Goal: Task Accomplishment & Management: Manage account settings

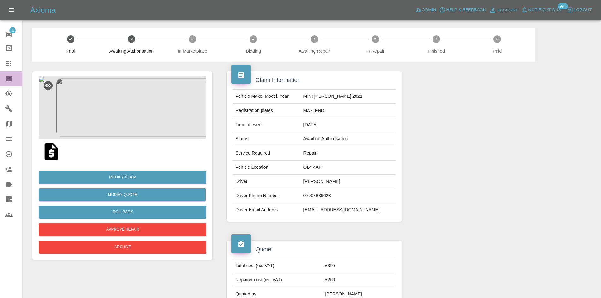
click at [10, 77] on icon at bounding box center [9, 79] width 6 height 6
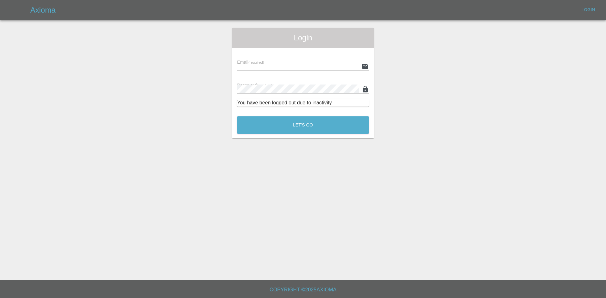
type input "ankur.mehta@axioma.co.uk"
click at [293, 127] on button "Let's Go" at bounding box center [303, 124] width 132 height 17
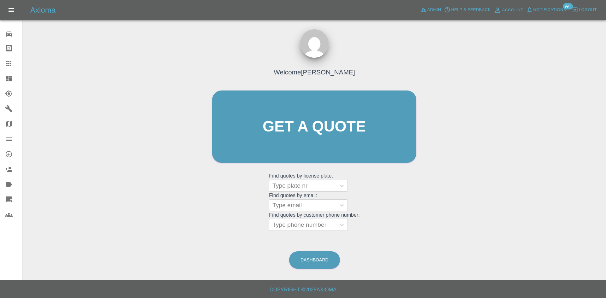
drag, startPoint x: 1, startPoint y: 80, endPoint x: 5, endPoint y: 79, distance: 4.2
click at [2, 80] on link "Dashboard" at bounding box center [11, 78] width 22 height 15
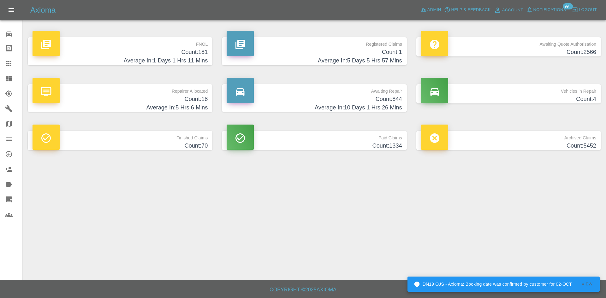
click at [187, 55] on h4 "Count: 181" at bounding box center [120, 52] width 175 height 9
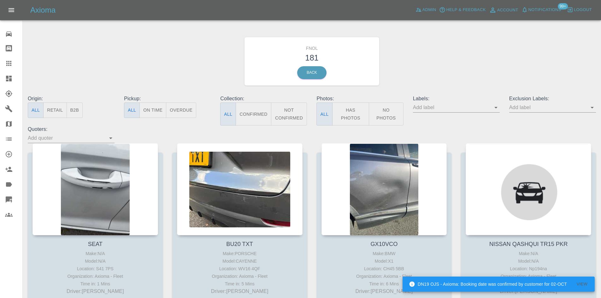
click at [358, 117] on button "Has Photos" at bounding box center [350, 114] width 37 height 23
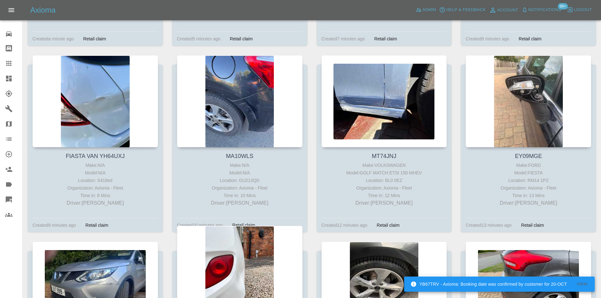
scroll to position [410, 0]
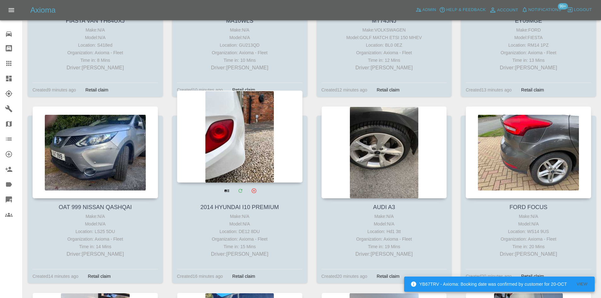
drag, startPoint x: 109, startPoint y: 127, endPoint x: 224, endPoint y: 132, distance: 115.6
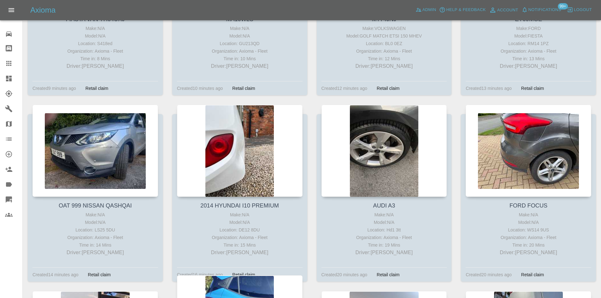
scroll to position [568, 0]
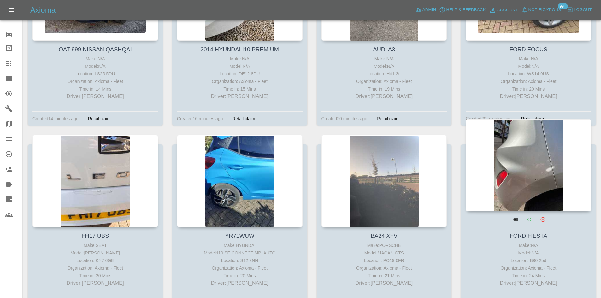
drag, startPoint x: 578, startPoint y: 152, endPoint x: 561, endPoint y: 153, distance: 16.8
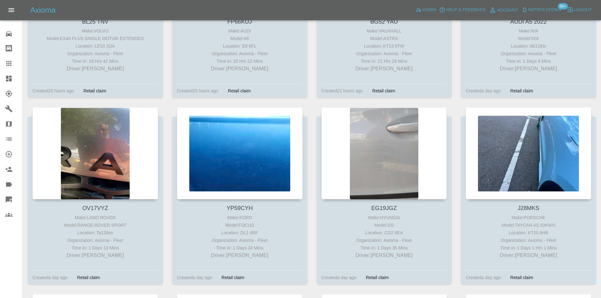
scroll to position [3030, 0]
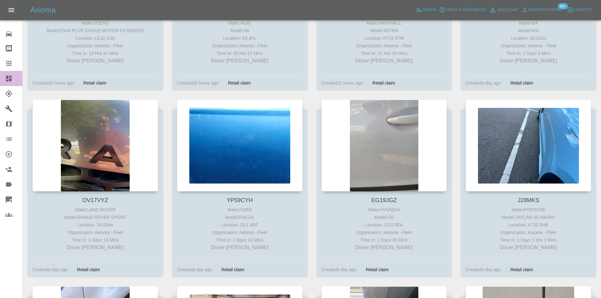
click at [9, 75] on icon at bounding box center [9, 79] width 8 height 8
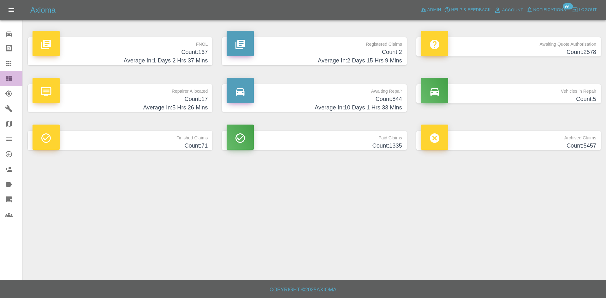
click at [9, 80] on icon at bounding box center [9, 79] width 8 height 8
click at [348, 62] on h4 "Average In: 2 Days 15 Hrs 9 Mins" at bounding box center [314, 60] width 175 height 9
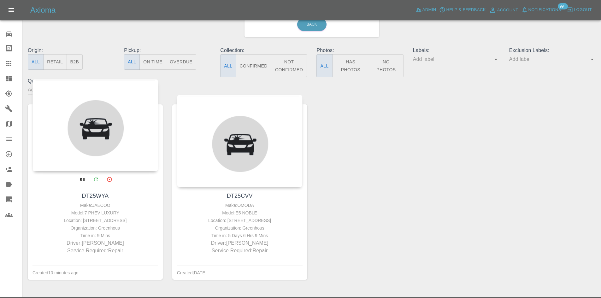
scroll to position [63, 0]
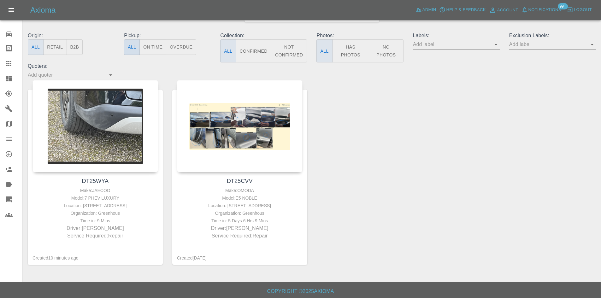
drag, startPoint x: 11, startPoint y: 77, endPoint x: 129, endPoint y: 53, distance: 120.1
click at [11, 77] on icon at bounding box center [9, 79] width 6 height 6
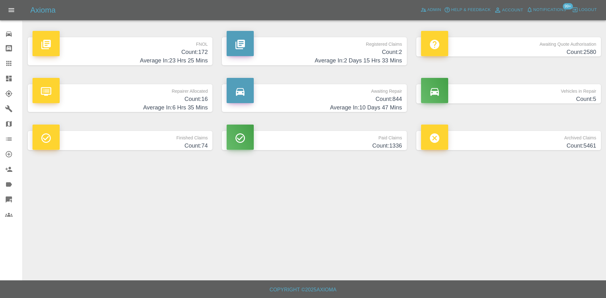
click at [190, 59] on h4 "Average In: 23 Hrs 25 Mins" at bounding box center [120, 60] width 175 height 9
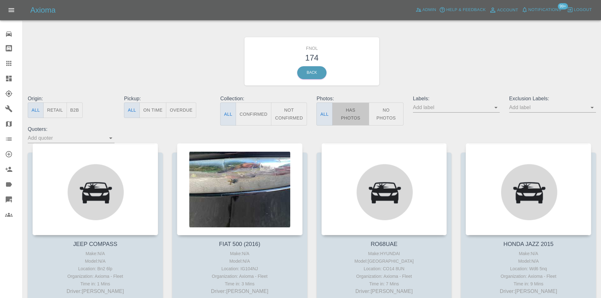
click at [353, 114] on button "Has Photos" at bounding box center [350, 114] width 37 height 23
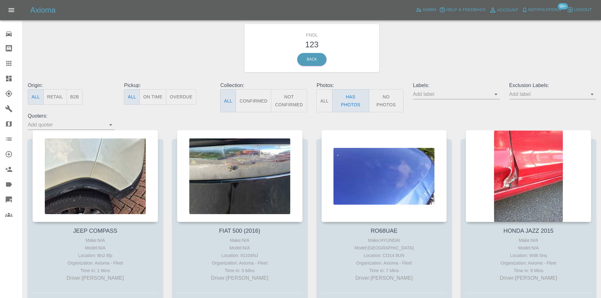
scroll to position [32, 0]
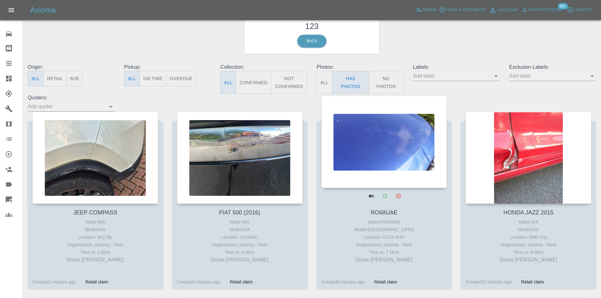
drag, startPoint x: 232, startPoint y: 134, endPoint x: 390, endPoint y: 136, distance: 158.1
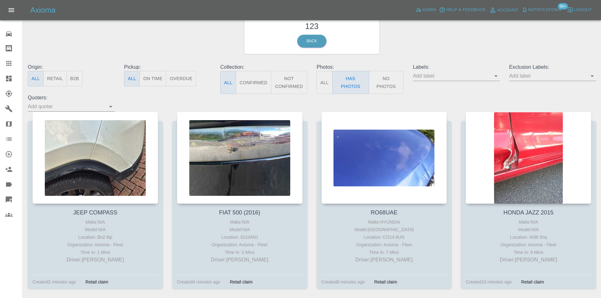
drag, startPoint x: 390, startPoint y: 136, endPoint x: 425, endPoint y: 91, distance: 57.6
click at [425, 91] on div "Labels:" at bounding box center [456, 78] width 96 height 31
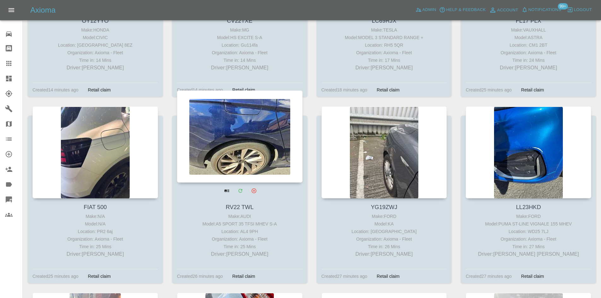
scroll to position [568, 0]
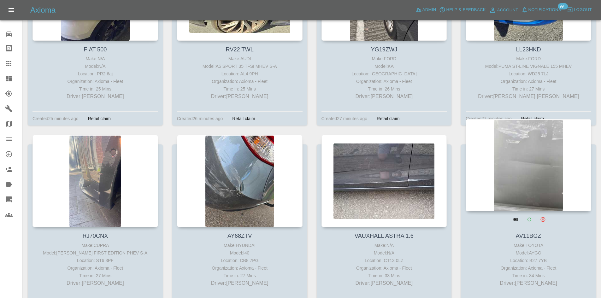
drag, startPoint x: 529, startPoint y: 154, endPoint x: 526, endPoint y: 154, distance: 3.5
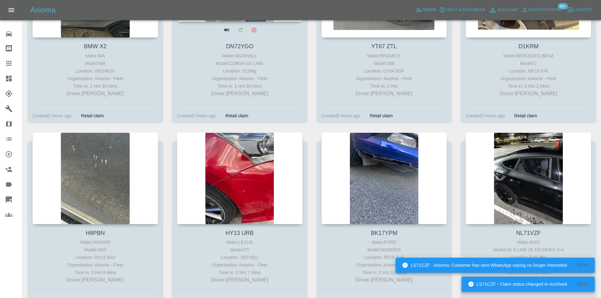
scroll to position [2083, 0]
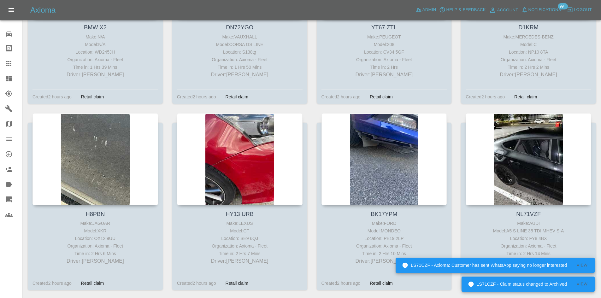
click at [11, 80] on icon at bounding box center [9, 79] width 6 height 6
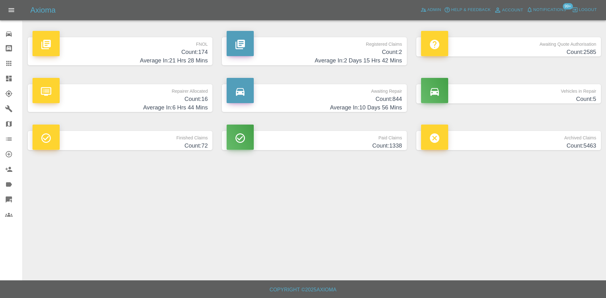
click at [195, 97] on h4 "Count: 16" at bounding box center [120, 99] width 175 height 9
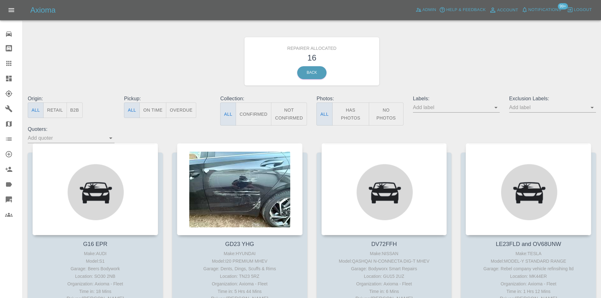
click at [76, 105] on button "B2B" at bounding box center [75, 110] width 16 height 15
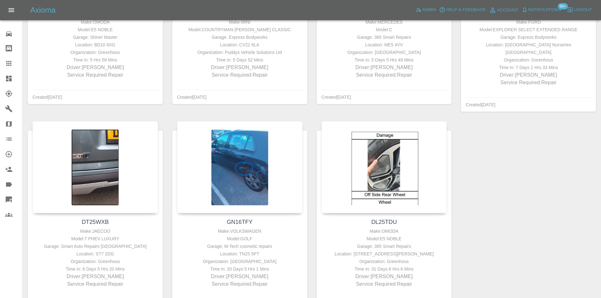
scroll to position [274, 0]
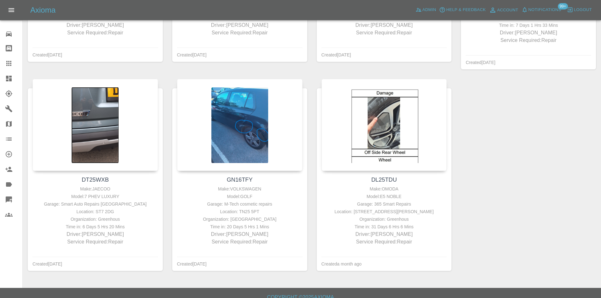
click at [11, 75] on icon at bounding box center [9, 79] width 8 height 8
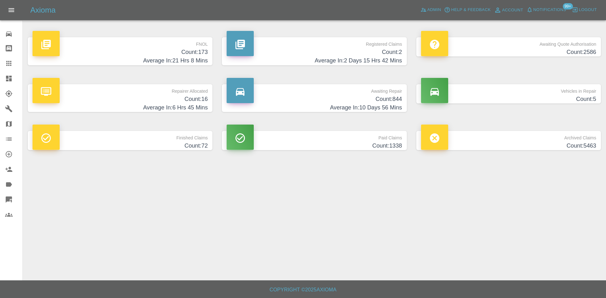
click at [196, 56] on h4 "Count: 173" at bounding box center [120, 52] width 175 height 9
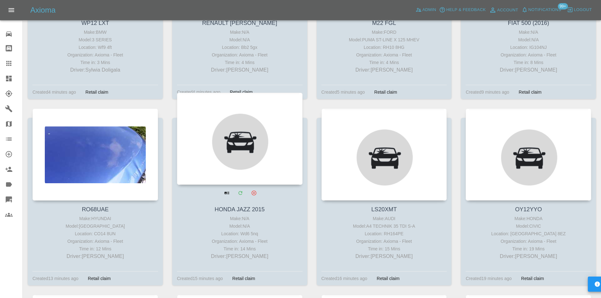
scroll to position [410, 0]
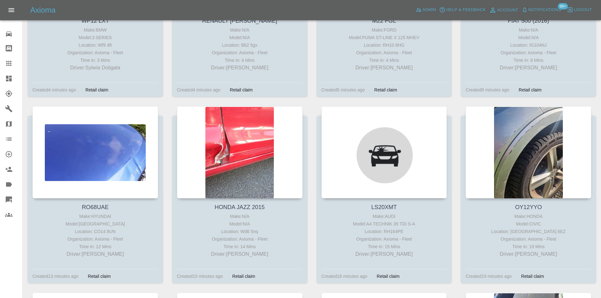
drag, startPoint x: 8, startPoint y: 79, endPoint x: 12, endPoint y: 118, distance: 39.3
click at [8, 79] on icon at bounding box center [9, 79] width 6 height 6
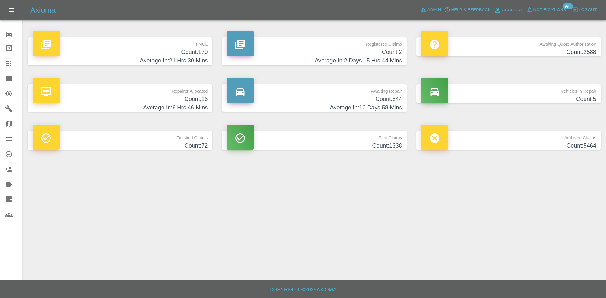
click at [349, 56] on h4 "Count: 2" at bounding box center [314, 52] width 175 height 9
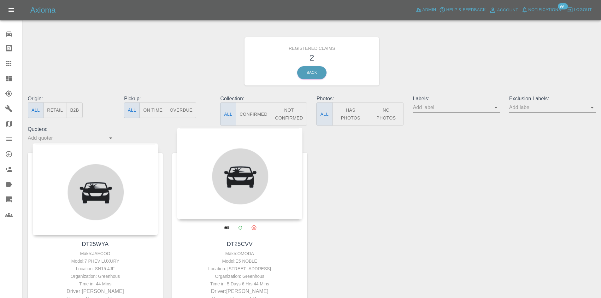
scroll to position [32, 0]
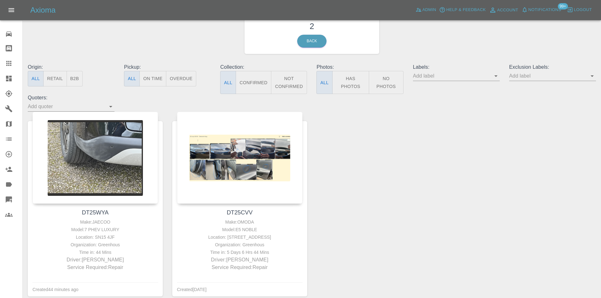
drag, startPoint x: 12, startPoint y: 79, endPoint x: 113, endPoint y: 0, distance: 128.0
click at [12, 79] on icon at bounding box center [9, 79] width 8 height 8
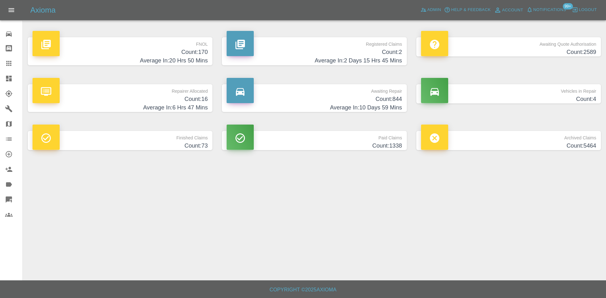
click at [183, 51] on h4 "Count: 170" at bounding box center [120, 52] width 175 height 9
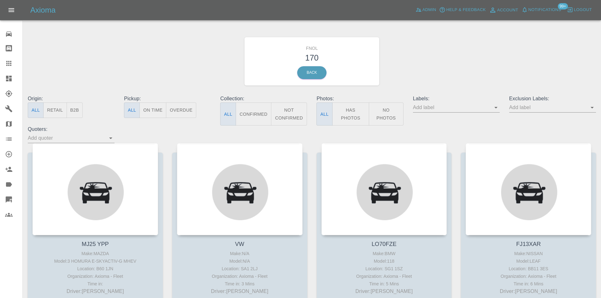
drag, startPoint x: 349, startPoint y: 112, endPoint x: 290, endPoint y: 115, distance: 59.4
click at [349, 112] on button "Has Photos" at bounding box center [350, 114] width 37 height 23
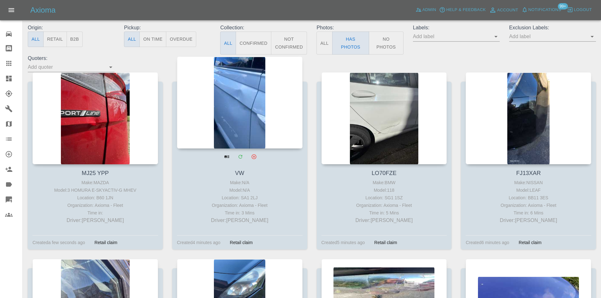
scroll to position [158, 0]
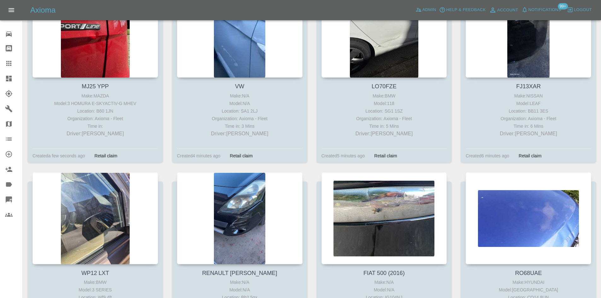
click at [9, 78] on icon at bounding box center [9, 79] width 6 height 6
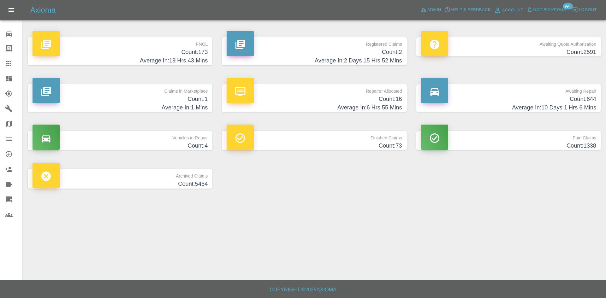
click at [188, 58] on h4 "Average In: 19 Hrs 43 Mins" at bounding box center [120, 60] width 175 height 9
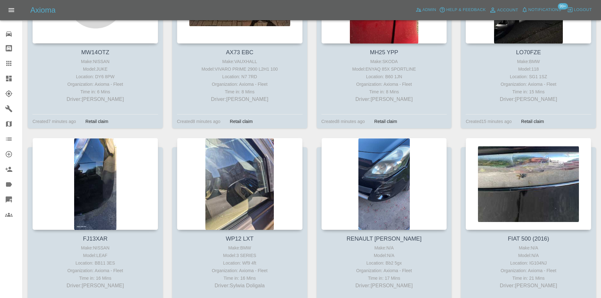
scroll to position [410, 0]
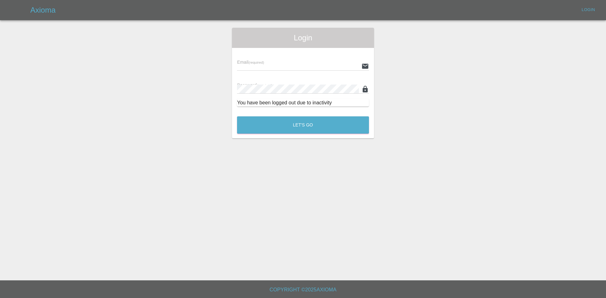
type input "ankur.mehta@axioma.co.uk"
click at [314, 133] on button "Let's Go" at bounding box center [303, 124] width 132 height 17
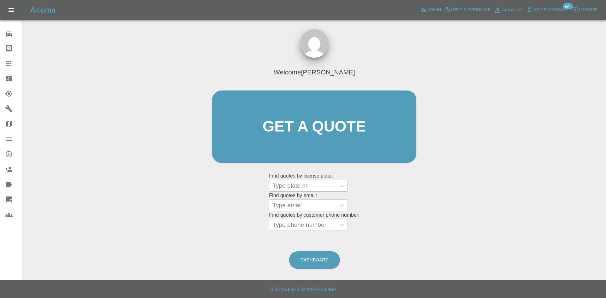
click at [298, 184] on div at bounding box center [302, 185] width 60 height 9
paste input "MH25 YPP"
type input "MH25 YPP"
click at [12, 80] on icon at bounding box center [9, 79] width 8 height 8
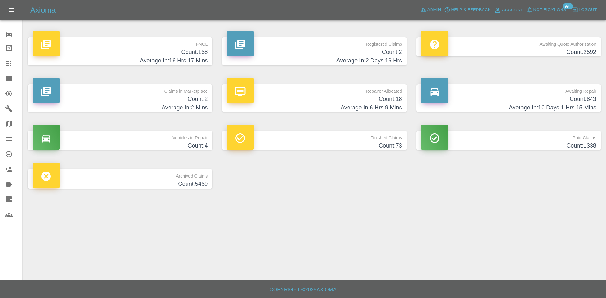
click at [200, 55] on h4 "Count: 168" at bounding box center [120, 52] width 175 height 9
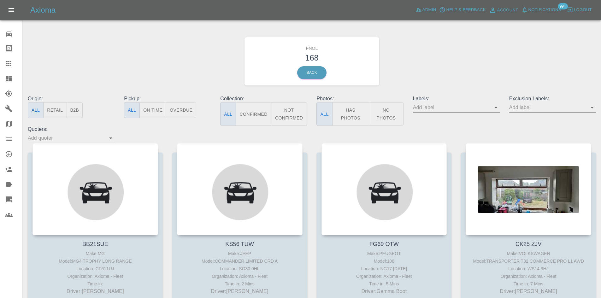
click at [357, 112] on button "Has Photos" at bounding box center [350, 114] width 37 height 23
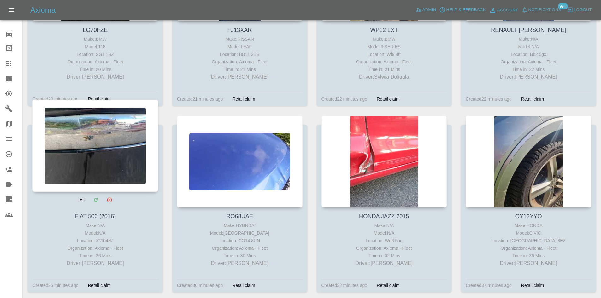
scroll to position [410, 0]
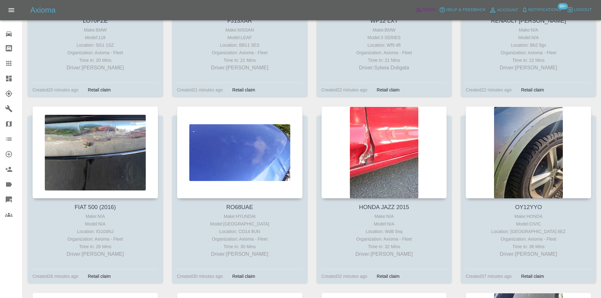
click at [429, 8] on span "Admin" at bounding box center [430, 9] width 14 height 7
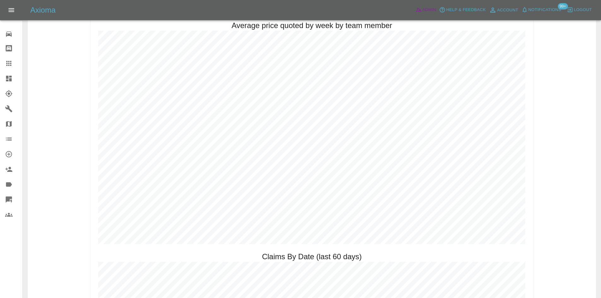
scroll to position [537, 0]
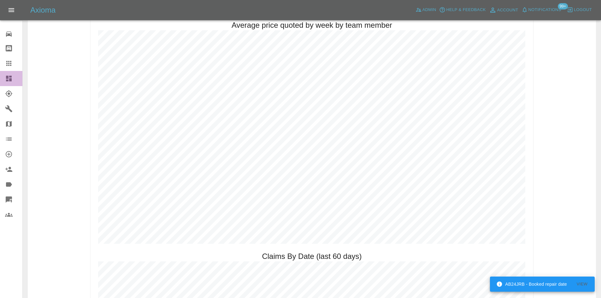
click at [10, 83] on link "Dashboard" at bounding box center [11, 78] width 22 height 15
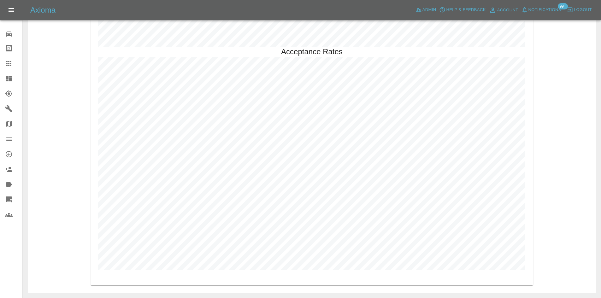
scroll to position [1441, 0]
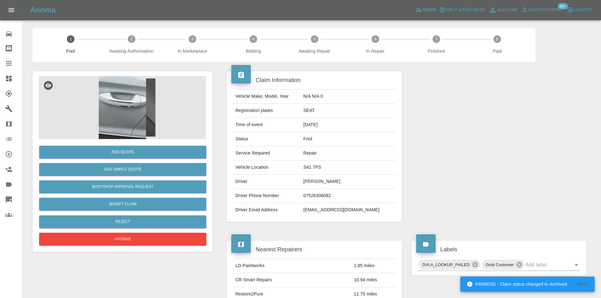
click at [139, 93] on img at bounding box center [122, 107] width 167 height 63
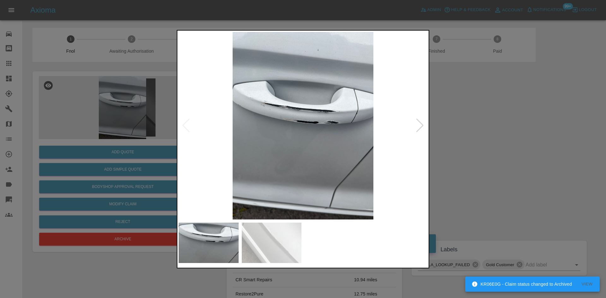
click at [282, 136] on img at bounding box center [303, 126] width 249 height 188
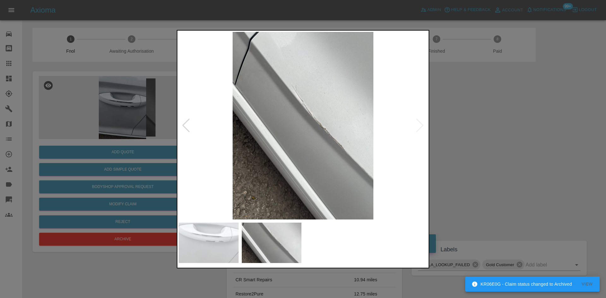
click at [264, 138] on img at bounding box center [303, 126] width 249 height 188
click at [311, 145] on img at bounding box center [303, 126] width 249 height 188
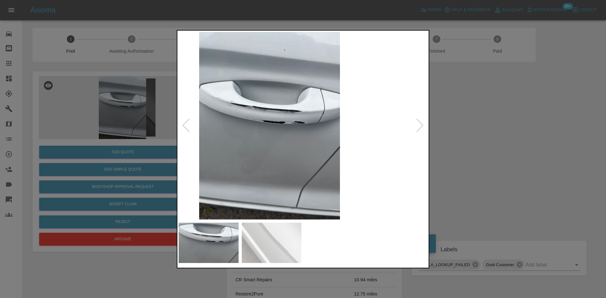
click at [243, 129] on img at bounding box center [269, 126] width 249 height 188
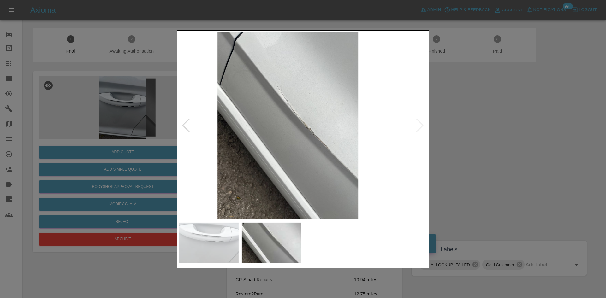
click at [260, 131] on img at bounding box center [287, 126] width 249 height 188
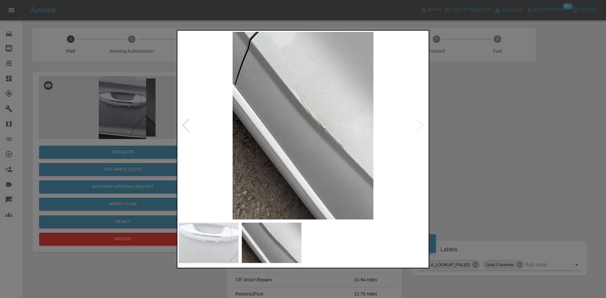
click at [92, 88] on div at bounding box center [303, 149] width 606 height 298
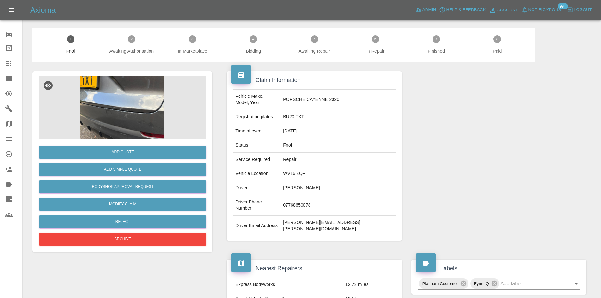
click at [115, 104] on img at bounding box center [122, 107] width 167 height 63
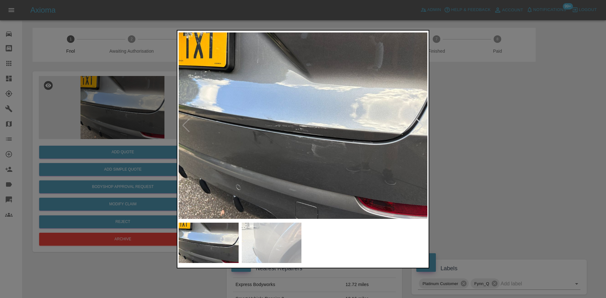
click at [307, 141] on img at bounding box center [303, 126] width 249 height 188
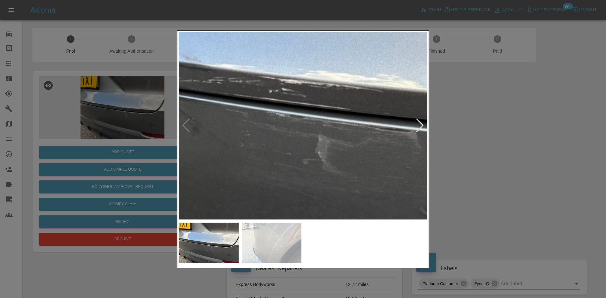
click at [307, 141] on img at bounding box center [291, 80] width 746 height 564
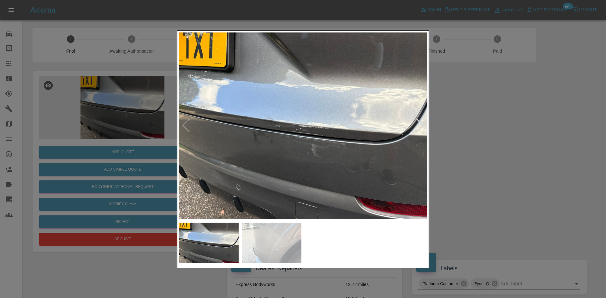
click at [290, 150] on img at bounding box center [303, 126] width 249 height 188
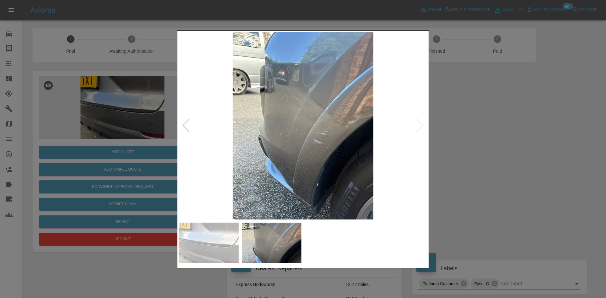
click at [245, 146] on img at bounding box center [303, 126] width 249 height 188
click at [262, 144] on img at bounding box center [303, 126] width 249 height 188
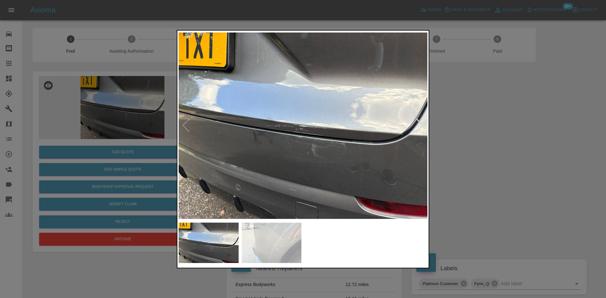
click at [289, 137] on img at bounding box center [303, 126] width 249 height 188
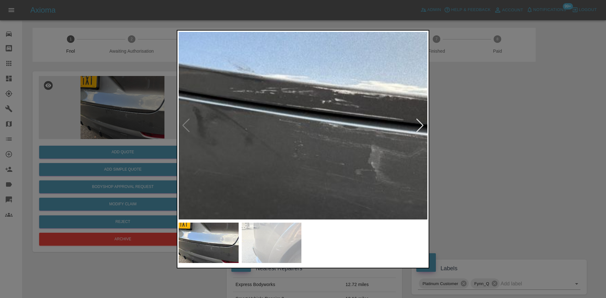
click at [289, 137] on img at bounding box center [344, 91] width 746 height 564
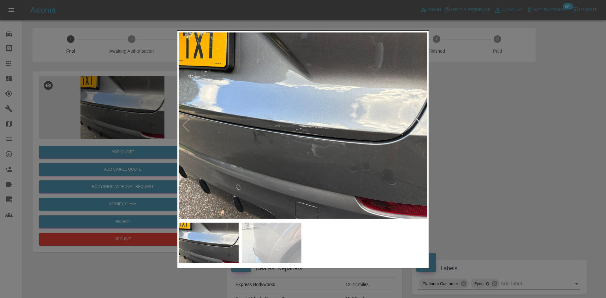
click at [295, 158] on img at bounding box center [303, 126] width 249 height 188
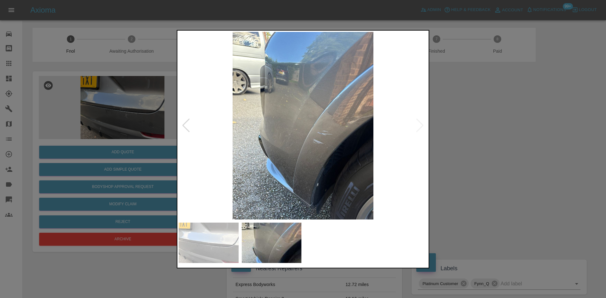
click at [279, 109] on img at bounding box center [303, 126] width 249 height 188
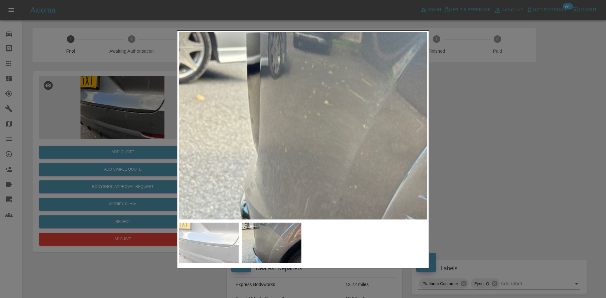
click at [279, 109] on img at bounding box center [375, 176] width 746 height 564
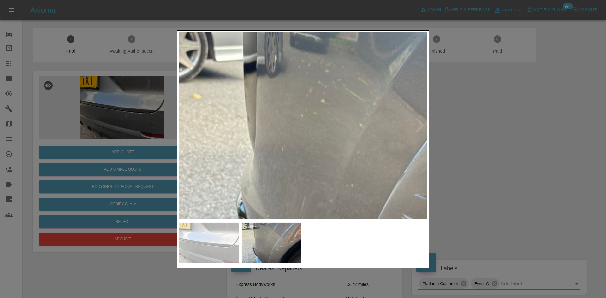
click at [243, 52] on img at bounding box center [371, 175] width 746 height 564
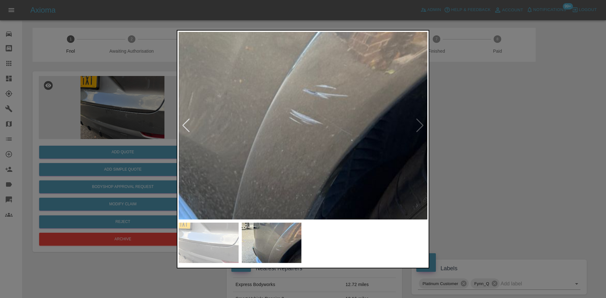
click at [179, 68] on img at bounding box center [260, 70] width 746 height 564
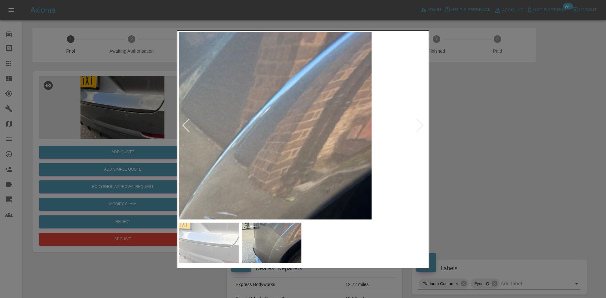
click at [226, 190] on img at bounding box center [160, 197] width 746 height 564
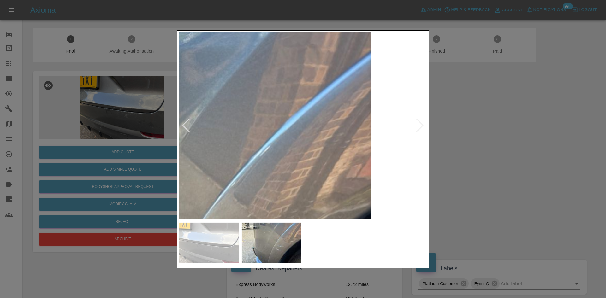
click at [250, 163] on img at bounding box center [160, 236] width 746 height 564
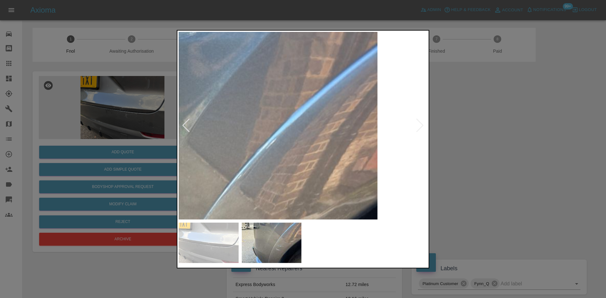
click at [250, 163] on img at bounding box center [166, 229] width 746 height 564
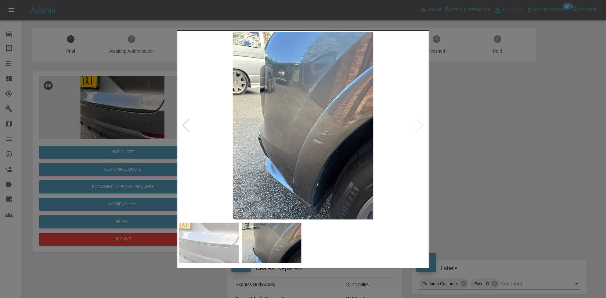
click at [289, 112] on img at bounding box center [303, 126] width 249 height 188
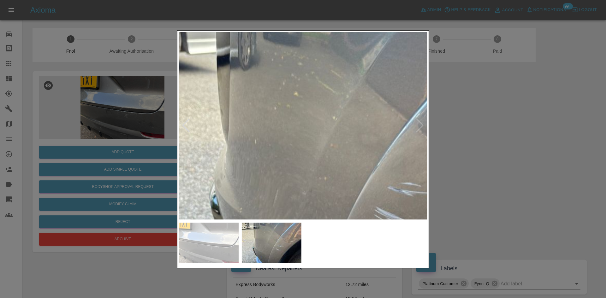
click at [282, 118] on img at bounding box center [345, 167] width 746 height 564
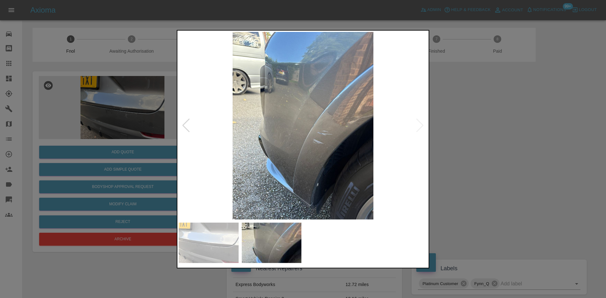
click at [111, 128] on div at bounding box center [303, 149] width 606 height 298
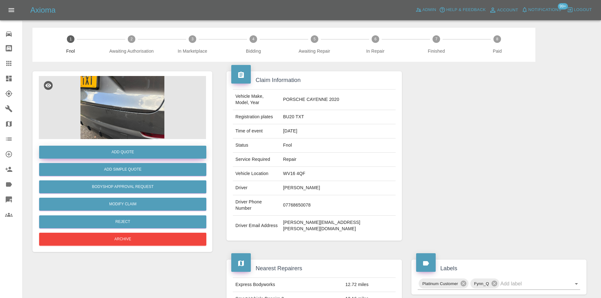
drag, startPoint x: 118, startPoint y: 161, endPoint x: 119, endPoint y: 155, distance: 6.1
click at [118, 161] on div "Add Quote Add Simple Quote Bodyshop Approval Request Modify Claim Reject Archive" at bounding box center [122, 193] width 167 height 108
click at [119, 155] on button "Add Quote" at bounding box center [122, 152] width 167 height 13
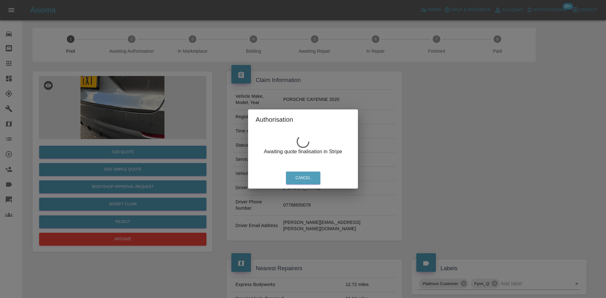
click at [128, 106] on div "Authorisation Awaiting quote finalisation in Stripe Cancel" at bounding box center [303, 149] width 606 height 298
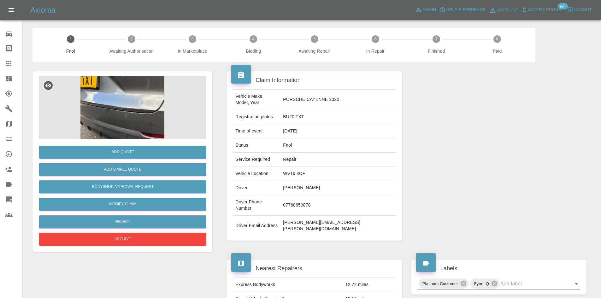
click at [130, 107] on img at bounding box center [122, 107] width 167 height 63
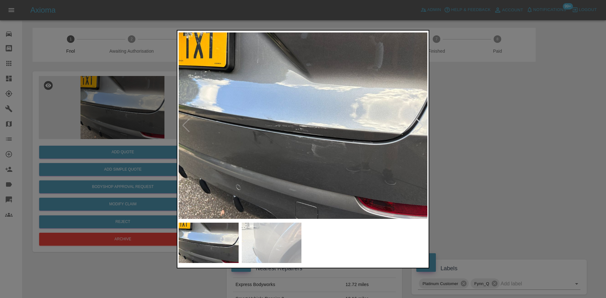
click at [305, 137] on img at bounding box center [303, 126] width 249 height 188
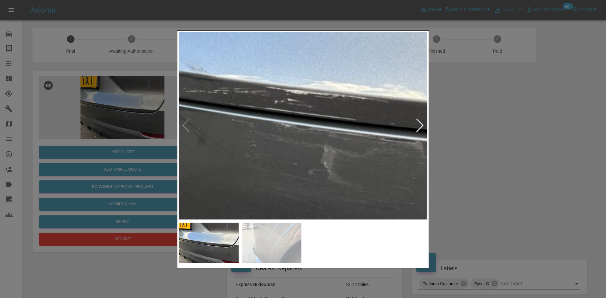
click at [305, 137] on img at bounding box center [296, 91] width 746 height 564
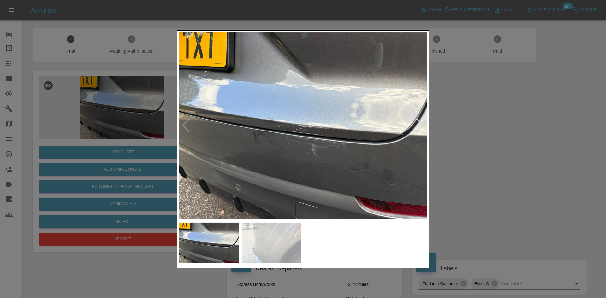
click at [123, 134] on div at bounding box center [303, 149] width 606 height 298
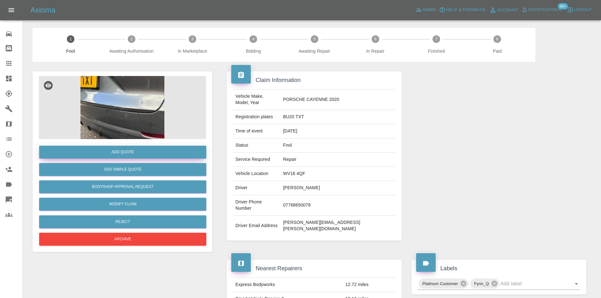
click at [131, 152] on button "Add Quote" at bounding box center [122, 152] width 167 height 13
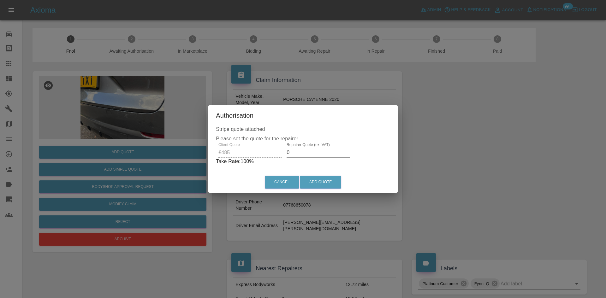
drag, startPoint x: 306, startPoint y: 155, endPoint x: 198, endPoint y: 149, distance: 109.0
click at [198, 149] on div "Authorisation Stripe quote attached Please set the quote for the repairer Clien…" at bounding box center [303, 149] width 606 height 298
type input "300"
drag, startPoint x: 324, startPoint y: 183, endPoint x: 346, endPoint y: 217, distance: 40.4
click at [324, 183] on button "Add Quote" at bounding box center [320, 182] width 41 height 13
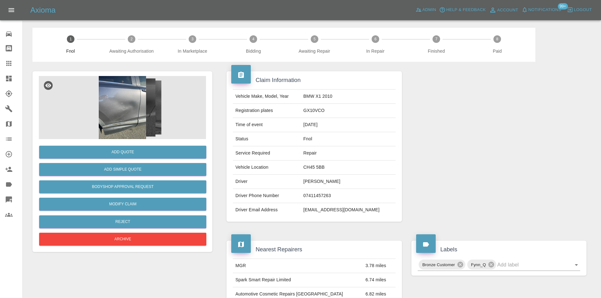
click at [126, 80] on img at bounding box center [122, 107] width 167 height 63
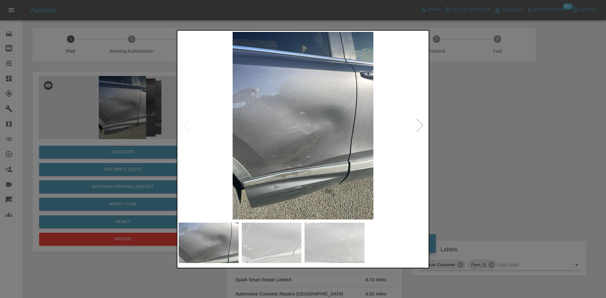
click at [121, 116] on div at bounding box center [303, 149] width 606 height 298
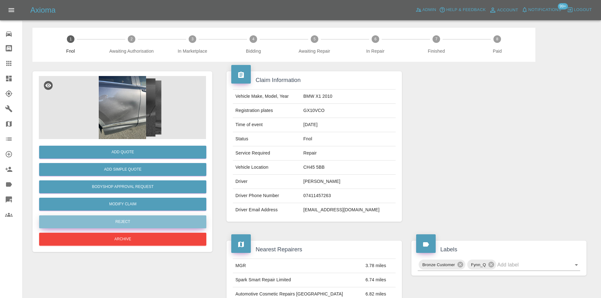
click at [127, 223] on button "Reject" at bounding box center [122, 222] width 167 height 13
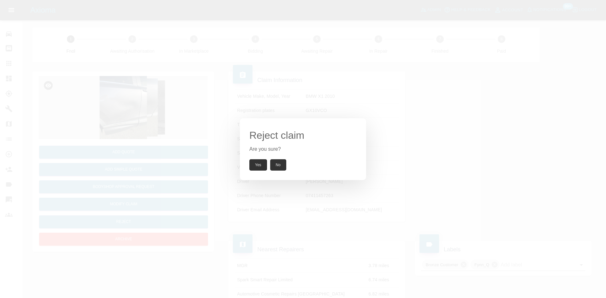
click at [261, 162] on button "Yes" at bounding box center [258, 164] width 18 height 11
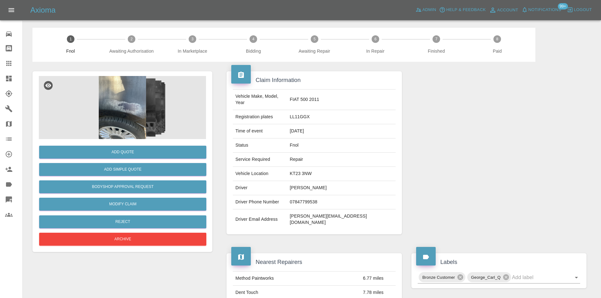
click at [129, 108] on img at bounding box center [122, 107] width 167 height 63
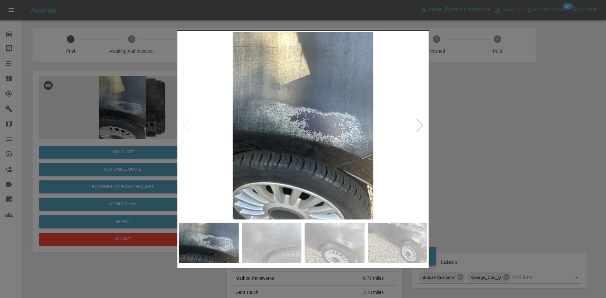
click at [303, 142] on img at bounding box center [303, 126] width 249 height 188
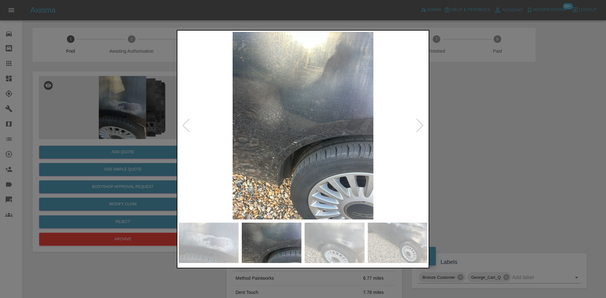
click at [268, 145] on img at bounding box center [303, 126] width 249 height 188
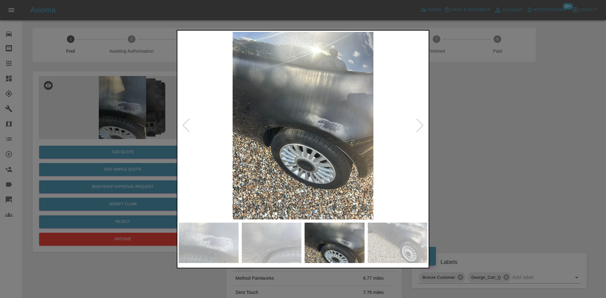
click at [263, 146] on img at bounding box center [303, 126] width 249 height 188
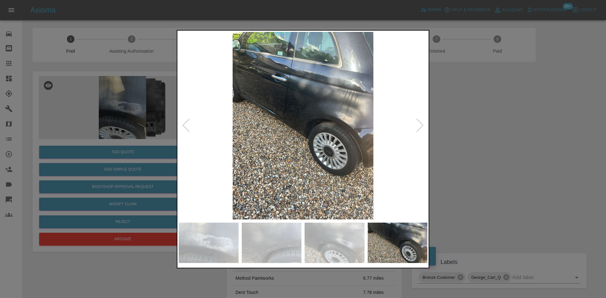
click at [214, 131] on img at bounding box center [303, 126] width 249 height 188
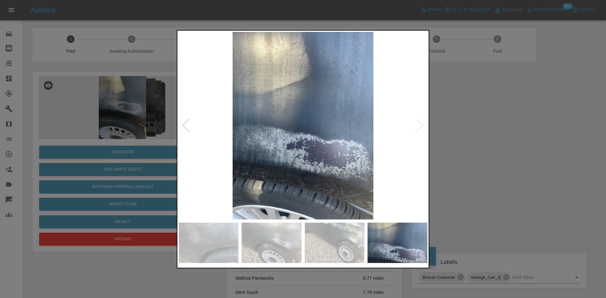
click at [230, 129] on img at bounding box center [303, 126] width 249 height 188
click at [342, 153] on img at bounding box center [303, 126] width 249 height 188
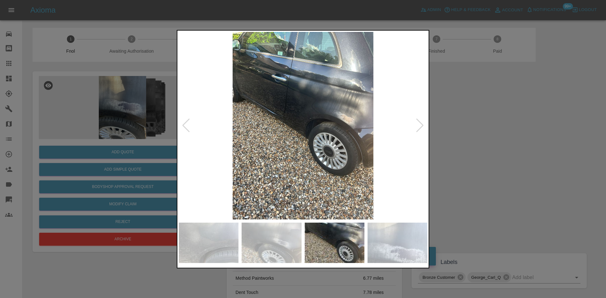
click at [300, 136] on img at bounding box center [303, 126] width 249 height 188
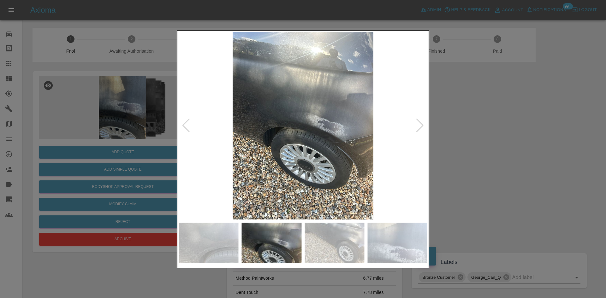
click at [306, 132] on img at bounding box center [303, 126] width 249 height 188
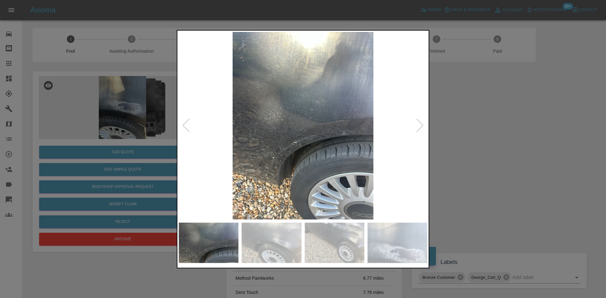
click at [247, 138] on img at bounding box center [303, 126] width 249 height 188
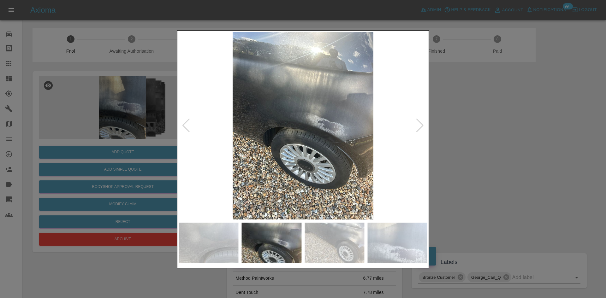
click at [281, 135] on img at bounding box center [303, 126] width 249 height 188
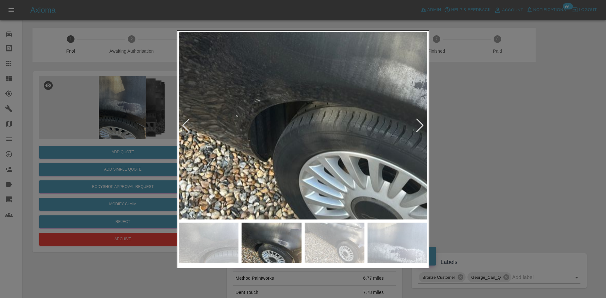
click at [264, 125] on img at bounding box center [369, 97] width 746 height 564
click at [283, 137] on img at bounding box center [369, 97] width 746 height 564
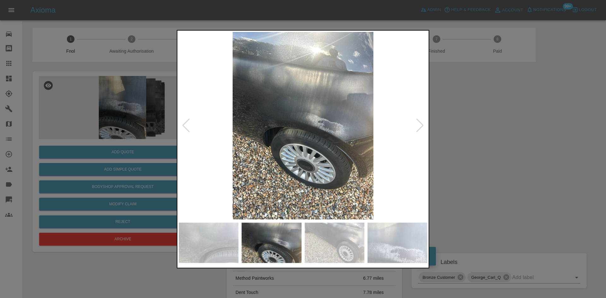
click at [251, 134] on img at bounding box center [303, 126] width 249 height 188
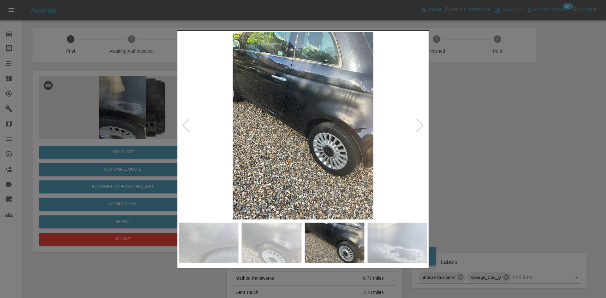
click at [352, 123] on img at bounding box center [303, 126] width 249 height 188
click at [246, 112] on img at bounding box center [303, 126] width 249 height 188
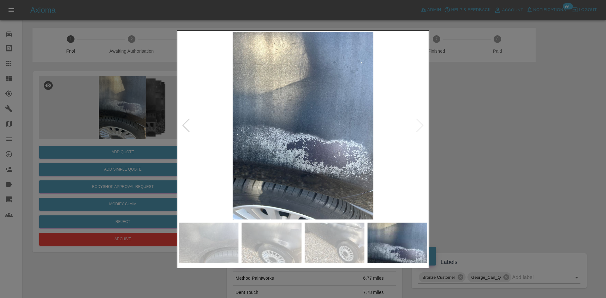
click at [286, 128] on img at bounding box center [303, 126] width 249 height 188
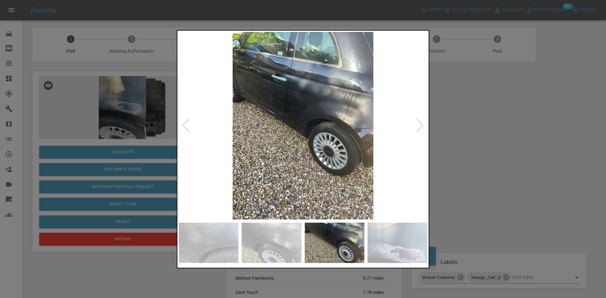
click at [344, 137] on img at bounding box center [303, 126] width 249 height 188
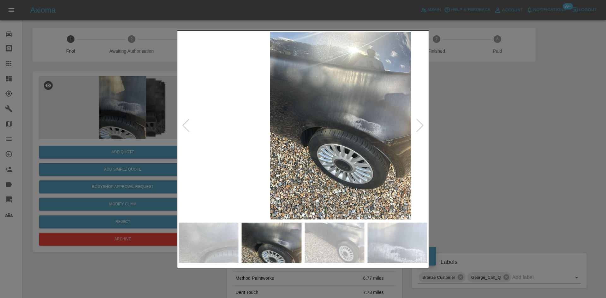
click at [292, 136] on img at bounding box center [340, 126] width 249 height 188
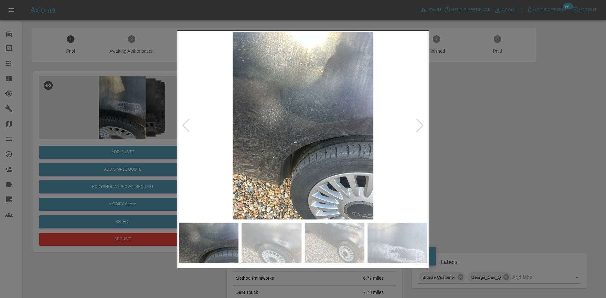
click at [329, 141] on img at bounding box center [303, 126] width 249 height 188
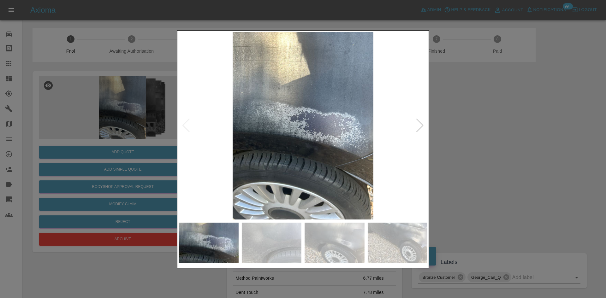
click at [350, 146] on img at bounding box center [303, 126] width 249 height 188
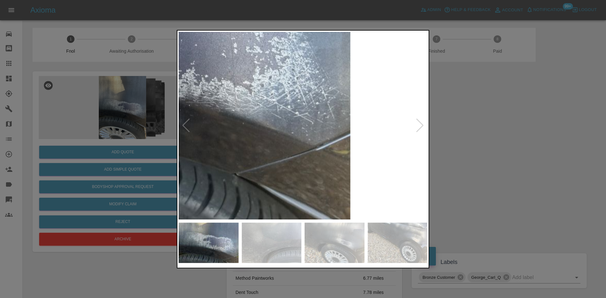
click at [319, 142] on img at bounding box center [139, 51] width 746 height 564
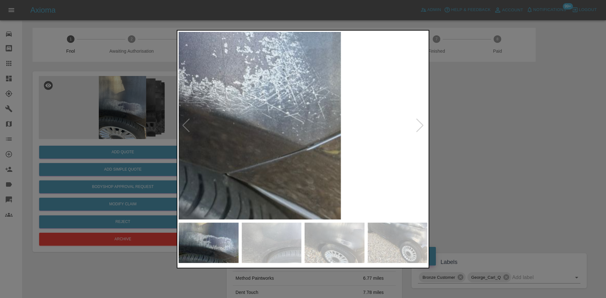
click at [112, 144] on div at bounding box center [303, 149] width 606 height 298
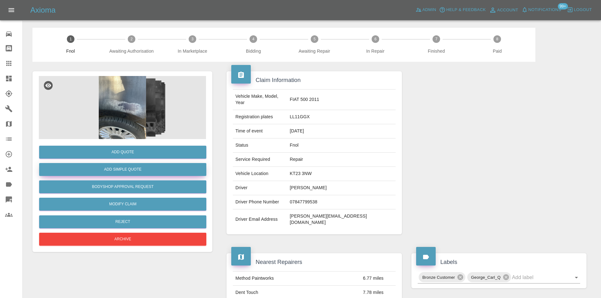
click at [121, 166] on button "Add Simple Quote" at bounding box center [122, 169] width 167 height 13
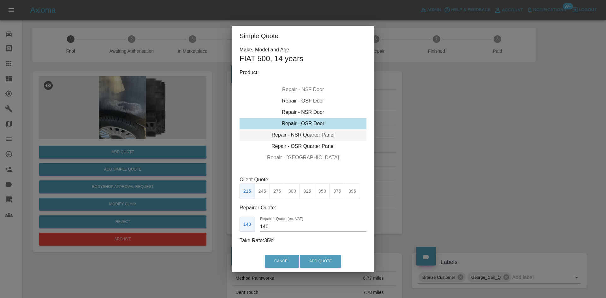
click at [304, 136] on div "Repair - NSR Quarter Panel" at bounding box center [303, 134] width 127 height 11
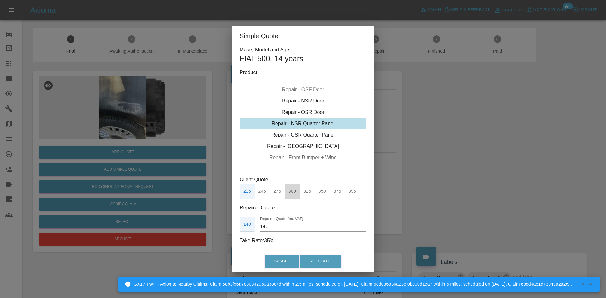
click at [294, 194] on button "300" at bounding box center [292, 191] width 15 height 15
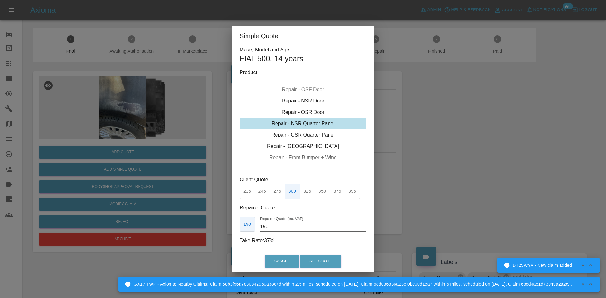
drag, startPoint x: 278, startPoint y: 225, endPoint x: 77, endPoint y: 215, distance: 201.3
click at [92, 215] on div "Simple Quote Make, Model and Age: FIAT 500 , 14 years Product: Repair - Front B…" at bounding box center [303, 149] width 606 height 298
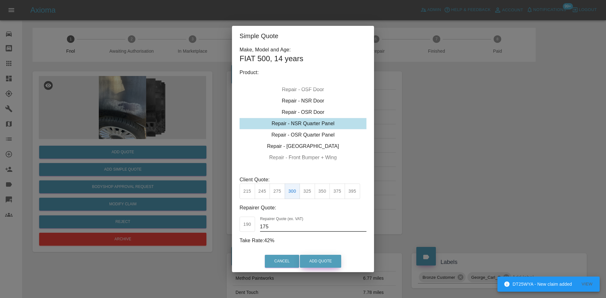
type input "175"
click at [310, 259] on button "Add Quote" at bounding box center [320, 261] width 41 height 13
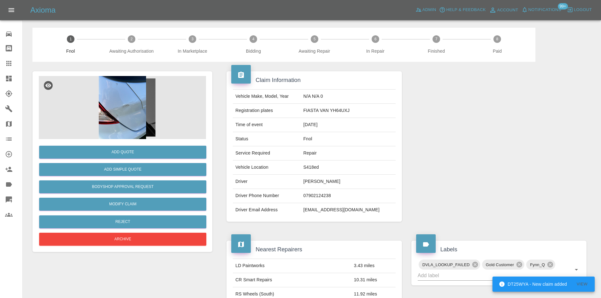
click at [138, 110] on img at bounding box center [122, 107] width 167 height 63
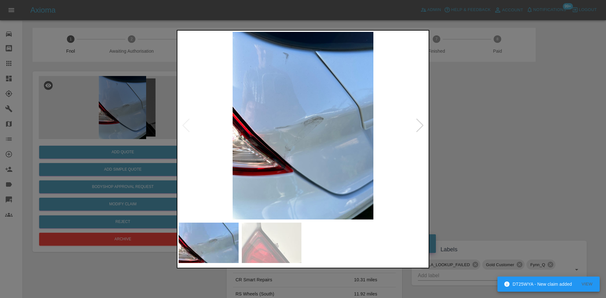
click at [287, 138] on img at bounding box center [303, 126] width 249 height 188
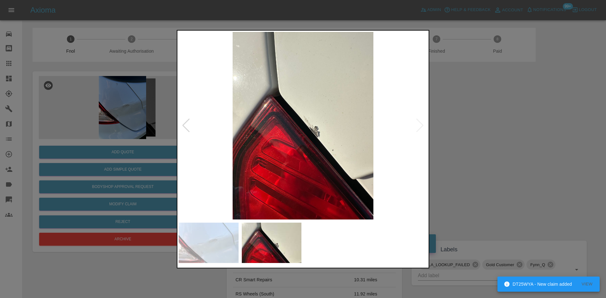
click at [298, 152] on img at bounding box center [303, 126] width 249 height 188
click at [333, 174] on img at bounding box center [303, 126] width 249 height 188
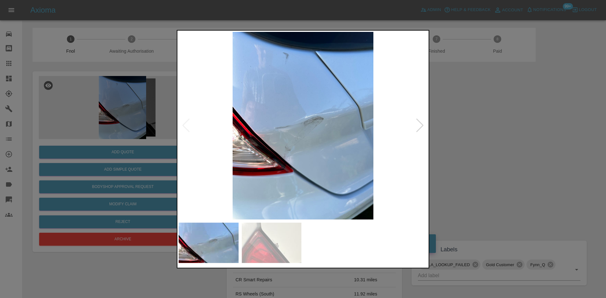
click at [268, 169] on img at bounding box center [303, 126] width 249 height 188
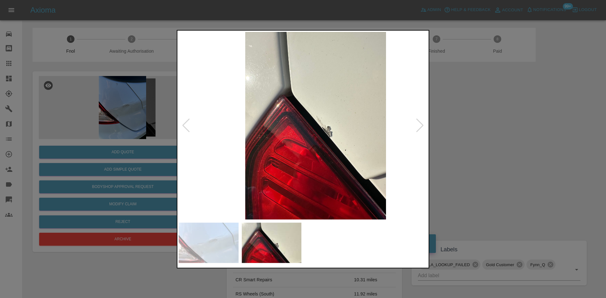
click at [354, 187] on img at bounding box center [315, 126] width 249 height 188
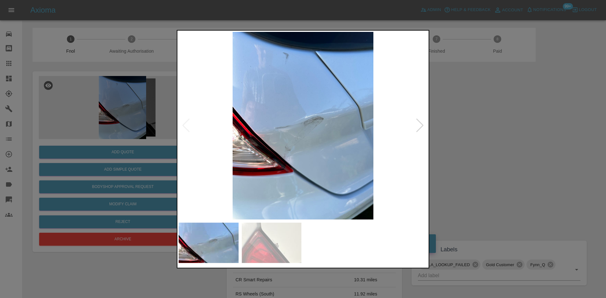
click at [318, 182] on img at bounding box center [303, 126] width 249 height 188
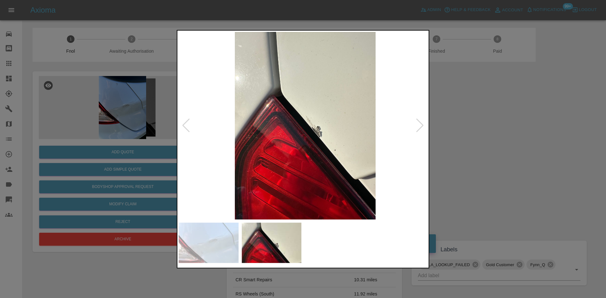
click at [324, 172] on img at bounding box center [305, 126] width 249 height 188
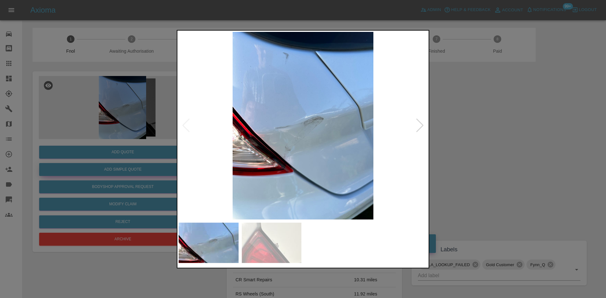
drag, startPoint x: 47, startPoint y: 104, endPoint x: 169, endPoint y: 174, distance: 140.7
click at [49, 103] on div at bounding box center [303, 149] width 606 height 298
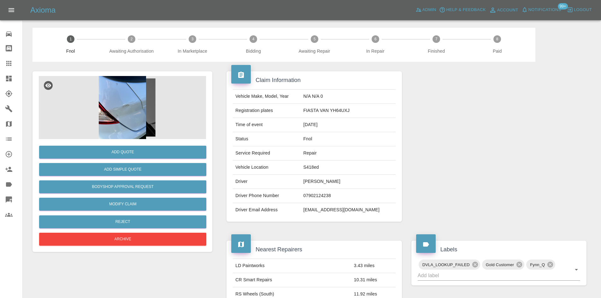
click at [133, 120] on img at bounding box center [122, 107] width 167 height 63
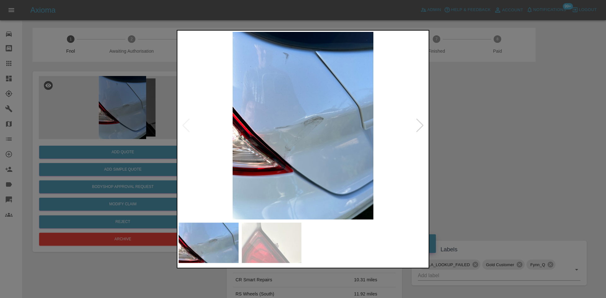
click at [211, 145] on img at bounding box center [303, 126] width 249 height 188
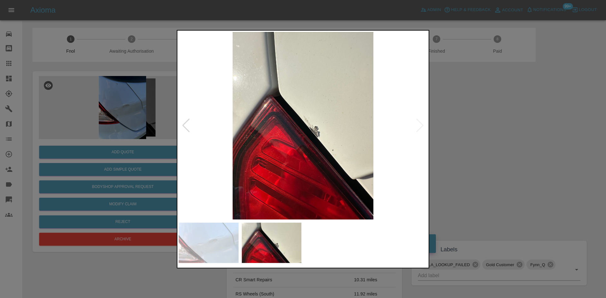
click at [110, 90] on div at bounding box center [303, 149] width 606 height 298
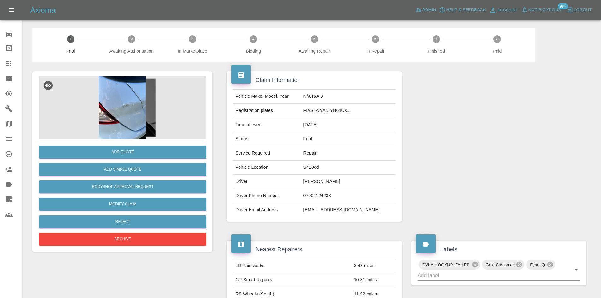
click at [156, 114] on img at bounding box center [122, 107] width 167 height 63
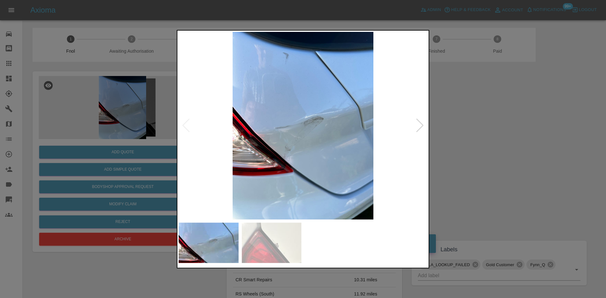
click at [215, 120] on img at bounding box center [303, 126] width 249 height 188
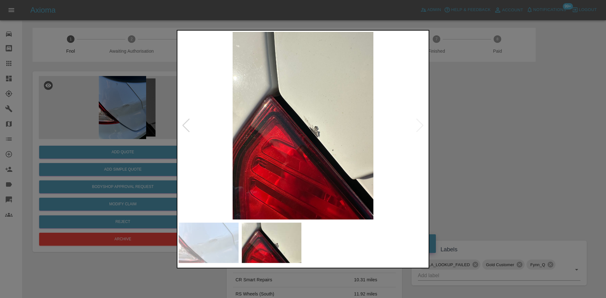
click at [257, 127] on img at bounding box center [303, 126] width 249 height 188
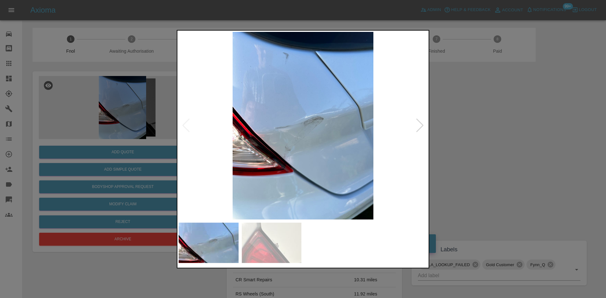
click at [126, 162] on div at bounding box center [303, 149] width 606 height 298
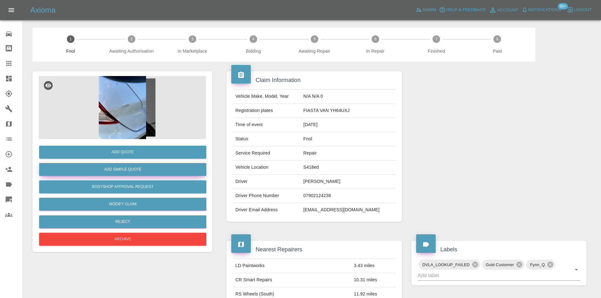
click at [128, 173] on button "Add Simple Quote" at bounding box center [122, 169] width 167 height 13
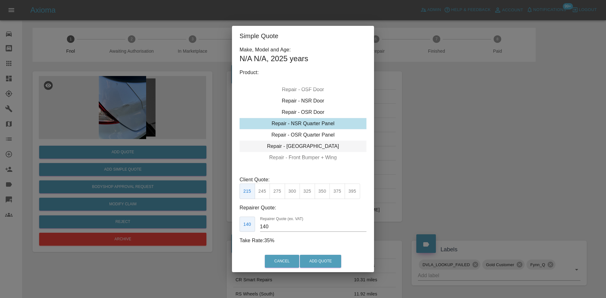
click at [306, 145] on div "Repair - [GEOGRAPHIC_DATA]" at bounding box center [303, 146] width 127 height 11
click at [307, 146] on div "Repair - [GEOGRAPHIC_DATA]" at bounding box center [303, 146] width 127 height 11
click at [309, 147] on div "Repair - [GEOGRAPHIC_DATA]" at bounding box center [303, 146] width 127 height 11
click at [305, 194] on button "325" at bounding box center [307, 191] width 15 height 15
drag, startPoint x: 271, startPoint y: 228, endPoint x: 137, endPoint y: 229, distance: 134.8
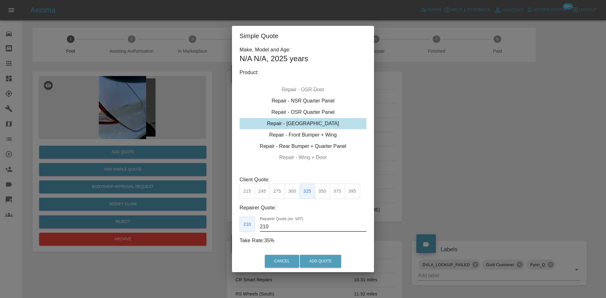
click at [148, 226] on div "Simple Quote Make, Model and Age: N/A N/A , 2025 years Product: Repair - Front …" at bounding box center [303, 149] width 606 height 298
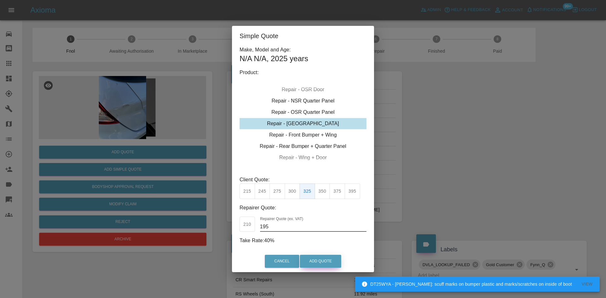
type input "195"
click at [308, 259] on button "Add Quote" at bounding box center [320, 261] width 41 height 13
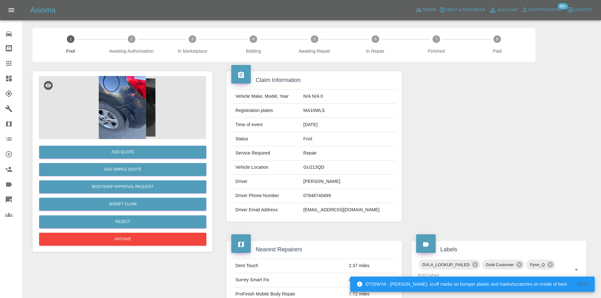
click at [128, 104] on img at bounding box center [122, 107] width 167 height 63
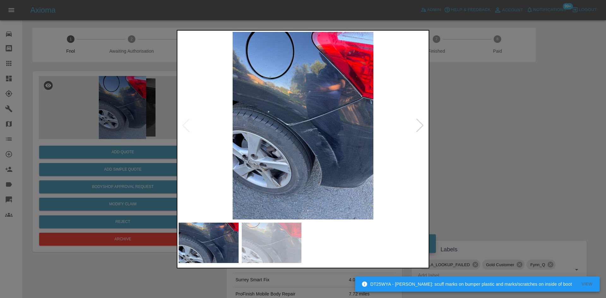
click at [313, 133] on img at bounding box center [303, 126] width 249 height 188
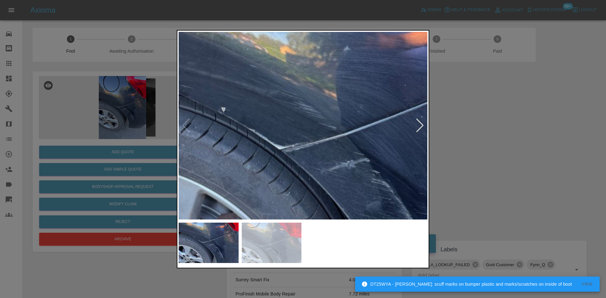
click at [370, 171] on img at bounding box center [327, 151] width 746 height 564
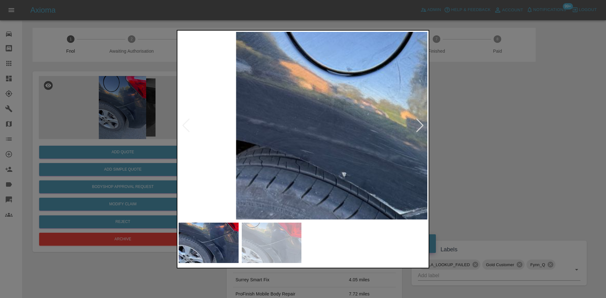
click at [419, 199] on img at bounding box center [447, 216] width 746 height 564
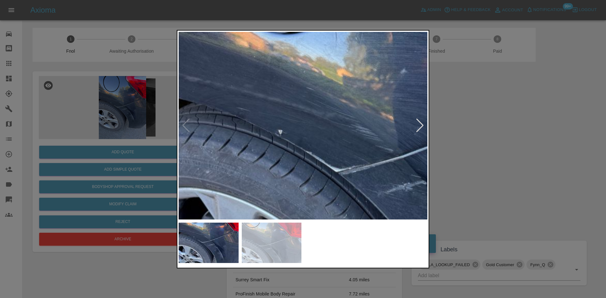
click at [331, 147] on img at bounding box center [383, 174] width 746 height 564
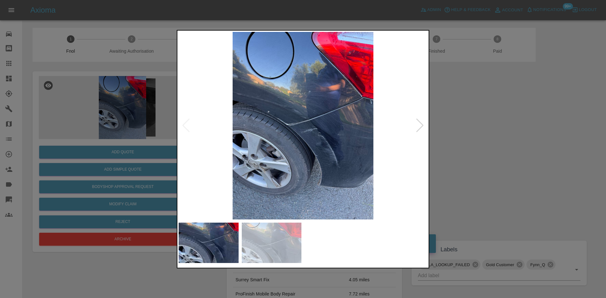
click at [318, 165] on img at bounding box center [303, 126] width 249 height 188
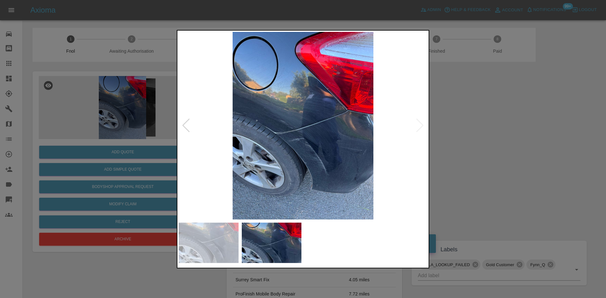
click at [306, 141] on img at bounding box center [303, 126] width 249 height 188
click at [306, 142] on img at bounding box center [303, 126] width 249 height 188
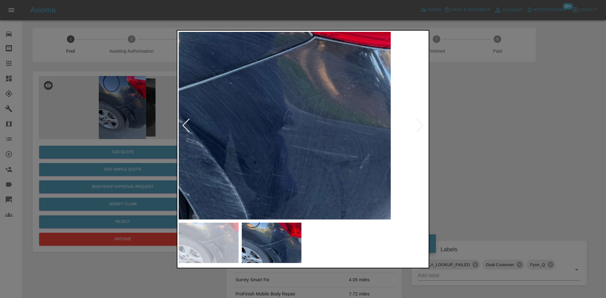
click at [266, 149] on img at bounding box center [180, 83] width 746 height 564
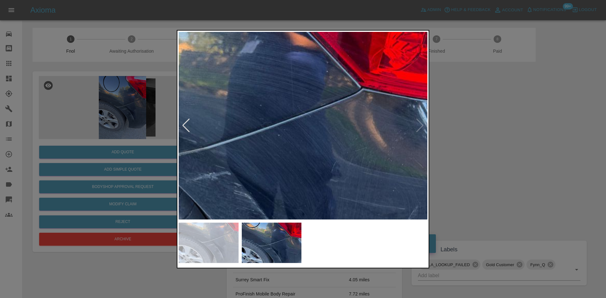
click at [362, 157] on img at bounding box center [227, 135] width 746 height 564
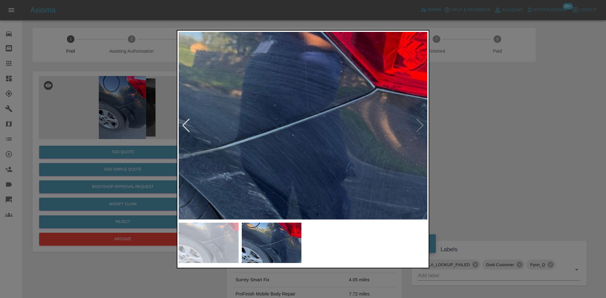
click at [373, 169] on img at bounding box center [242, 135] width 746 height 564
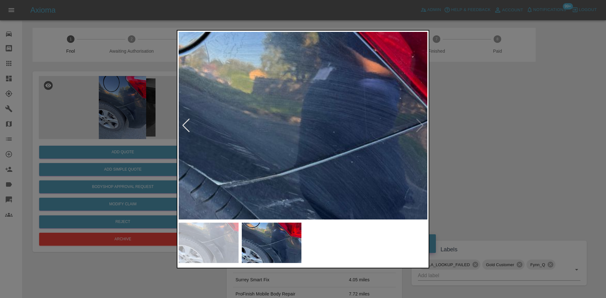
click at [354, 177] on img at bounding box center [301, 162] width 746 height 564
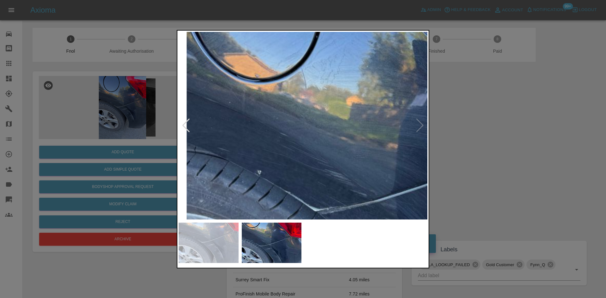
click at [361, 193] on img at bounding box center [398, 188] width 746 height 564
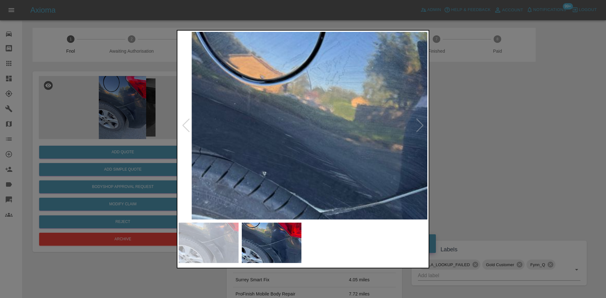
click at [329, 130] on img at bounding box center [403, 189] width 746 height 564
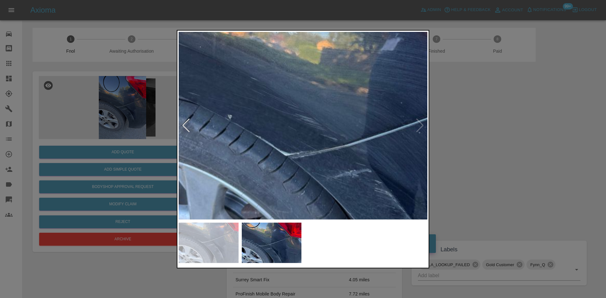
click at [318, 127] on img at bounding box center [368, 132] width 746 height 564
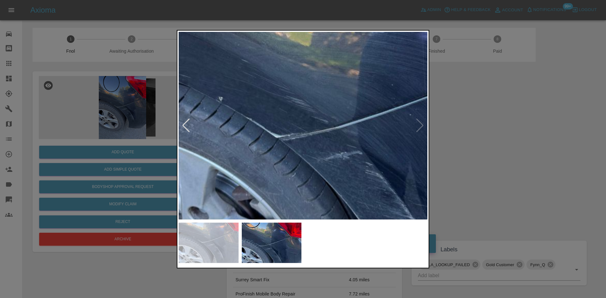
click at [328, 155] on img at bounding box center [359, 114] width 746 height 564
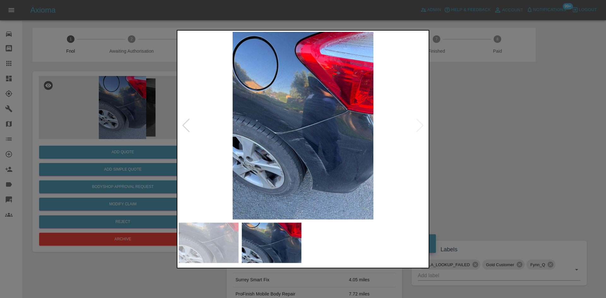
click at [143, 170] on div at bounding box center [303, 149] width 606 height 298
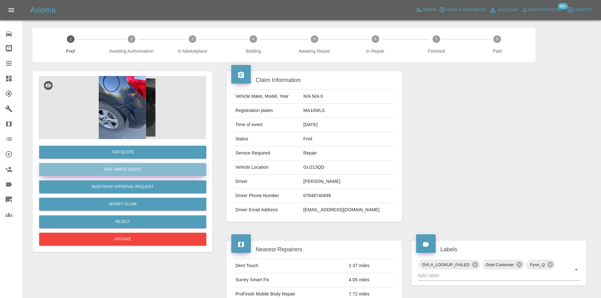
click at [143, 170] on button "Add Simple Quote" at bounding box center [122, 169] width 167 height 13
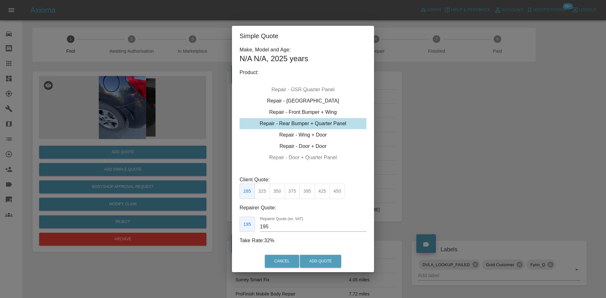
click at [303, 127] on div "Repair - Rear Bumper + Quarter Panel" at bounding box center [303, 123] width 127 height 11
click at [312, 259] on button "Add Quote" at bounding box center [320, 261] width 41 height 13
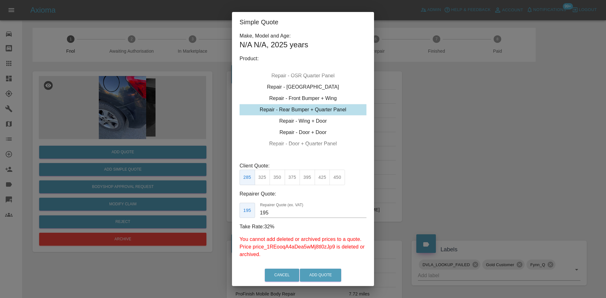
click at [263, 176] on button "325" at bounding box center [262, 177] width 15 height 15
drag, startPoint x: 268, startPoint y: 216, endPoint x: 201, endPoint y: 202, distance: 68.8
click at [222, 208] on div "Simple Quote Make, Model and Age: N/A N/A , 2025 years Product: Repair - Front …" at bounding box center [303, 149] width 606 height 298
type input "195"
click at [320, 281] on button "Add Quote" at bounding box center [320, 275] width 41 height 13
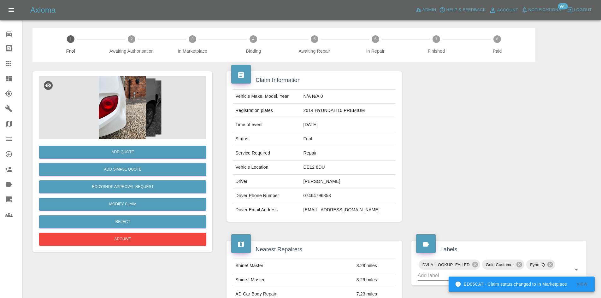
click at [119, 111] on img at bounding box center [122, 107] width 167 height 63
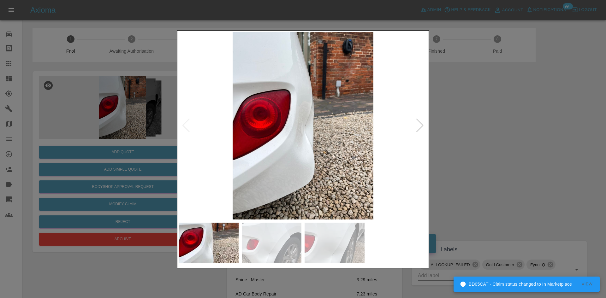
click at [302, 128] on img at bounding box center [303, 126] width 249 height 188
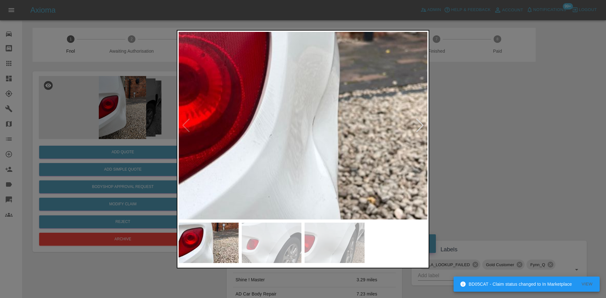
click at [303, 131] on img at bounding box center [307, 120] width 746 height 564
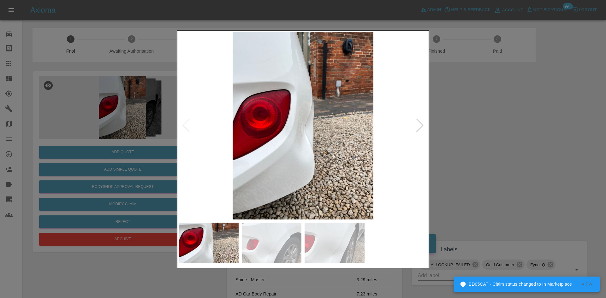
click at [319, 148] on img at bounding box center [303, 126] width 249 height 188
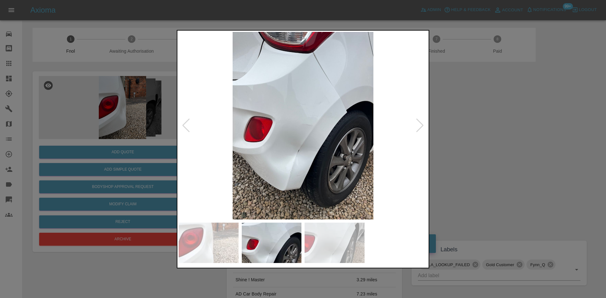
click at [302, 128] on img at bounding box center [303, 126] width 249 height 188
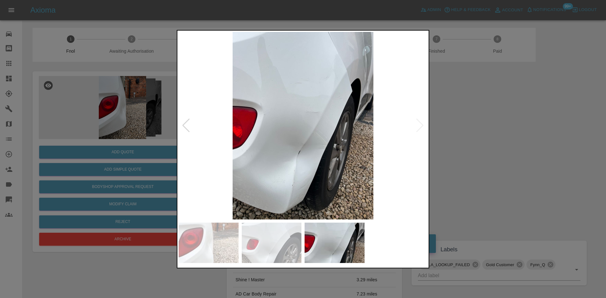
click at [334, 115] on img at bounding box center [303, 126] width 249 height 188
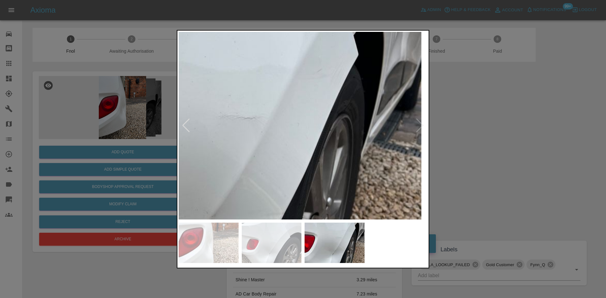
click at [407, 73] on img at bounding box center [210, 158] width 746 height 564
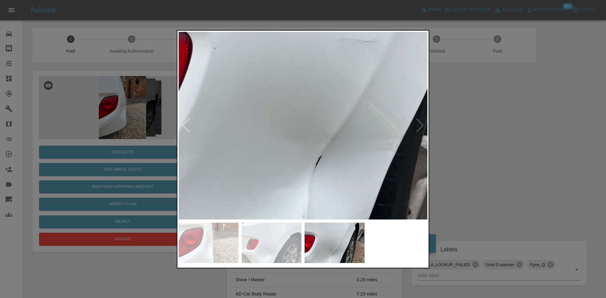
click at [161, 147] on div at bounding box center [303, 149] width 606 height 298
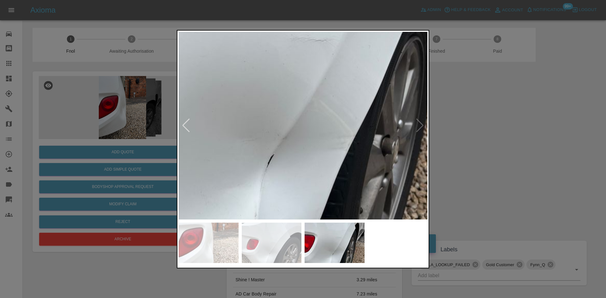
click at [122, 136] on div at bounding box center [303, 149] width 606 height 298
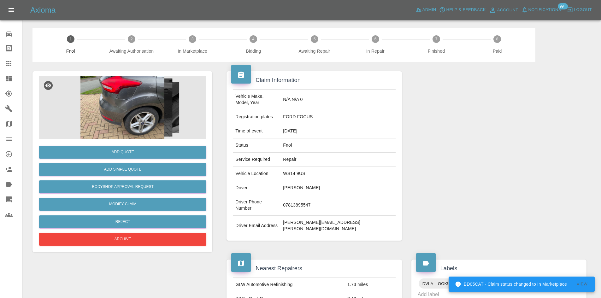
click at [147, 100] on img at bounding box center [122, 107] width 167 height 63
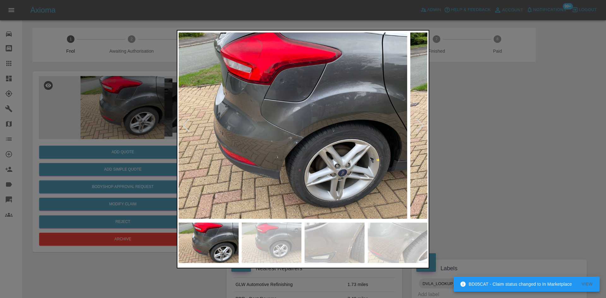
click at [296, 123] on img at bounding box center [282, 126] width 249 height 188
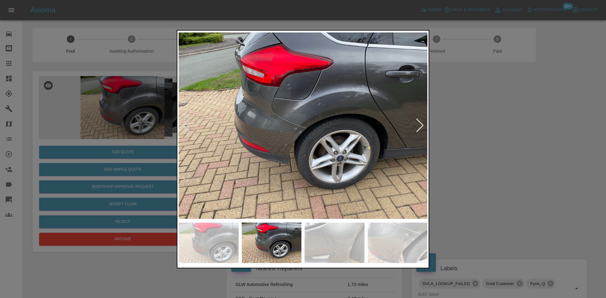
click at [345, 118] on img at bounding box center [303, 126] width 249 height 188
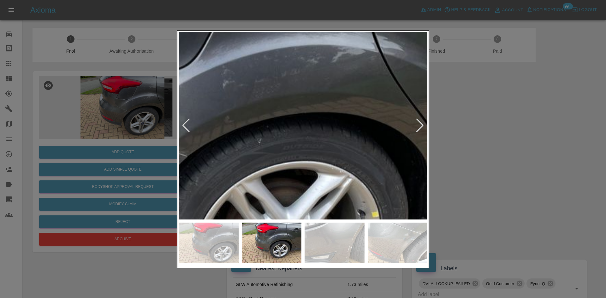
click at [335, 134] on img at bounding box center [177, 148] width 746 height 564
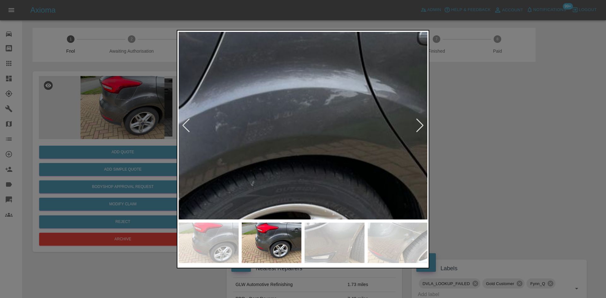
click at [333, 134] on img at bounding box center [170, 191] width 746 height 564
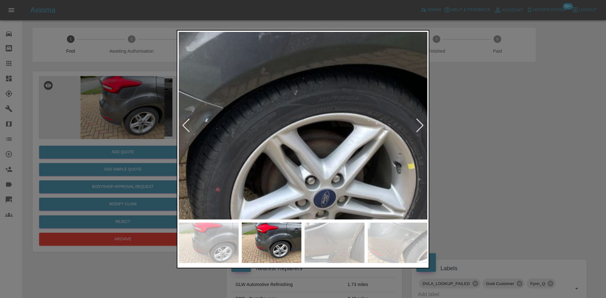
click at [365, 141] on img at bounding box center [213, 100] width 746 height 564
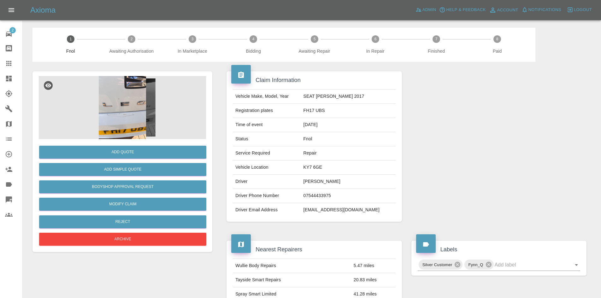
click at [133, 109] on img at bounding box center [122, 107] width 167 height 63
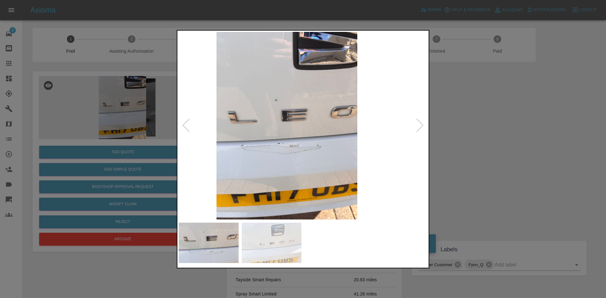
click at [184, 169] on img at bounding box center [287, 126] width 249 height 188
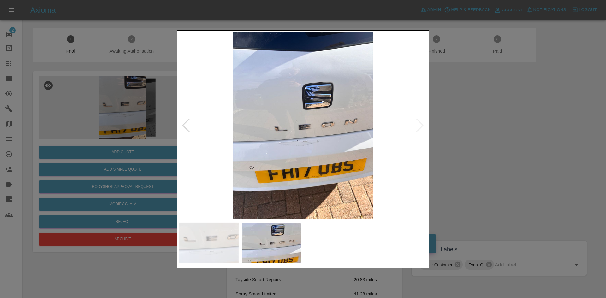
click at [147, 183] on div at bounding box center [303, 149] width 606 height 298
click at [306, 124] on img at bounding box center [303, 126] width 249 height 188
click at [302, 125] on img at bounding box center [303, 126] width 249 height 188
click at [351, 148] on img at bounding box center [303, 126] width 249 height 188
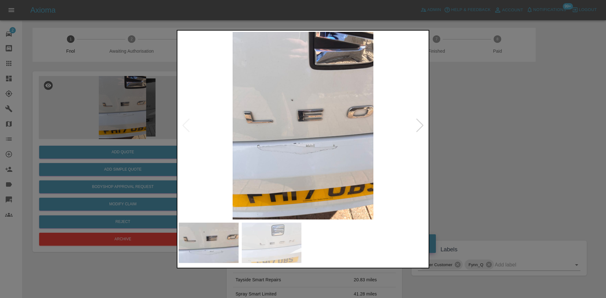
click at [293, 97] on img at bounding box center [303, 126] width 249 height 188
click at [289, 104] on img at bounding box center [303, 126] width 249 height 188
click at [295, 111] on img at bounding box center [303, 126] width 249 height 188
click at [294, 112] on img at bounding box center [303, 126] width 249 height 188
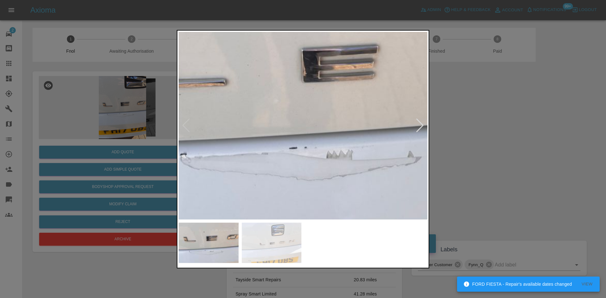
click at [282, 65] on img at bounding box center [317, 95] width 746 height 564
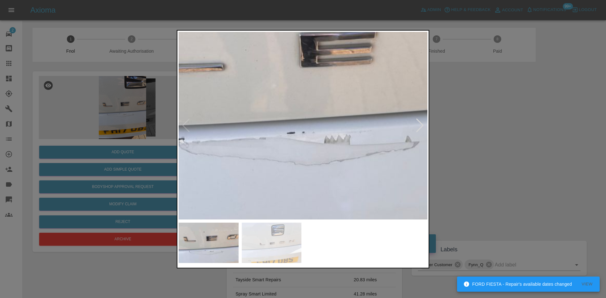
click at [322, 157] on img at bounding box center [315, 80] width 746 height 564
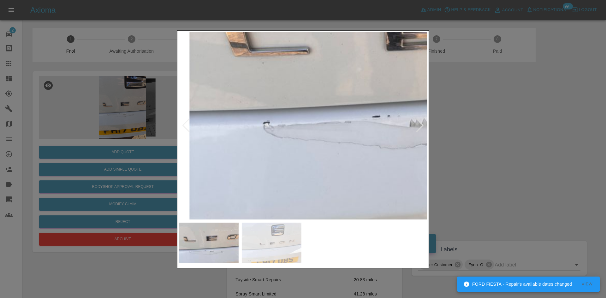
click at [303, 163] on img at bounding box center [400, 64] width 746 height 564
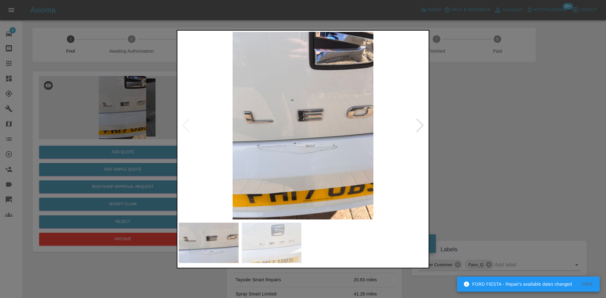
click at [303, 163] on img at bounding box center [303, 126] width 249 height 188
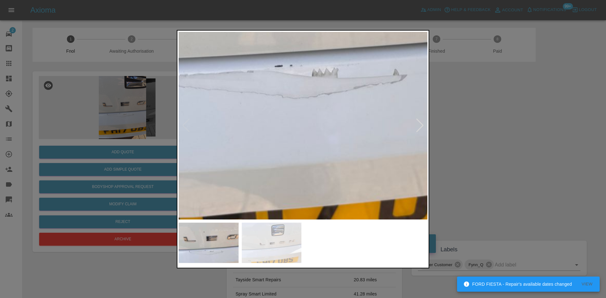
click at [301, 172] on img at bounding box center [303, 13] width 746 height 564
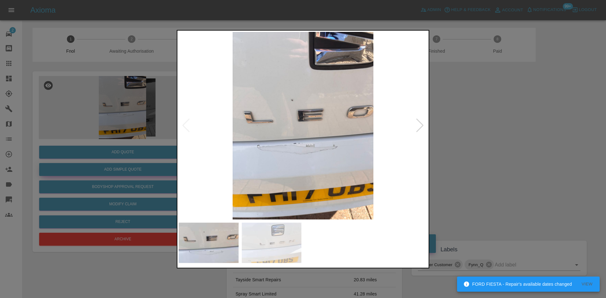
click at [110, 173] on div at bounding box center [303, 149] width 606 height 298
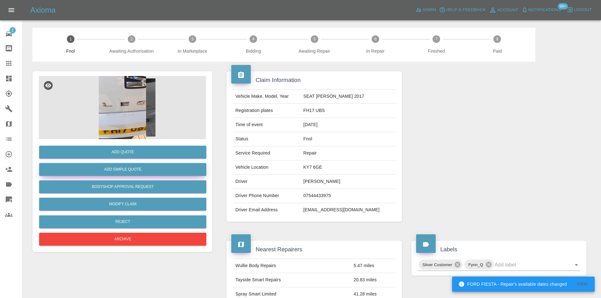
click at [121, 173] on button "Add Simple Quote" at bounding box center [122, 169] width 167 height 13
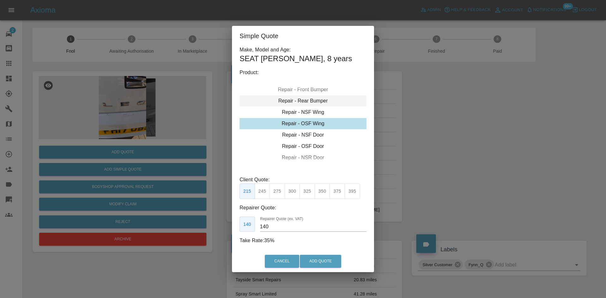
click at [306, 101] on div "Repair - Rear Bumper" at bounding box center [303, 100] width 127 height 11
type input "180"
click at [314, 259] on button "Add Quote" at bounding box center [320, 261] width 41 height 13
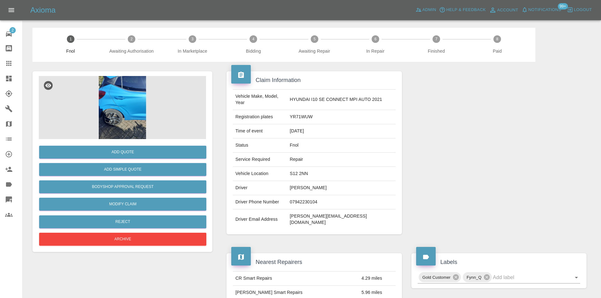
click at [137, 95] on img at bounding box center [122, 107] width 167 height 63
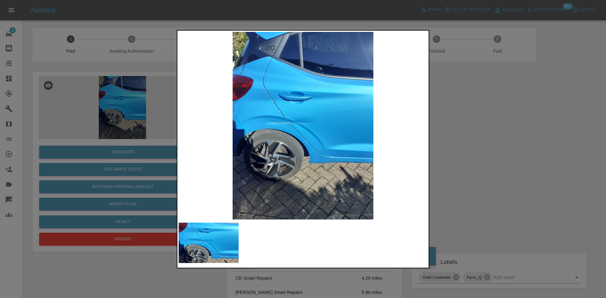
click at [283, 119] on img at bounding box center [303, 126] width 249 height 188
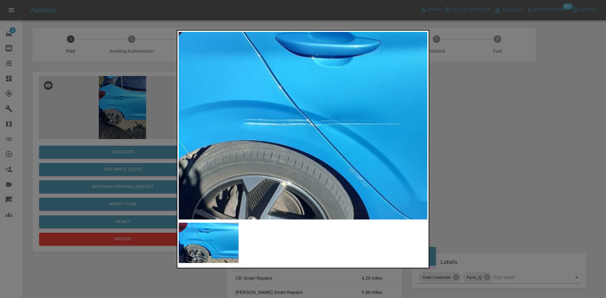
click at [277, 149] on img at bounding box center [351, 131] width 746 height 564
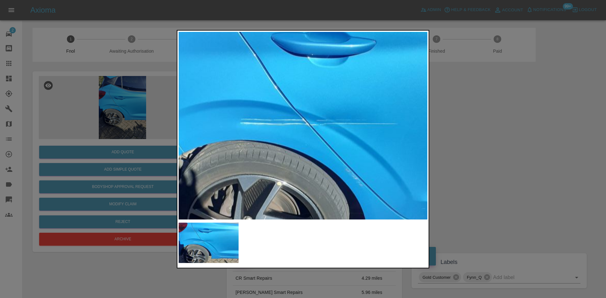
click at [123, 156] on div at bounding box center [303, 149] width 606 height 298
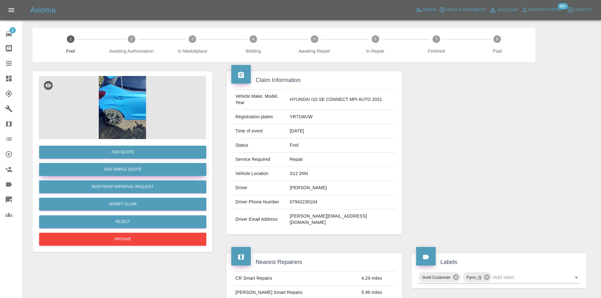
click at [130, 169] on button "Add Simple Quote" at bounding box center [122, 169] width 167 height 13
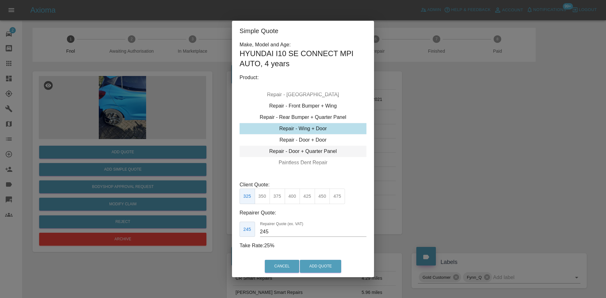
click at [302, 149] on div "Repair - Door + Quarter Panel" at bounding box center [303, 151] width 127 height 11
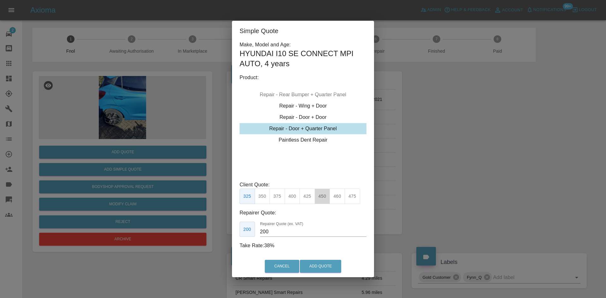
click at [322, 199] on button "450" at bounding box center [322, 196] width 15 height 15
click at [284, 230] on input "280" at bounding box center [313, 232] width 106 height 10
click at [307, 199] on button "425" at bounding box center [307, 196] width 15 height 15
click at [320, 199] on button "450" at bounding box center [322, 196] width 15 height 15
drag, startPoint x: 278, startPoint y: 227, endPoint x: 180, endPoint y: 226, distance: 97.9
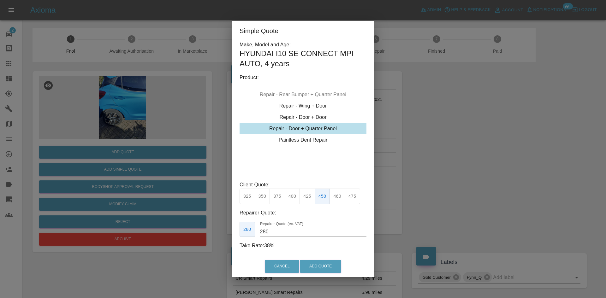
click at [184, 230] on div "Simple Quote Make, Model and Age: HYUNDAI I10 SE CONNECT MPI AUTO , 4 years Pro…" at bounding box center [303, 149] width 606 height 298
type input "260"
click at [328, 269] on button "Add Quote" at bounding box center [320, 266] width 41 height 13
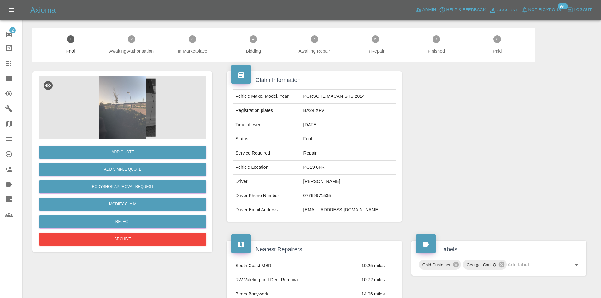
click at [153, 110] on img at bounding box center [122, 107] width 167 height 63
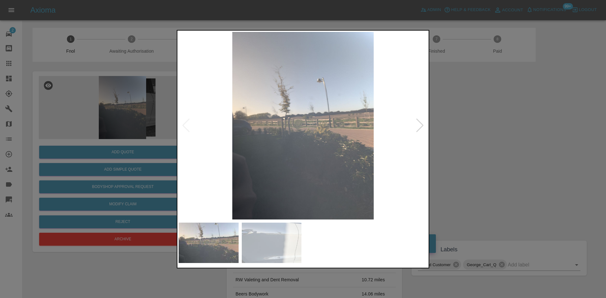
click at [309, 142] on img at bounding box center [303, 126] width 249 height 188
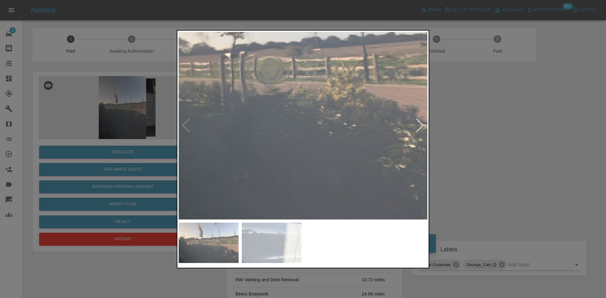
click at [298, 122] on img at bounding box center [285, 77] width 746 height 564
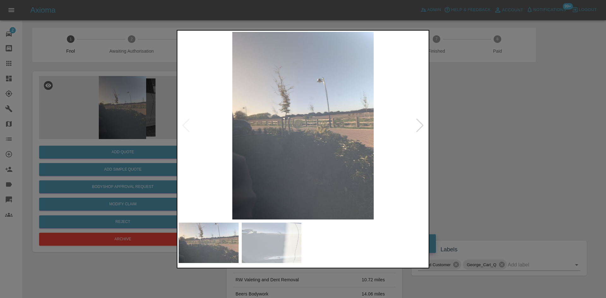
click at [288, 146] on img at bounding box center [303, 126] width 249 height 188
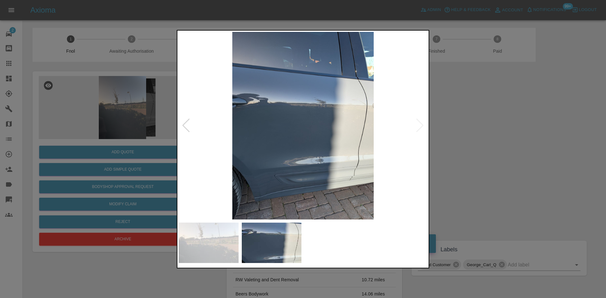
click at [301, 125] on img at bounding box center [303, 126] width 249 height 188
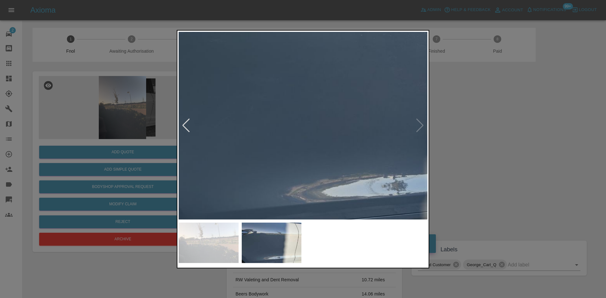
click at [317, 53] on img at bounding box center [345, 82] width 746 height 564
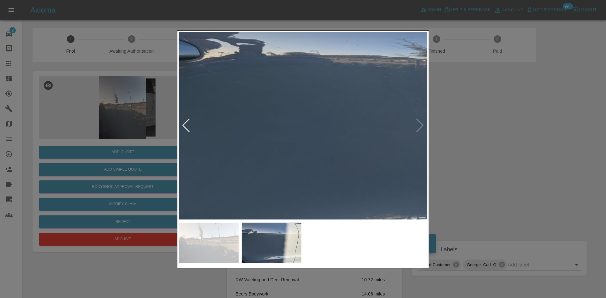
click at [377, 153] on img at bounding box center [369, 124] width 746 height 564
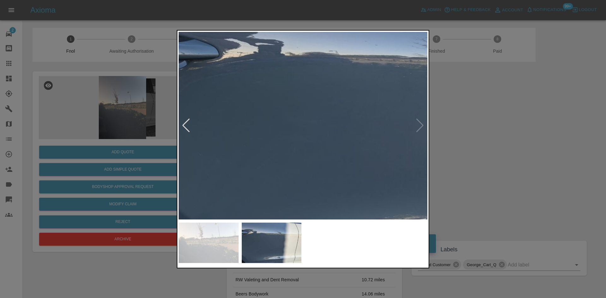
click at [340, 153] on img at bounding box center [388, 124] width 746 height 564
click at [104, 128] on div at bounding box center [303, 149] width 606 height 298
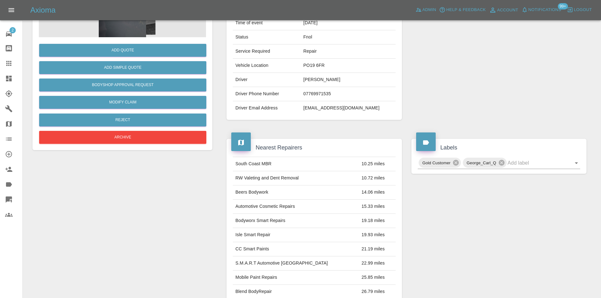
scroll to position [5, 0]
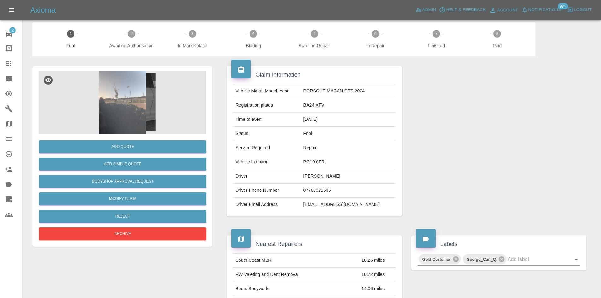
click at [125, 97] on img at bounding box center [122, 102] width 167 height 63
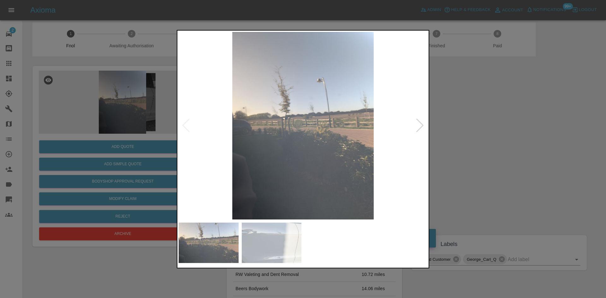
click at [290, 130] on img at bounding box center [303, 126] width 249 height 188
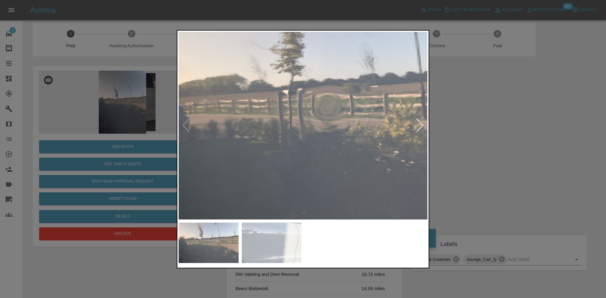
click at [112, 129] on div at bounding box center [303, 149] width 606 height 298
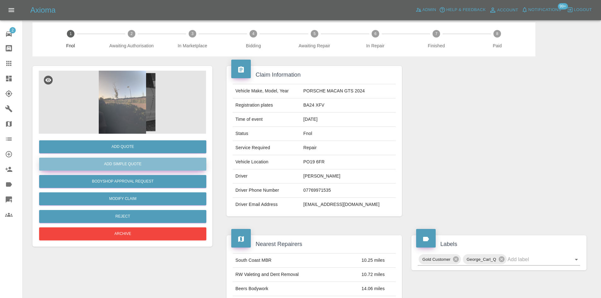
click at [132, 166] on button "Add Simple Quote" at bounding box center [122, 164] width 167 height 13
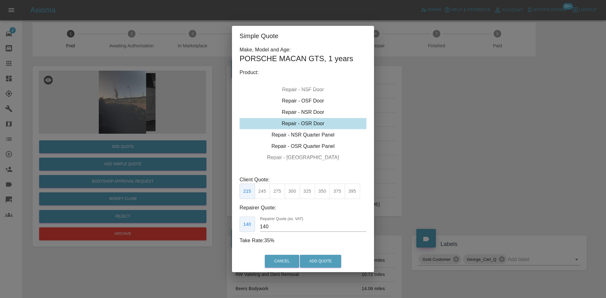
click at [303, 123] on div "Repair - OSR Door" at bounding box center [303, 123] width 127 height 11
click at [275, 194] on button "275" at bounding box center [277, 191] width 15 height 15
drag, startPoint x: 275, startPoint y: 229, endPoint x: 202, endPoint y: 226, distance: 72.6
click at [205, 225] on div "Simple Quote Make, Model and Age: PORSCHE MACAN GTS , 1 years Product: Repair -…" at bounding box center [303, 149] width 606 height 298
type input "170"
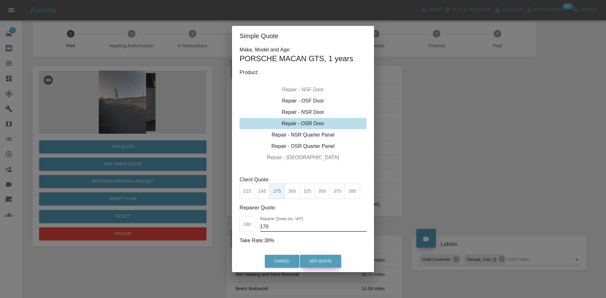
click at [324, 260] on button "Add Quote" at bounding box center [320, 261] width 41 height 13
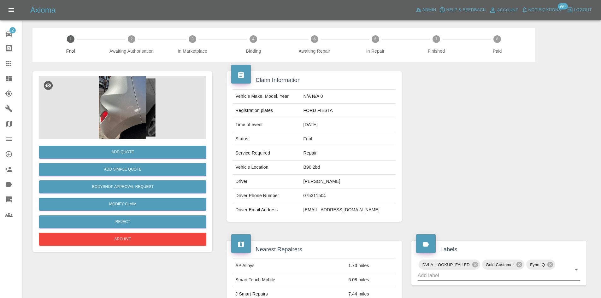
click at [136, 104] on img at bounding box center [122, 107] width 167 height 63
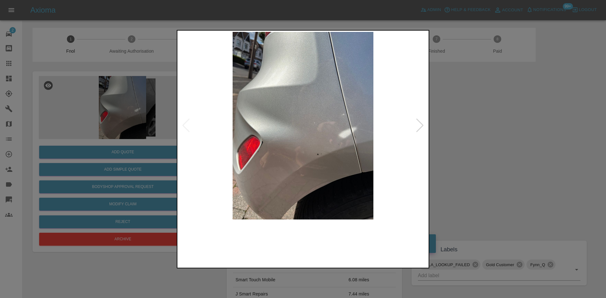
click at [333, 133] on img at bounding box center [303, 126] width 249 height 188
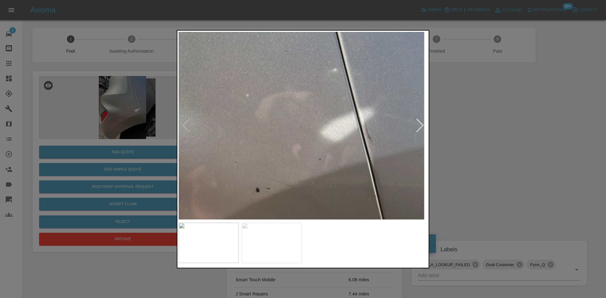
click at [333, 133] on img at bounding box center [213, 104] width 746 height 564
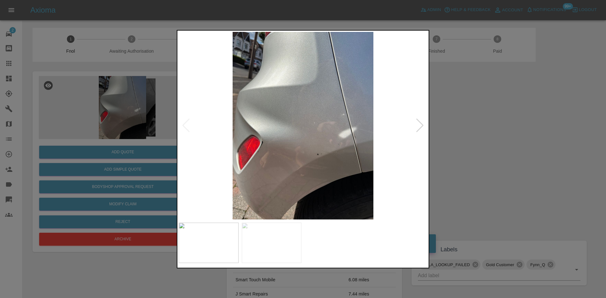
click at [289, 161] on img at bounding box center [303, 126] width 249 height 188
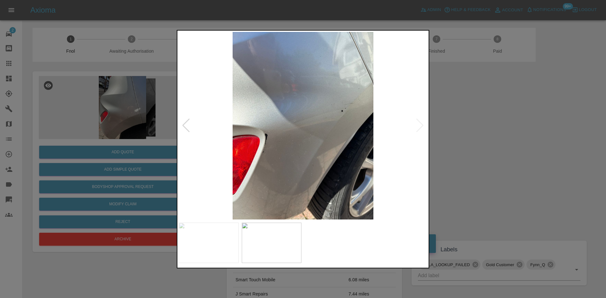
click at [262, 168] on img at bounding box center [303, 126] width 249 height 188
click at [292, 179] on img at bounding box center [303, 126] width 249 height 188
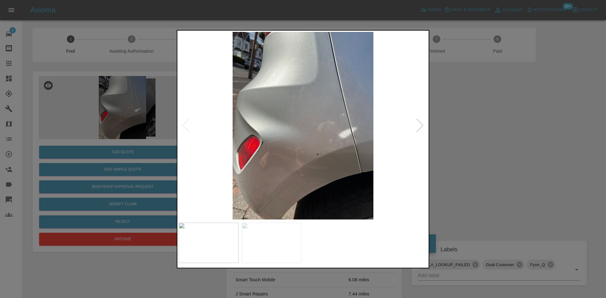
click at [353, 144] on img at bounding box center [303, 126] width 249 height 188
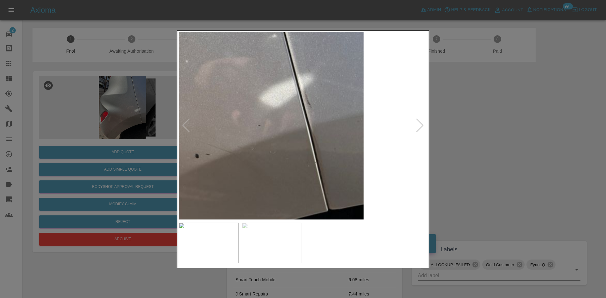
click at [310, 148] on img at bounding box center [152, 70] width 746 height 564
click at [307, 107] on img at bounding box center [152, 70] width 746 height 564
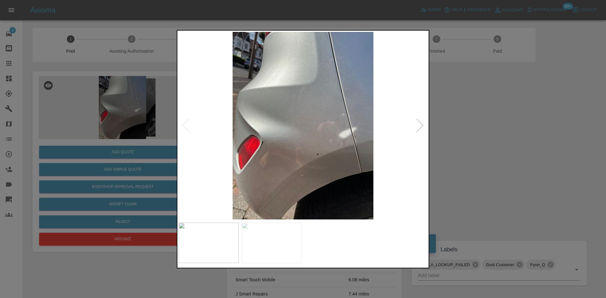
click at [310, 149] on img at bounding box center [303, 126] width 249 height 188
click at [272, 158] on img at bounding box center [303, 126] width 249 height 188
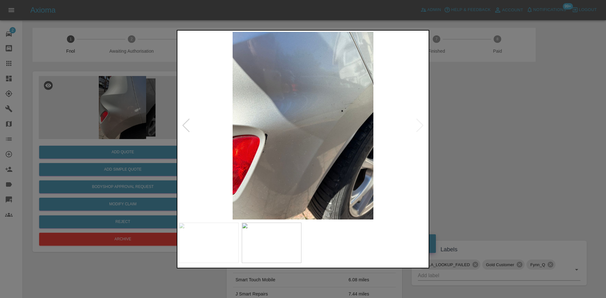
click at [270, 151] on img at bounding box center [303, 126] width 249 height 188
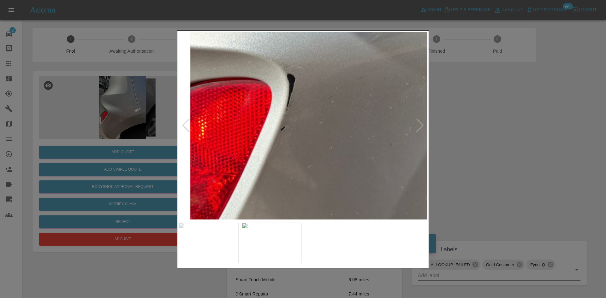
click at [206, 126] on img at bounding box center [401, 50] width 746 height 564
click at [146, 139] on div at bounding box center [303, 149] width 606 height 298
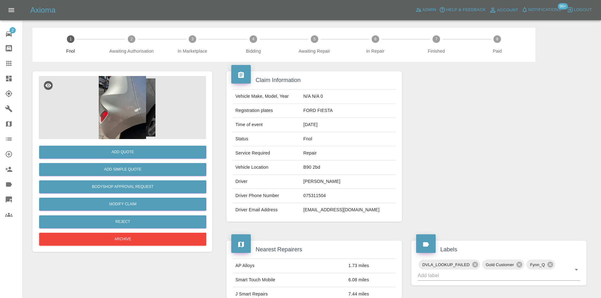
click at [117, 103] on img at bounding box center [122, 107] width 167 height 63
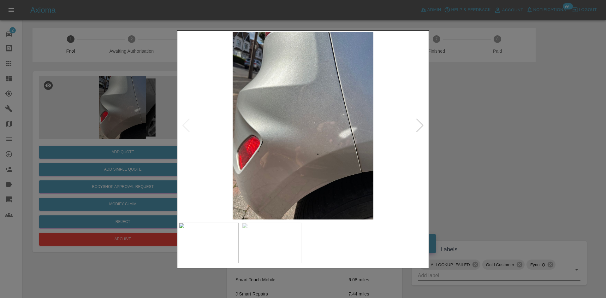
click at [345, 158] on img at bounding box center [303, 126] width 249 height 188
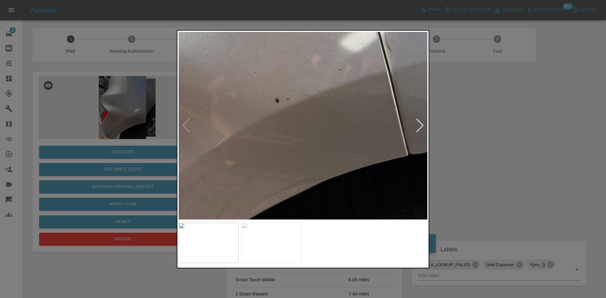
click at [365, 147] on img at bounding box center [233, 14] width 746 height 564
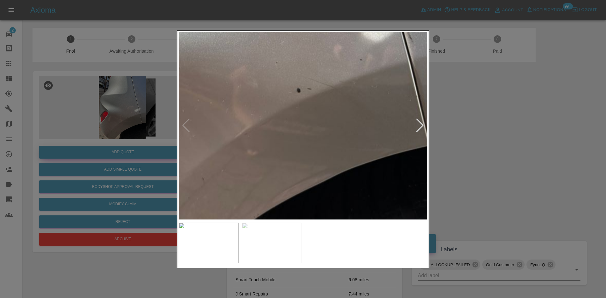
drag, startPoint x: 67, startPoint y: 153, endPoint x: 68, endPoint y: 158, distance: 4.5
click at [66, 154] on div at bounding box center [303, 149] width 606 height 298
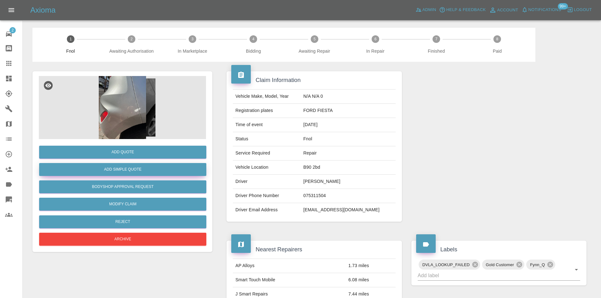
click at [118, 169] on button "Add Simple Quote" at bounding box center [122, 169] width 167 height 13
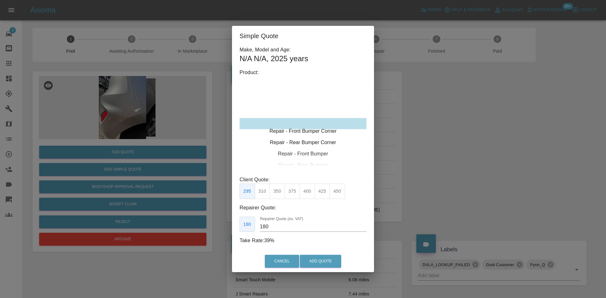
type input "120"
click at [305, 137] on div "Repair - Rear Bumper Corner" at bounding box center [303, 134] width 127 height 11
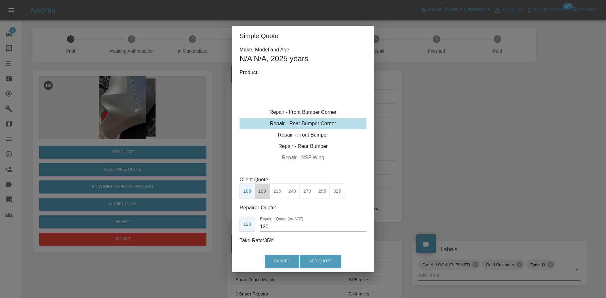
click at [264, 194] on button "199" at bounding box center [262, 191] width 15 height 15
drag, startPoint x: 316, startPoint y: 256, endPoint x: 324, endPoint y: 264, distance: 11.4
click at [316, 257] on button "Add Quote" at bounding box center [320, 261] width 41 height 13
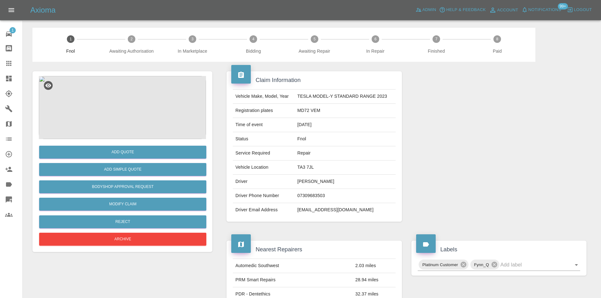
click at [131, 94] on img at bounding box center [122, 107] width 167 height 63
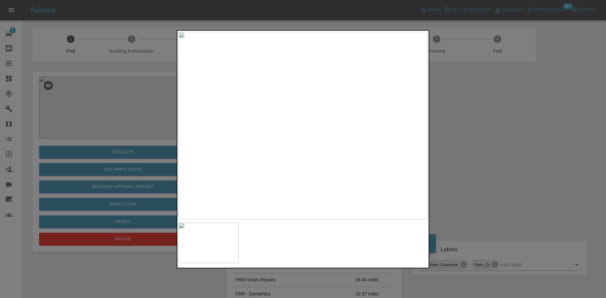
click at [283, 62] on img at bounding box center [303, 126] width 249 height 188
click at [304, 36] on img at bounding box center [360, 243] width 746 height 564
click at [304, 69] on img at bounding box center [360, 230] width 746 height 564
click at [326, 126] on img at bounding box center [350, 162] width 746 height 564
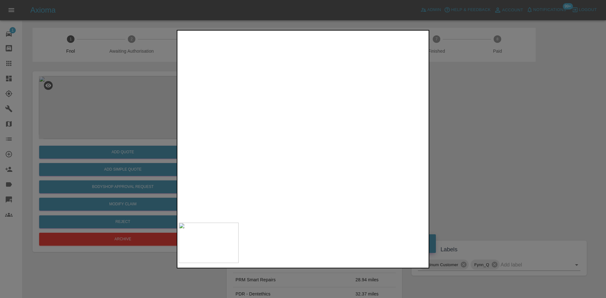
click at [326, 126] on img at bounding box center [350, 162] width 746 height 564
click at [289, 135] on img at bounding box center [303, 126] width 249 height 188
click at [158, 124] on div at bounding box center [303, 149] width 606 height 298
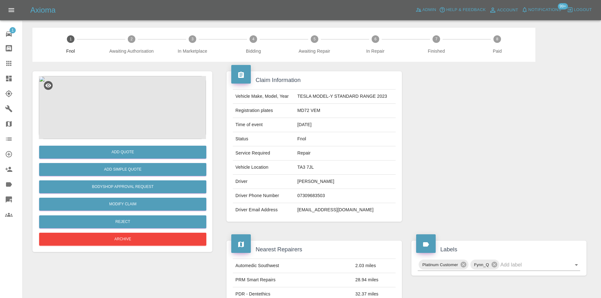
click at [119, 90] on img at bounding box center [122, 107] width 167 height 63
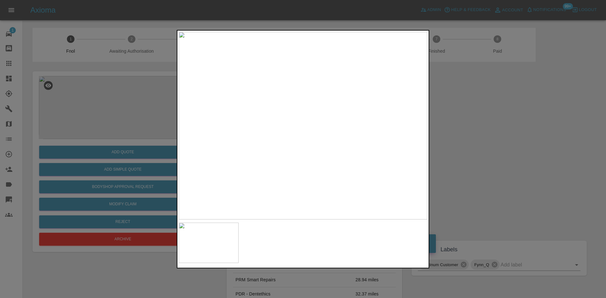
drag, startPoint x: 123, startPoint y: 108, endPoint x: 132, endPoint y: 133, distance: 25.9
click at [125, 111] on div at bounding box center [303, 149] width 606 height 298
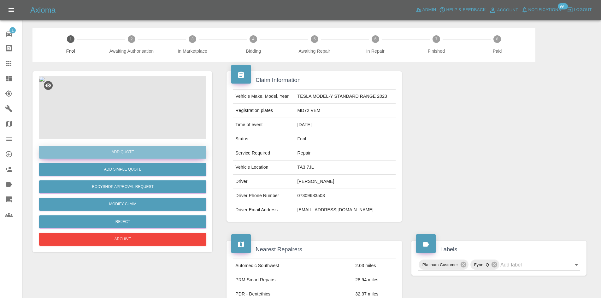
click at [129, 153] on button "Add Quote" at bounding box center [122, 152] width 167 height 13
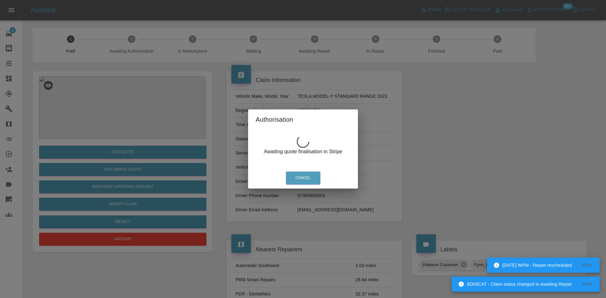
drag, startPoint x: 135, startPoint y: 98, endPoint x: 131, endPoint y: 105, distance: 8.3
click at [135, 98] on div "Authorisation Awaiting quote finalisation in Stripe Cancel" at bounding box center [303, 149] width 606 height 298
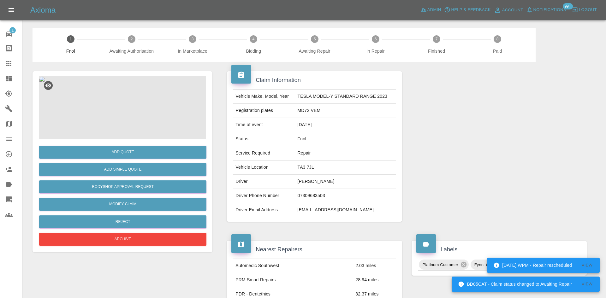
click at [130, 107] on img at bounding box center [122, 107] width 167 height 63
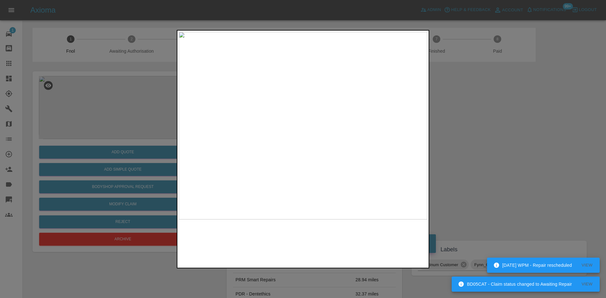
click at [294, 111] on img at bounding box center [303, 126] width 249 height 188
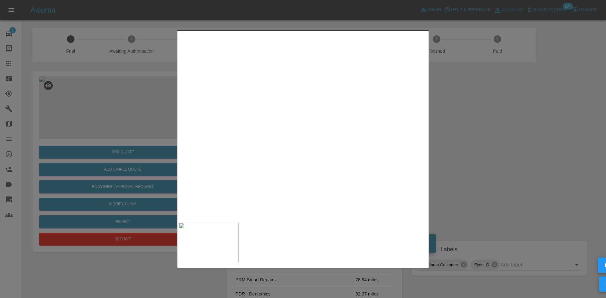
click at [294, 111] on img at bounding box center [329, 169] width 746 height 564
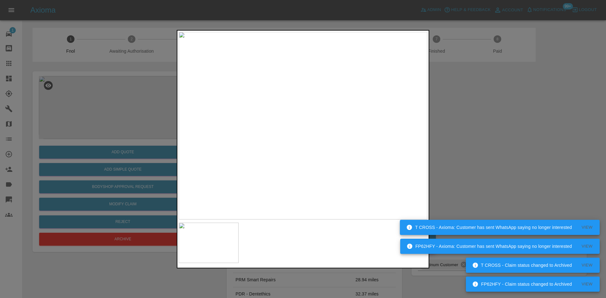
click at [294, 114] on img at bounding box center [303, 126] width 249 height 188
click at [294, 114] on img at bounding box center [328, 160] width 746 height 564
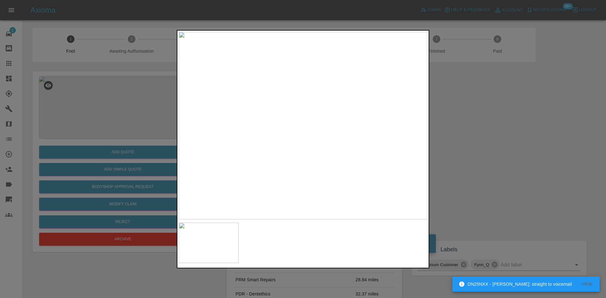
click at [109, 138] on div at bounding box center [303, 149] width 606 height 298
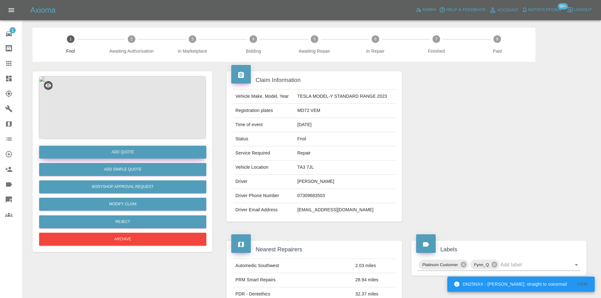
click at [114, 154] on button "Add Quote" at bounding box center [122, 152] width 167 height 13
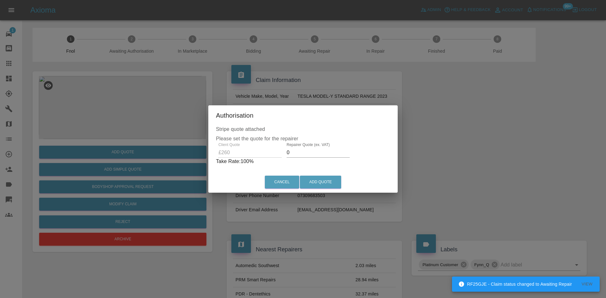
click at [265, 155] on div "Client Quote £260 Repairer Quote (ex. VAT) 0 Take Rate: 100 %" at bounding box center [303, 154] width 174 height 23
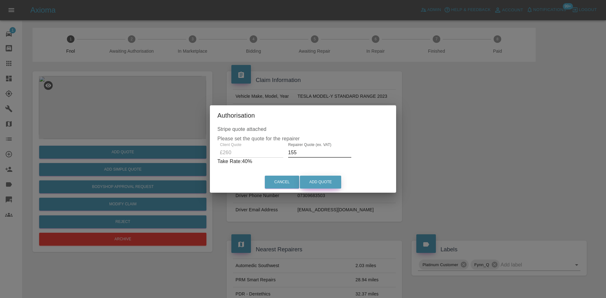
type input "155"
click at [314, 176] on button "Add Quote" at bounding box center [320, 182] width 41 height 13
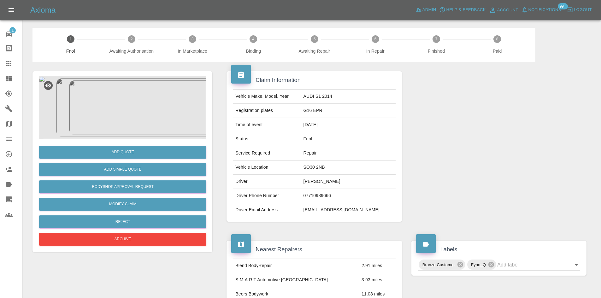
click at [139, 79] on img at bounding box center [122, 107] width 167 height 63
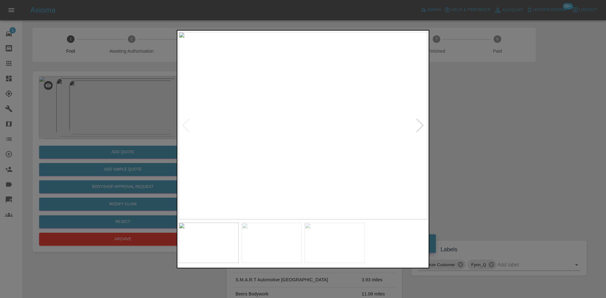
click at [311, 119] on img at bounding box center [303, 126] width 249 height 188
click at [308, 122] on img at bounding box center [280, 145] width 746 height 564
click at [303, 144] on img at bounding box center [303, 126] width 249 height 188
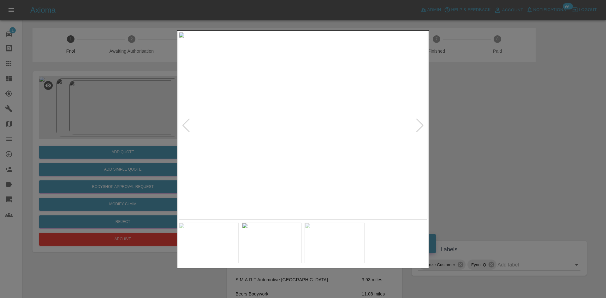
click at [310, 140] on img at bounding box center [303, 126] width 249 height 188
click at [358, 141] on img at bounding box center [338, 85] width 746 height 564
click at [350, 141] on img at bounding box center [369, 85] width 746 height 564
click at [349, 141] on img at bounding box center [369, 85] width 746 height 564
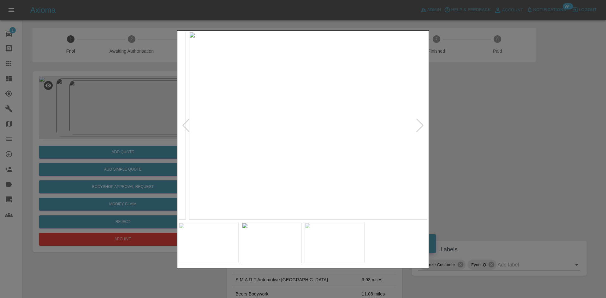
click at [333, 148] on img at bounding box center [313, 126] width 249 height 188
click at [290, 124] on img at bounding box center [303, 126] width 249 height 188
click at [293, 135] on img at bounding box center [341, 131] width 746 height 564
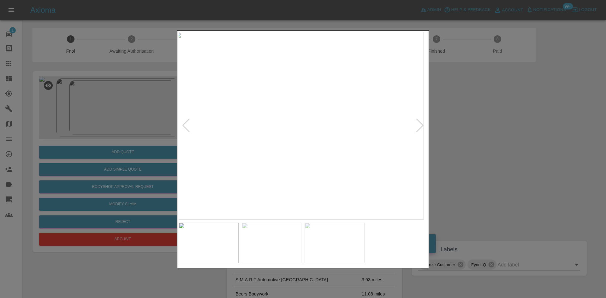
click at [301, 153] on img at bounding box center [299, 126] width 249 height 188
click at [290, 154] on img at bounding box center [303, 126] width 249 height 188
click at [287, 139] on img at bounding box center [303, 126] width 249 height 188
click at [316, 89] on img at bounding box center [308, 132] width 746 height 564
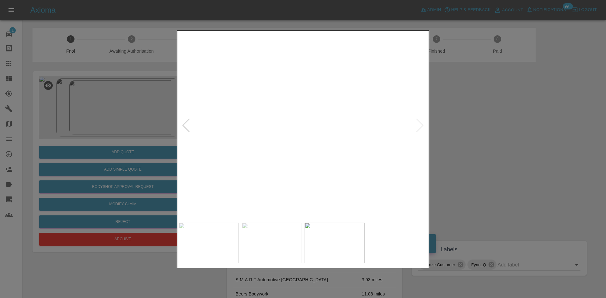
drag, startPoint x: 95, startPoint y: 158, endPoint x: 108, endPoint y: 179, distance: 24.7
click at [98, 159] on div at bounding box center [303, 149] width 606 height 298
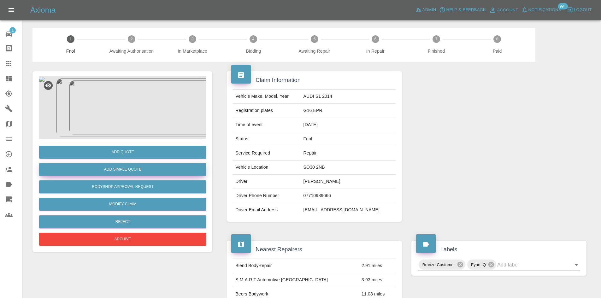
click at [112, 168] on button "Add Simple Quote" at bounding box center [122, 169] width 167 height 13
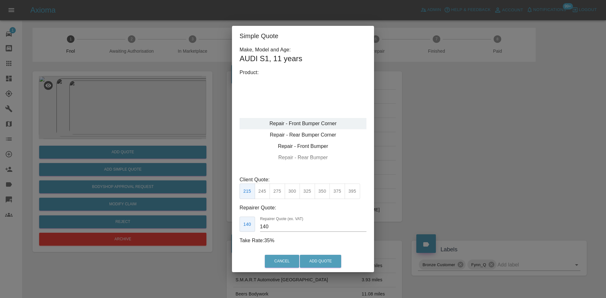
type input "120"
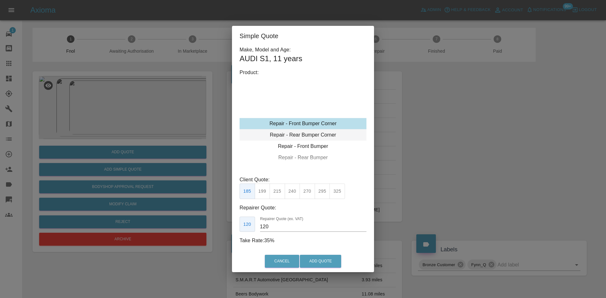
click at [303, 133] on div "Repair - Rear Bumper Corner" at bounding box center [303, 134] width 127 height 11
drag, startPoint x: 481, startPoint y: 161, endPoint x: 452, endPoint y: 171, distance: 31.6
click at [479, 161] on div "Simple Quote Make, Model and Age: AUDI S1 , 11 years Product: Repair - Front Bu…" at bounding box center [303, 149] width 606 height 298
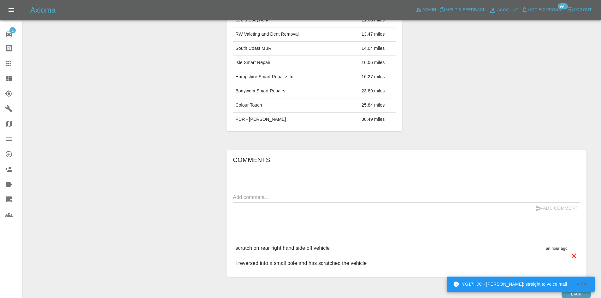
scroll to position [115, 0]
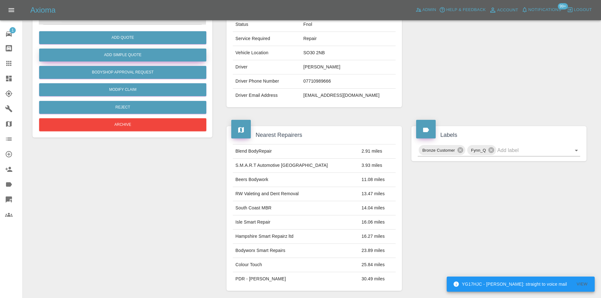
click at [140, 54] on button "Add Simple Quote" at bounding box center [122, 55] width 167 height 13
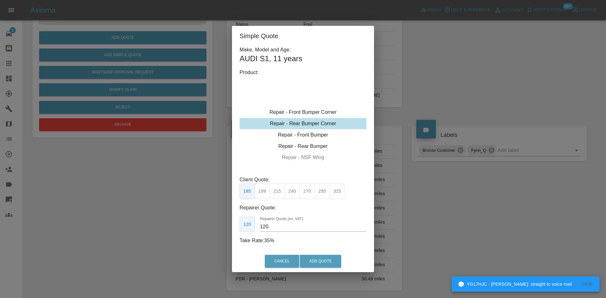
click at [303, 122] on div "Repair - Rear Bumper Corner" at bounding box center [303, 123] width 127 height 11
click at [320, 195] on button "295" at bounding box center [322, 191] width 15 height 15
drag, startPoint x: 284, startPoint y: 227, endPoint x: 155, endPoint y: 221, distance: 129.3
click at [163, 225] on div "Simple Quote Make, Model and Age: AUDI S1 , 11 years Product: Repair - Front Bu…" at bounding box center [303, 149] width 606 height 298
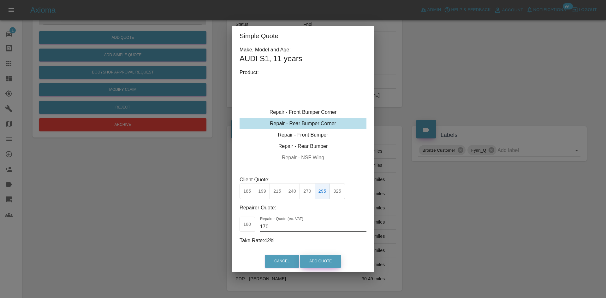
type input "170"
click at [316, 262] on button "Add Quote" at bounding box center [320, 261] width 41 height 13
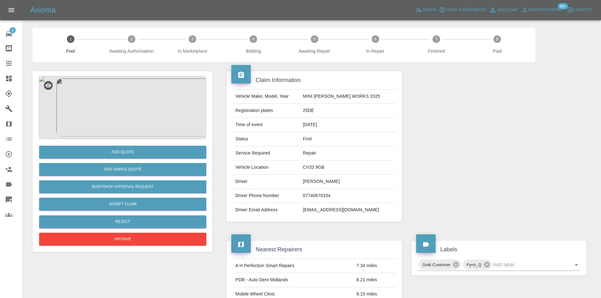
click at [146, 109] on img at bounding box center [122, 107] width 167 height 63
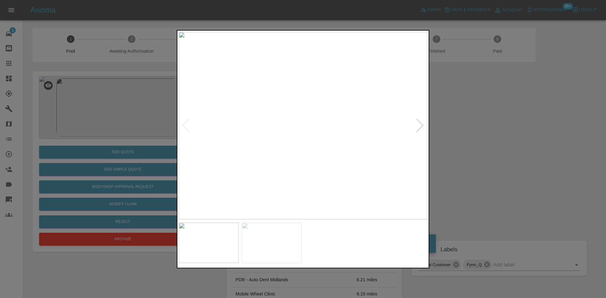
click at [279, 133] on img at bounding box center [303, 126] width 249 height 188
click at [264, 132] on img at bounding box center [303, 126] width 249 height 188
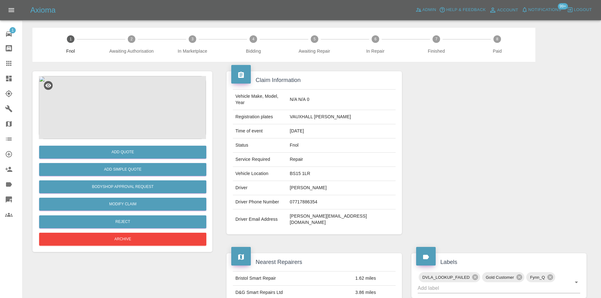
click at [134, 113] on img at bounding box center [122, 107] width 167 height 63
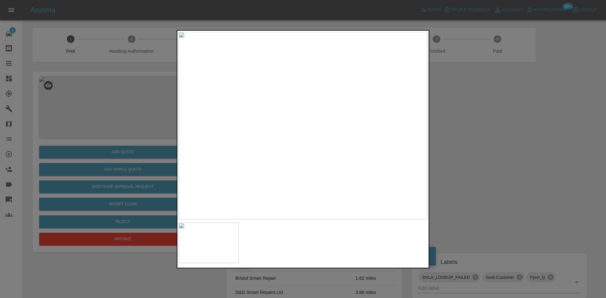
click at [289, 129] on img at bounding box center [303, 126] width 249 height 188
click at [272, 132] on img at bounding box center [303, 126] width 249 height 188
click at [299, 101] on img at bounding box center [303, 126] width 249 height 188
click at [281, 61] on img at bounding box center [296, 99] width 746 height 564
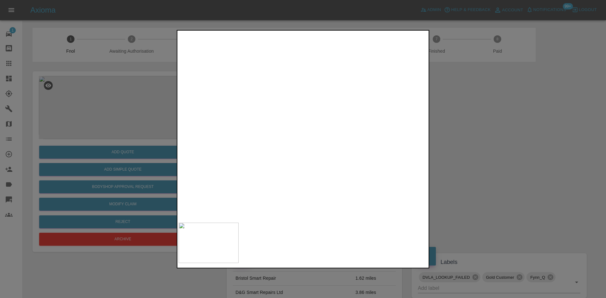
click at [281, 69] on img at bounding box center [295, 90] width 746 height 564
click at [289, 134] on img at bounding box center [259, 2] width 746 height 564
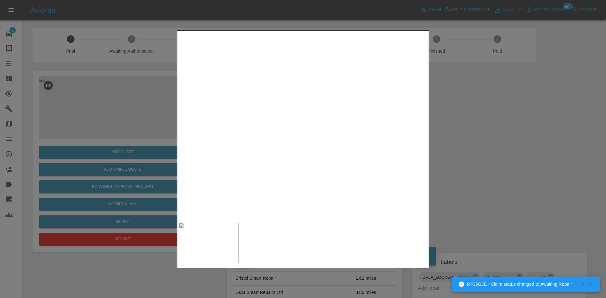
click at [280, 123] on img at bounding box center [259, 2] width 746 height 564
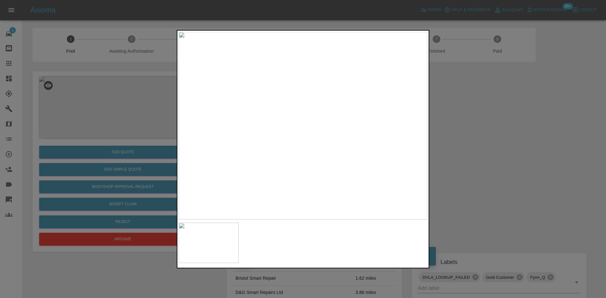
click at [133, 110] on div at bounding box center [303, 149] width 606 height 298
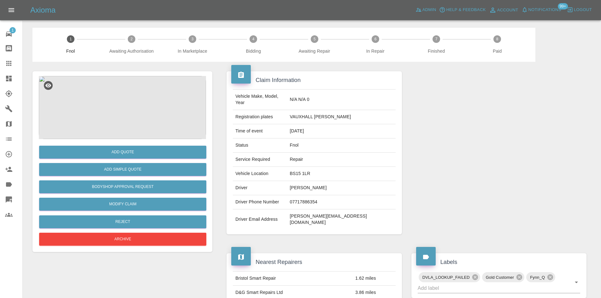
click at [116, 124] on img at bounding box center [122, 107] width 167 height 63
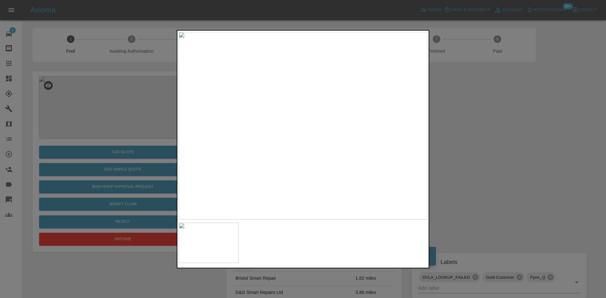
click at [142, 131] on div at bounding box center [303, 149] width 606 height 298
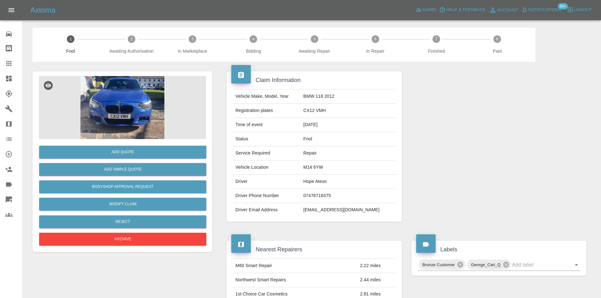
click at [137, 100] on img at bounding box center [122, 107] width 167 height 63
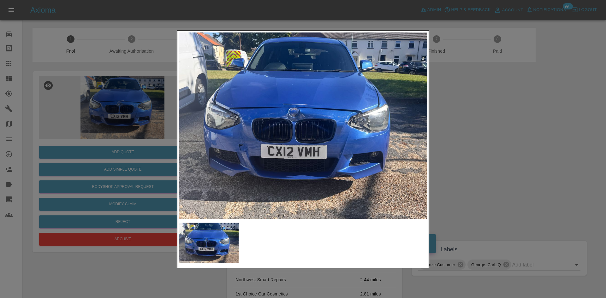
click at [271, 159] on img at bounding box center [303, 126] width 249 height 188
click at [145, 137] on div at bounding box center [303, 149] width 606 height 298
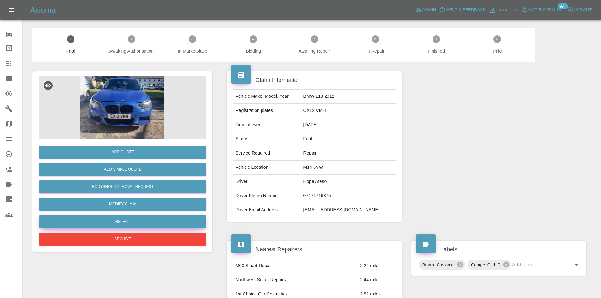
click at [124, 225] on button "Reject" at bounding box center [122, 222] width 167 height 13
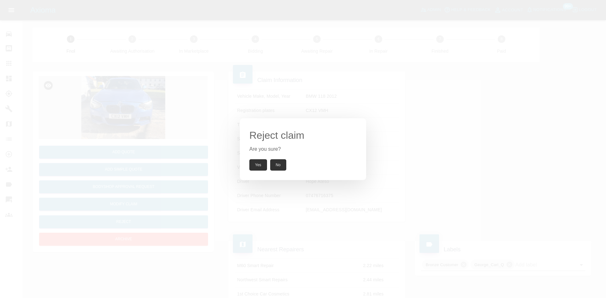
click at [252, 166] on button "Yes" at bounding box center [258, 164] width 18 height 11
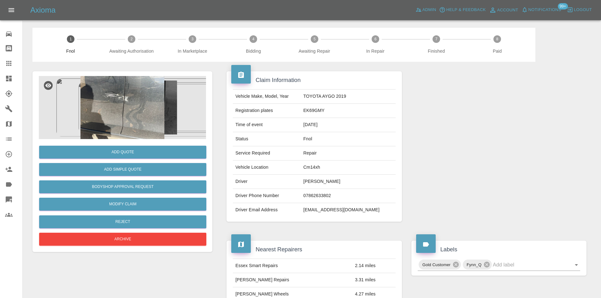
click at [108, 97] on img at bounding box center [122, 107] width 167 height 63
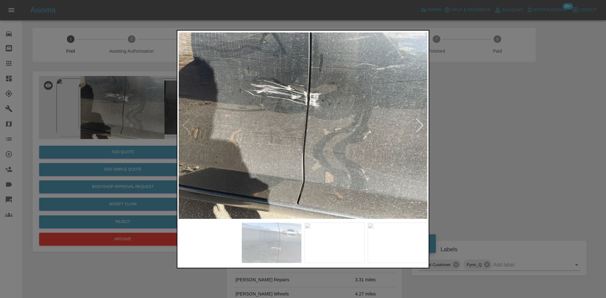
click at [292, 149] on img at bounding box center [303, 126] width 249 height 188
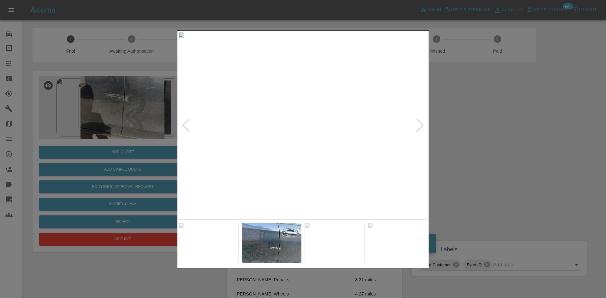
click at [287, 158] on img at bounding box center [303, 126] width 249 height 188
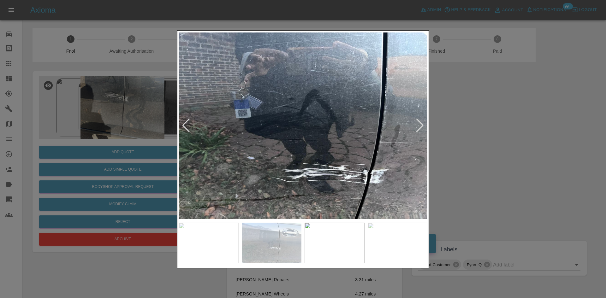
click at [307, 164] on img at bounding box center [303, 126] width 249 height 188
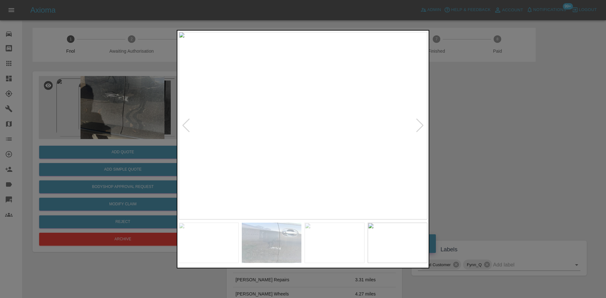
click at [293, 162] on img at bounding box center [303, 126] width 249 height 188
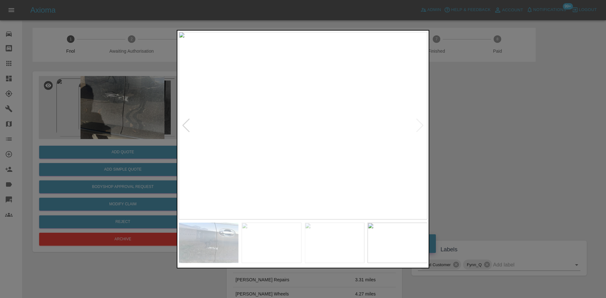
click at [311, 143] on img at bounding box center [303, 126] width 249 height 188
click at [342, 166] on img at bounding box center [303, 126] width 249 height 188
click at [318, 173] on img at bounding box center [303, 126] width 249 height 188
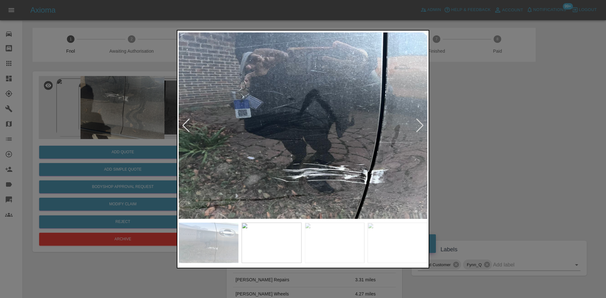
click at [337, 176] on img at bounding box center [303, 126] width 249 height 188
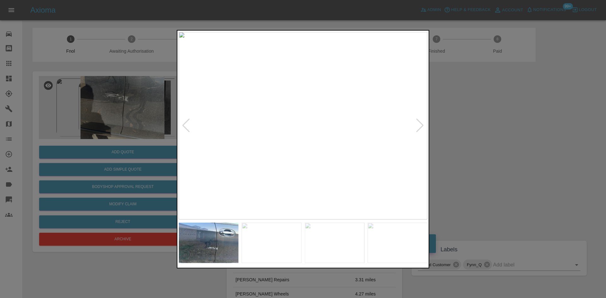
click at [320, 153] on img at bounding box center [303, 126] width 249 height 188
click at [122, 155] on div at bounding box center [303, 149] width 606 height 298
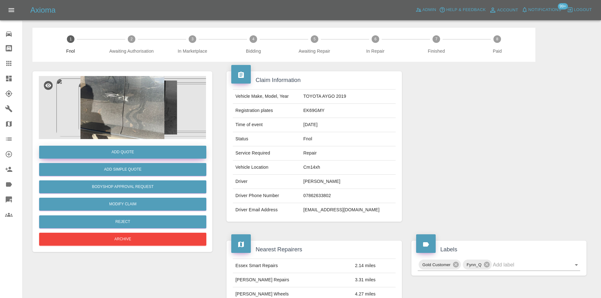
click at [132, 149] on button "Add Quote" at bounding box center [122, 152] width 167 height 13
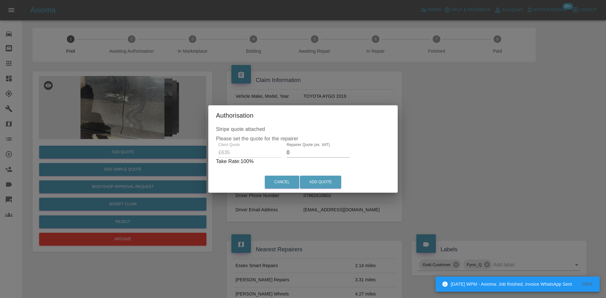
click at [227, 147] on div "Client Quote £635 Repairer Quote (ex. VAT) 0 Take Rate: 100 %" at bounding box center [303, 154] width 174 height 23
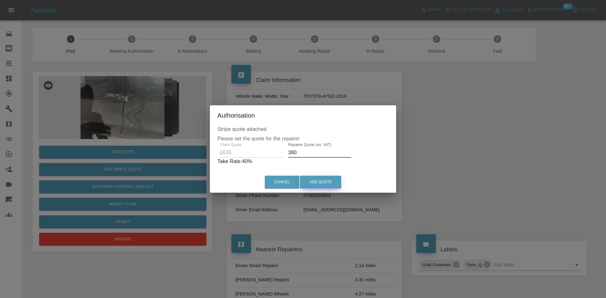
type input "380"
click at [318, 181] on button "Add Quote" at bounding box center [320, 182] width 41 height 13
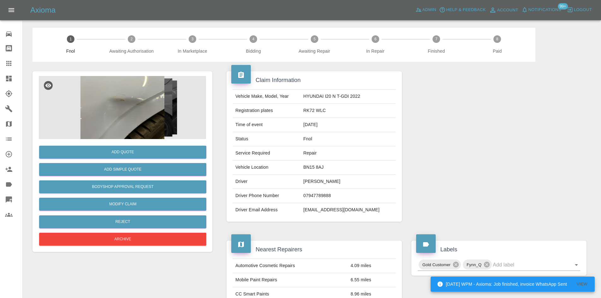
click at [111, 123] on img at bounding box center [122, 107] width 167 height 63
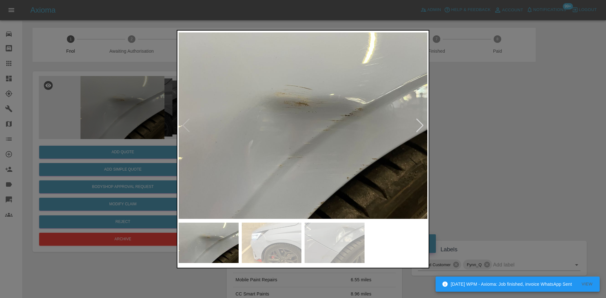
click at [300, 157] on img at bounding box center [303, 126] width 249 height 188
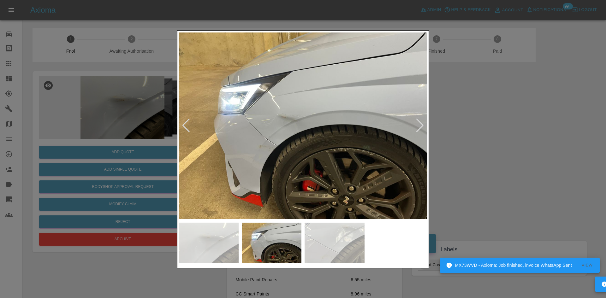
click at [263, 157] on img at bounding box center [303, 126] width 249 height 188
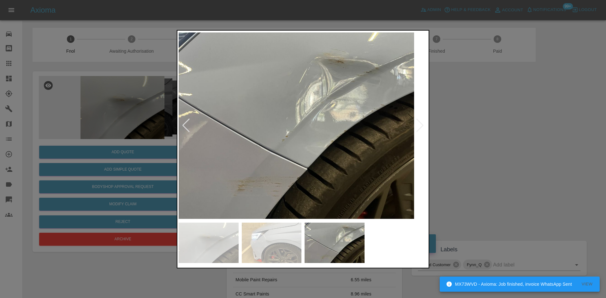
click at [227, 152] on img at bounding box center [289, 126] width 249 height 188
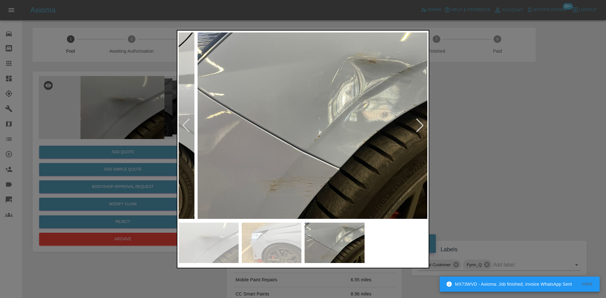
click at [359, 146] on img at bounding box center [322, 126] width 249 height 188
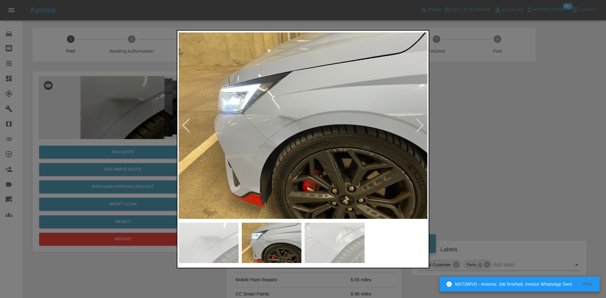
click at [323, 151] on img at bounding box center [303, 126] width 249 height 188
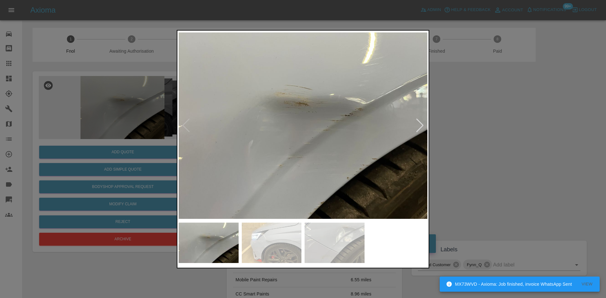
click at [264, 150] on img at bounding box center [303, 126] width 249 height 188
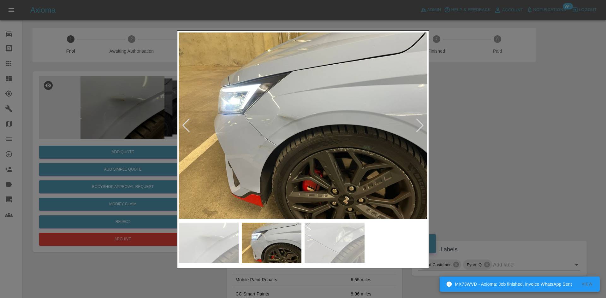
click at [279, 135] on img at bounding box center [303, 126] width 249 height 188
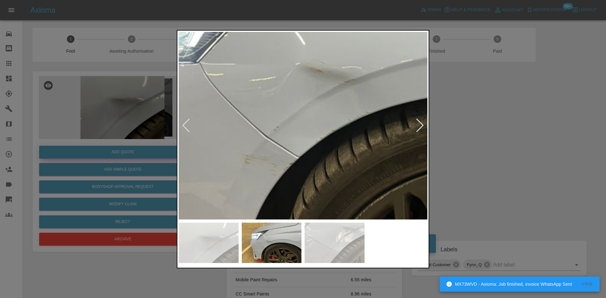
drag, startPoint x: 74, startPoint y: 131, endPoint x: 101, endPoint y: 158, distance: 37.5
click at [74, 132] on div at bounding box center [303, 149] width 606 height 298
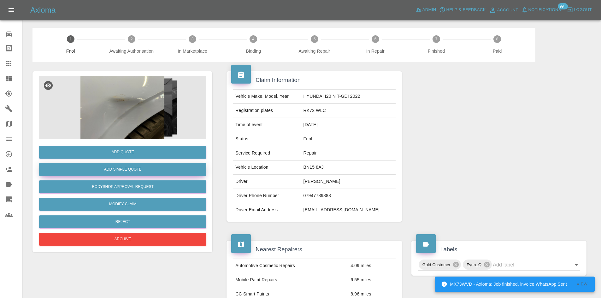
click at [107, 165] on button "Add Simple Quote" at bounding box center [122, 169] width 167 height 13
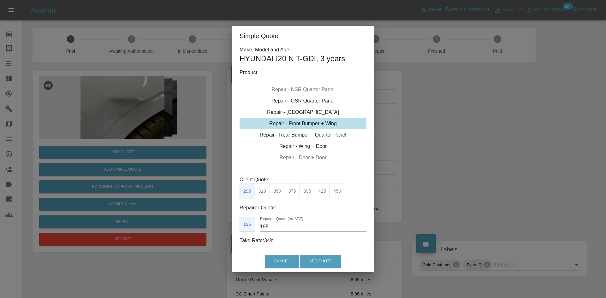
click at [302, 125] on div "Repair - Front Bumper + Wing" at bounding box center [303, 123] width 127 height 11
click at [311, 195] on button "395" at bounding box center [307, 191] width 15 height 15
drag, startPoint x: 322, startPoint y: 194, endPoint x: 298, endPoint y: 206, distance: 27.4
click at [322, 194] on button "425" at bounding box center [322, 191] width 15 height 15
drag, startPoint x: 274, startPoint y: 226, endPoint x: 236, endPoint y: 220, distance: 38.3
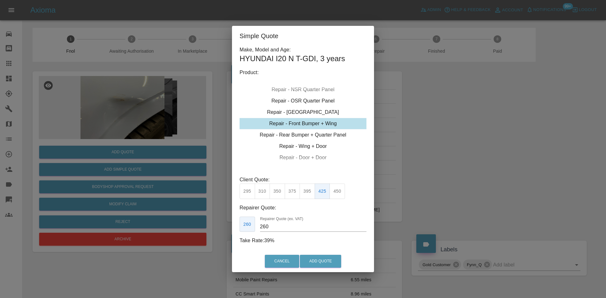
click at [238, 221] on div "Make, Model and Age: HYUNDAI I20 N T-GDI , 3 years Product: Repair - Front Bump…" at bounding box center [303, 148] width 142 height 205
click at [304, 192] on button "395" at bounding box center [307, 191] width 15 height 15
click at [326, 192] on button "425" at bounding box center [322, 191] width 15 height 15
drag, startPoint x: 282, startPoint y: 228, endPoint x: 215, endPoint y: 199, distance: 73.8
click at [241, 216] on div "Repairer Quote: 260 Repairer Quote (ex. VAT) 260" at bounding box center [303, 218] width 127 height 28
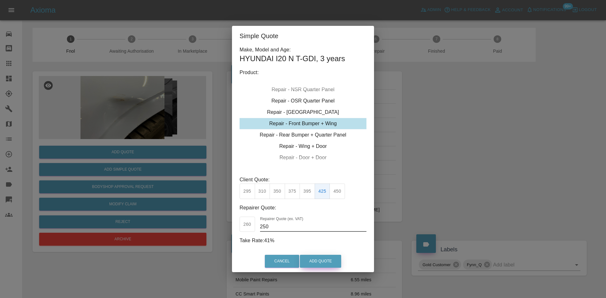
type input "250"
click at [325, 259] on button "Add Quote" at bounding box center [320, 261] width 41 height 13
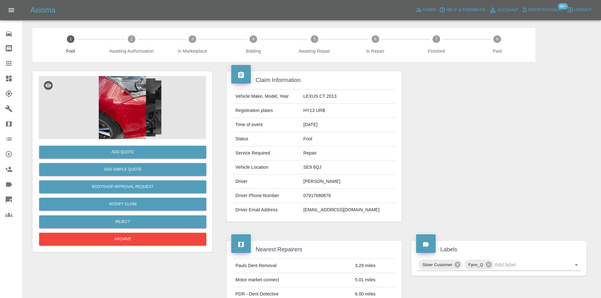
click at [130, 106] on img at bounding box center [122, 107] width 167 height 63
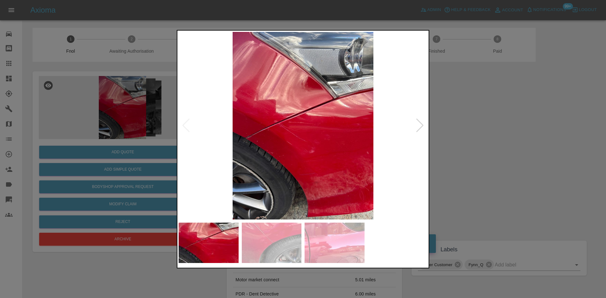
click at [274, 138] on img at bounding box center [303, 126] width 249 height 188
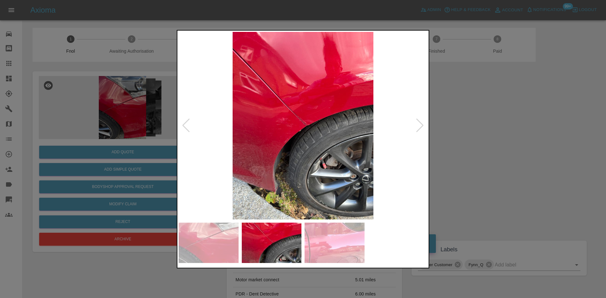
click at [160, 152] on div at bounding box center [303, 149] width 606 height 298
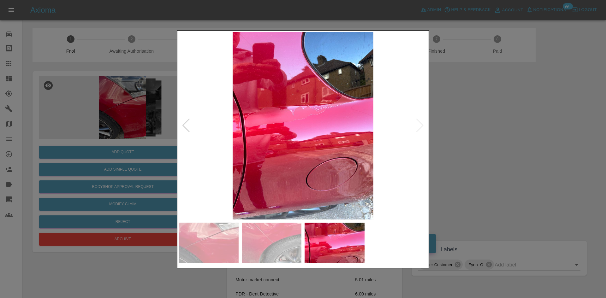
click at [202, 157] on img at bounding box center [303, 126] width 249 height 188
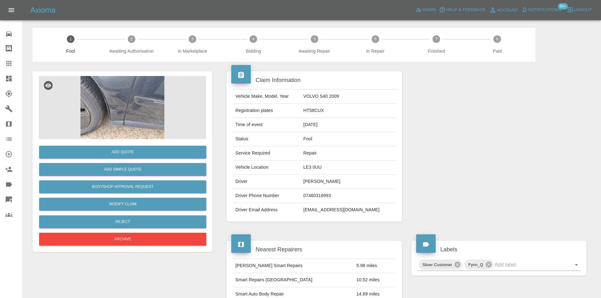
click at [113, 109] on img at bounding box center [122, 107] width 167 height 63
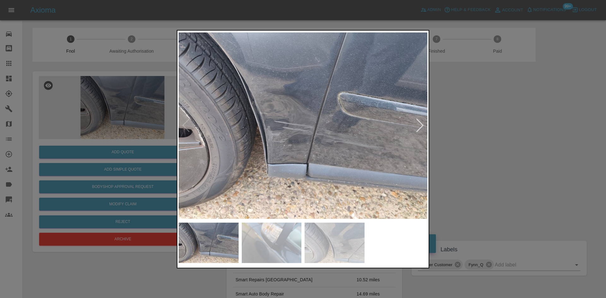
click at [270, 174] on img at bounding box center [303, 126] width 249 height 188
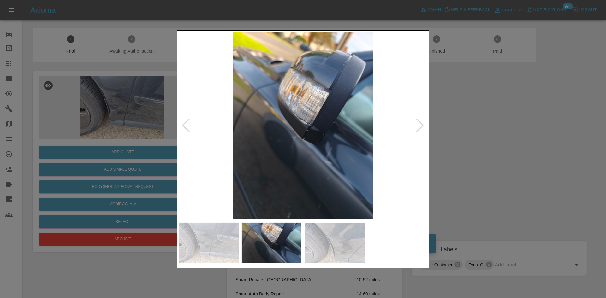
click at [242, 175] on img at bounding box center [303, 126] width 249 height 188
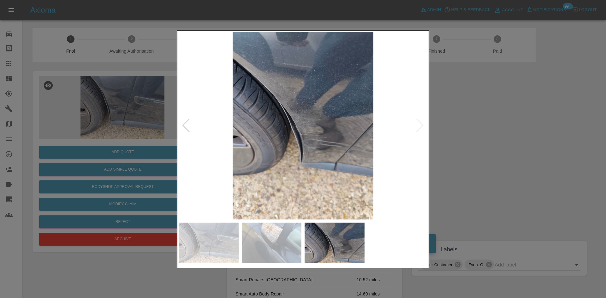
click at [147, 140] on div at bounding box center [303, 149] width 606 height 298
click at [277, 169] on img at bounding box center [303, 126] width 249 height 188
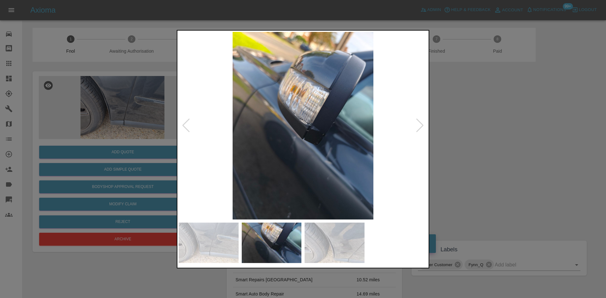
click at [308, 135] on img at bounding box center [303, 126] width 249 height 188
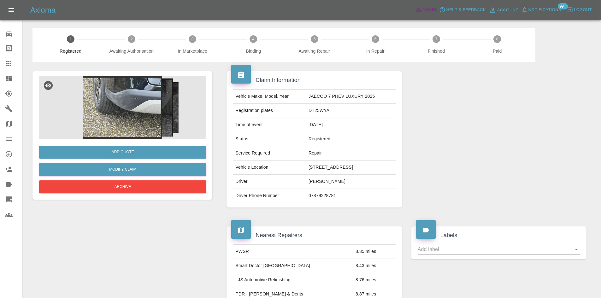
click at [137, 96] on img at bounding box center [122, 107] width 167 height 63
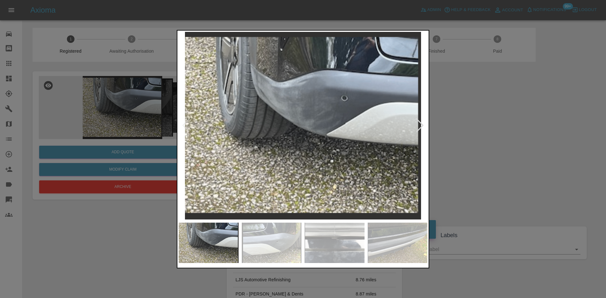
click at [257, 84] on img at bounding box center [303, 126] width 249 height 188
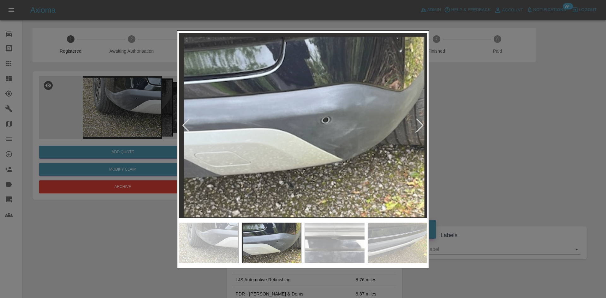
click at [318, 124] on img at bounding box center [303, 126] width 249 height 188
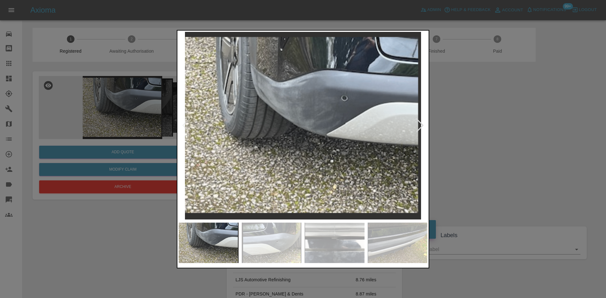
click at [293, 77] on img at bounding box center [303, 126] width 249 height 188
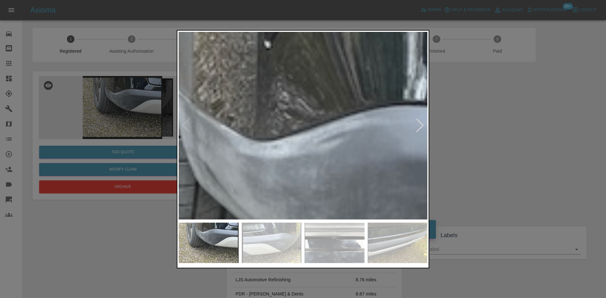
click at [293, 77] on img at bounding box center [332, 273] width 746 height 564
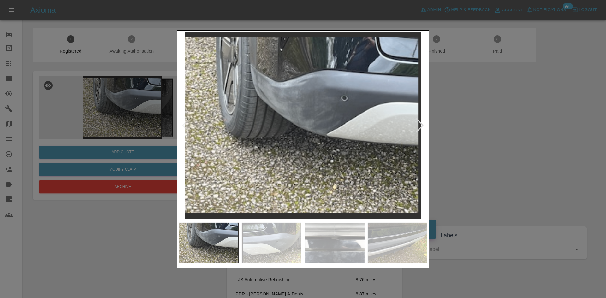
click at [282, 129] on img at bounding box center [303, 126] width 249 height 188
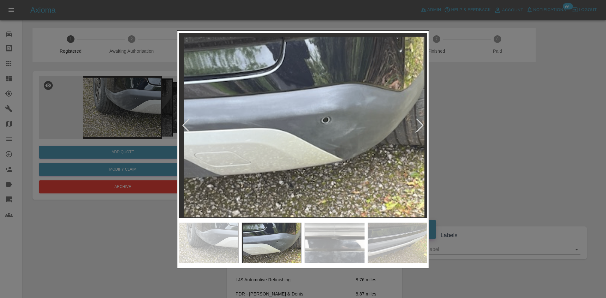
click at [293, 136] on img at bounding box center [303, 126] width 249 height 188
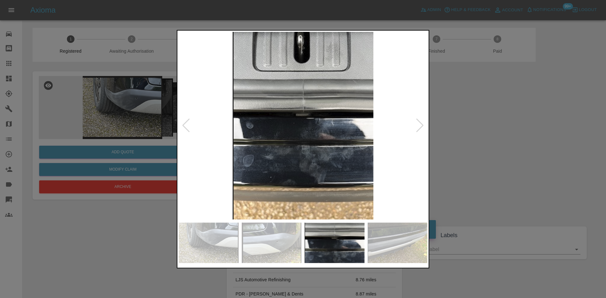
click at [285, 155] on img at bounding box center [303, 126] width 249 height 188
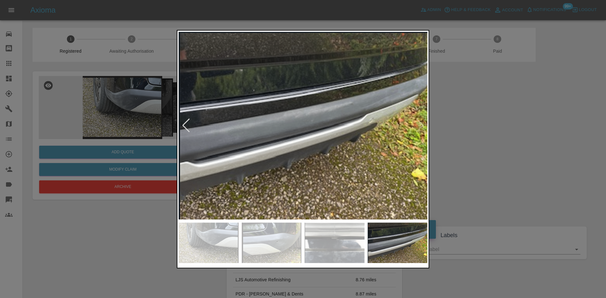
click at [293, 154] on img at bounding box center [303, 126] width 249 height 188
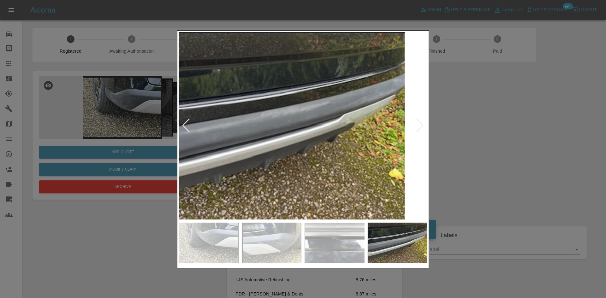
click at [261, 153] on img at bounding box center [280, 126] width 249 height 188
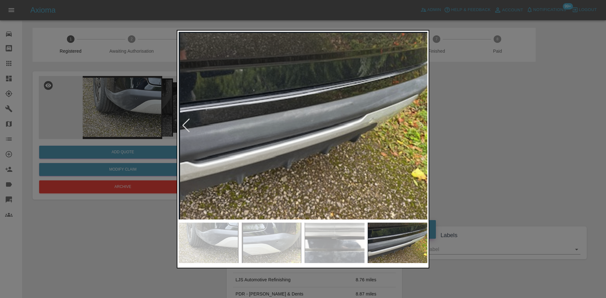
click at [364, 138] on img at bounding box center [303, 126] width 249 height 188
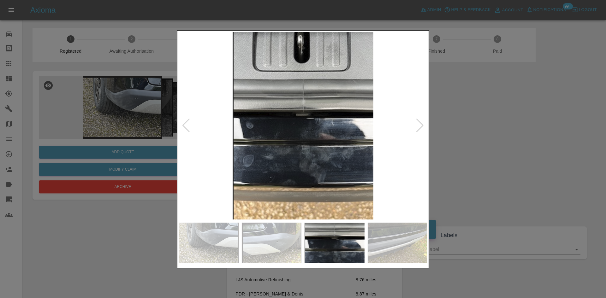
click at [300, 153] on img at bounding box center [303, 126] width 249 height 188
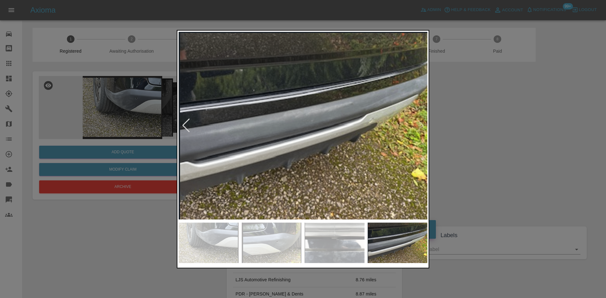
click at [150, 123] on div at bounding box center [303, 149] width 606 height 298
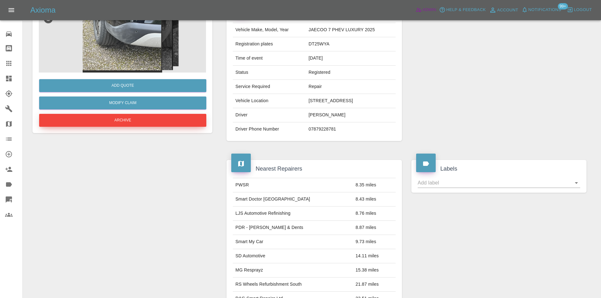
scroll to position [44, 0]
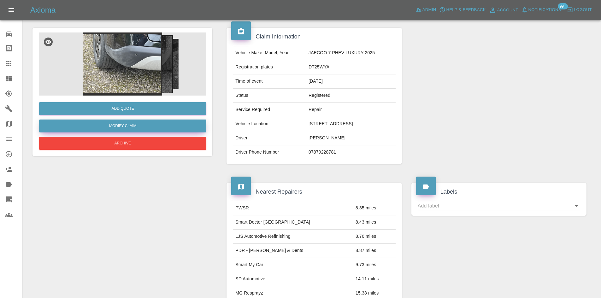
drag, startPoint x: 133, startPoint y: 127, endPoint x: 296, endPoint y: 147, distance: 164.4
click at [133, 127] on link "Modify Claim" at bounding box center [122, 126] width 167 height 13
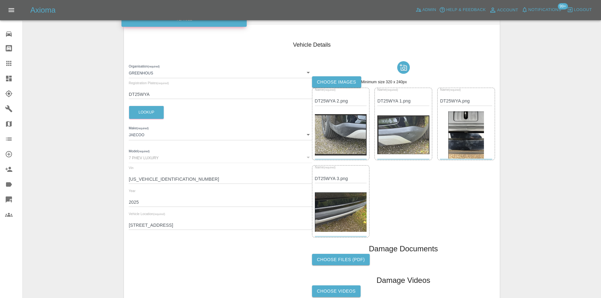
scroll to position [128, 0]
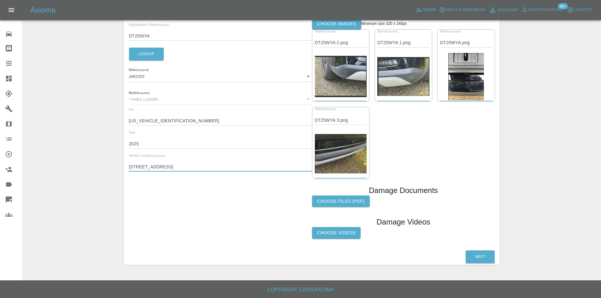
drag, startPoint x: 219, startPoint y: 168, endPoint x: 190, endPoint y: 166, distance: 29.4
click at [190, 166] on input "Whitehouse, Olivemead Lane, Chippenham, SN15 4JF" at bounding box center [220, 167] width 183 height 9
click at [223, 162] on div "Vehicle Location (required) Whitehouse, Olivemead Lane, Chippenham, SN15 4JF" at bounding box center [220, 163] width 183 height 18
drag, startPoint x: 241, startPoint y: 166, endPoint x: 74, endPoint y: 146, distance: 168.2
click at [74, 146] on div "Enter Claim Details This information will create the claim instance. Vehicle Ab…" at bounding box center [312, 86] width 578 height 374
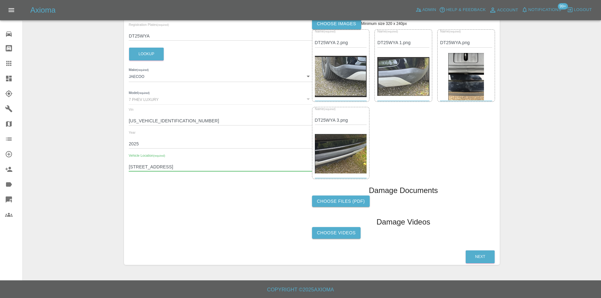
click at [219, 172] on div "Organisation (required) Greenhous 6867b9a2fffed1d6b5e834a3 Registration Plates …" at bounding box center [220, 121] width 183 height 242
drag, startPoint x: 218, startPoint y: 169, endPoint x: 95, endPoint y: 163, distance: 123.5
click at [95, 163] on div "Enter Claim Details This information will create the claim instance. Vehicle Ab…" at bounding box center [312, 86] width 578 height 374
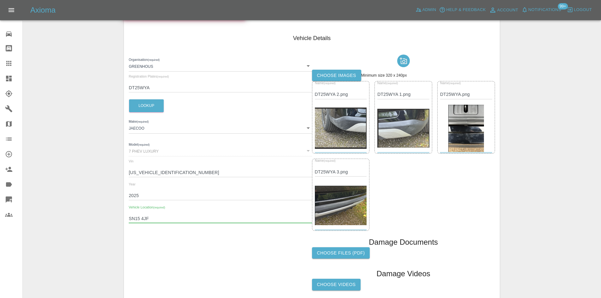
scroll to position [2, 0]
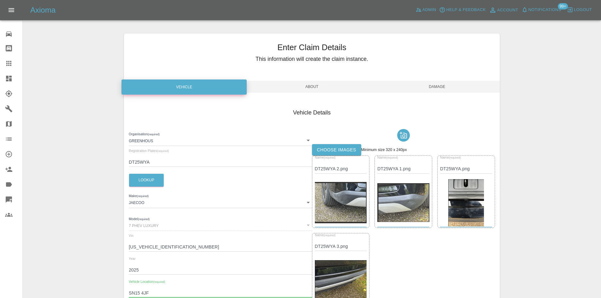
type input "SN15 4JF"
click at [448, 86] on span "Damage" at bounding box center [437, 87] width 125 height 12
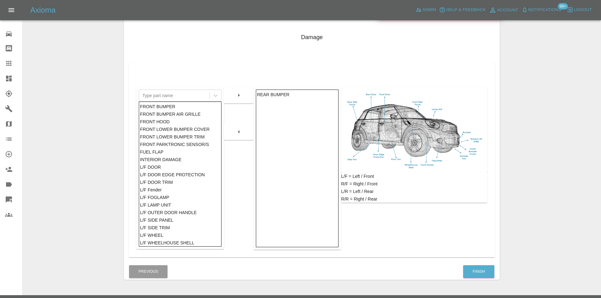
scroll to position [92, 0]
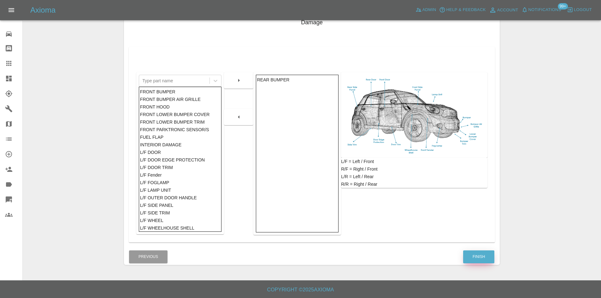
click at [482, 254] on button "Finish" at bounding box center [478, 257] width 31 height 13
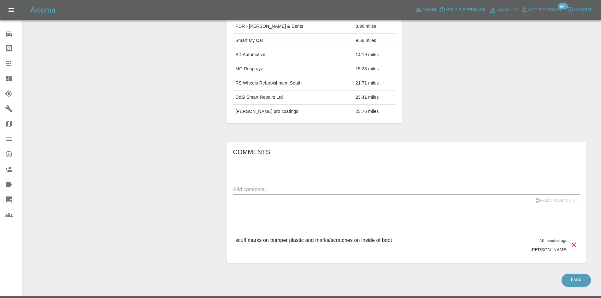
scroll to position [283, 0]
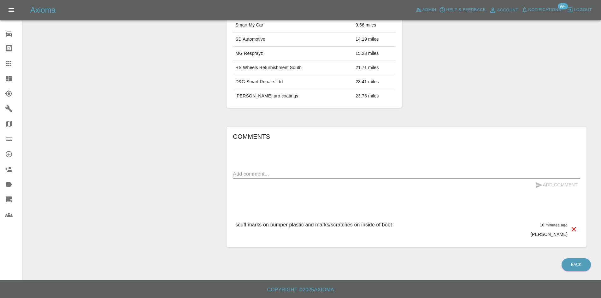
click at [267, 177] on textarea at bounding box center [407, 173] width 348 height 7
paste textarea "Whitehouse, Olivemead Lane, Chippenham, SN15 4JF"
type textarea "Whitehouse, Olivemead Lane, Chippenham, SN15 4JF"
click at [562, 186] on button "Add Comment" at bounding box center [556, 185] width 47 height 12
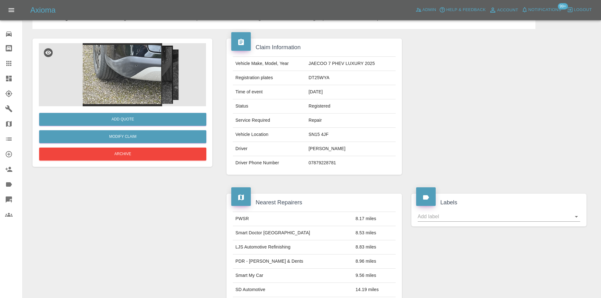
scroll to position [0, 0]
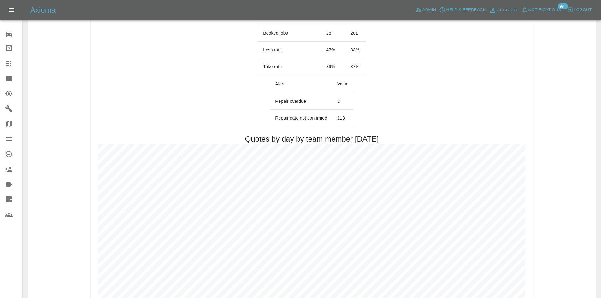
scroll to position [221, 0]
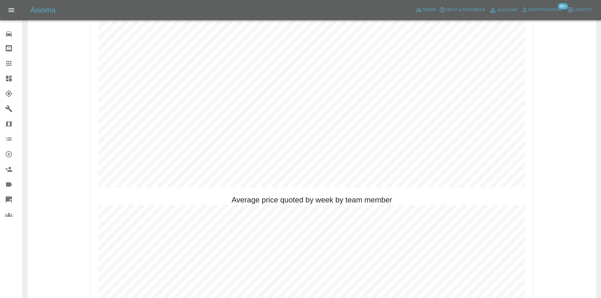
scroll to position [373, 0]
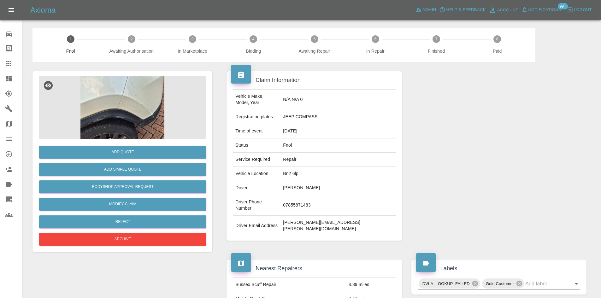
click at [127, 82] on img at bounding box center [122, 107] width 167 height 63
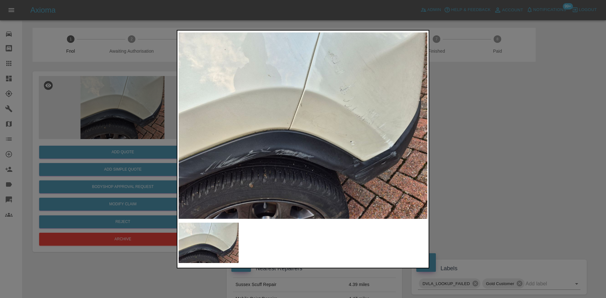
click at [183, 123] on img at bounding box center [303, 126] width 249 height 188
click at [210, 128] on img at bounding box center [303, 126] width 249 height 188
click at [277, 137] on img at bounding box center [303, 126] width 249 height 188
click at [288, 136] on img at bounding box center [303, 126] width 249 height 188
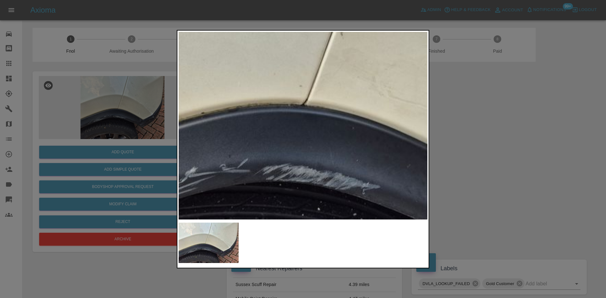
click at [288, 136] on img at bounding box center [346, 94] width 746 height 564
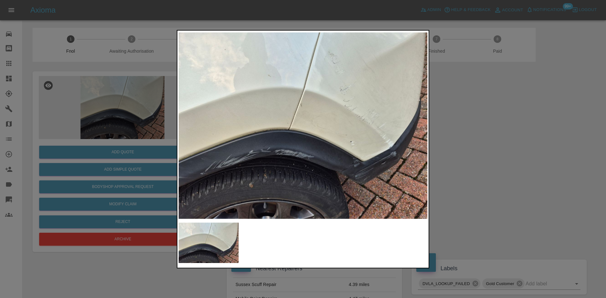
click at [304, 93] on img at bounding box center [303, 126] width 249 height 188
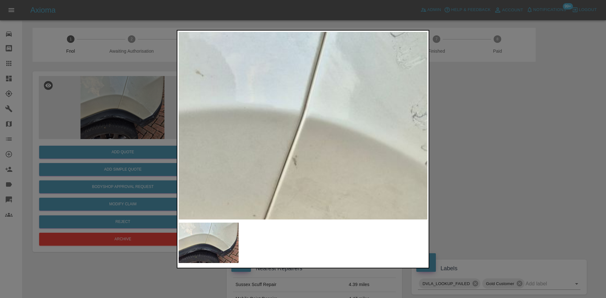
click at [304, 93] on img at bounding box center [300, 223] width 746 height 564
click at [297, 94] on img at bounding box center [300, 223] width 746 height 564
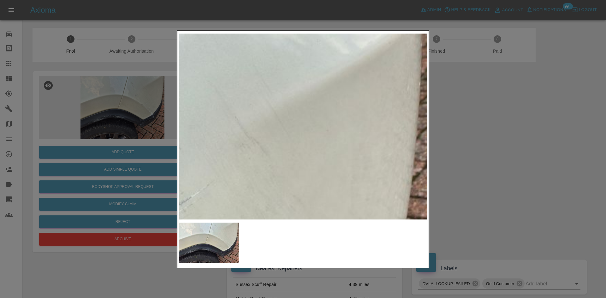
drag, startPoint x: 156, startPoint y: 125, endPoint x: 144, endPoint y: 145, distance: 23.4
click at [155, 125] on div at bounding box center [303, 149] width 606 height 298
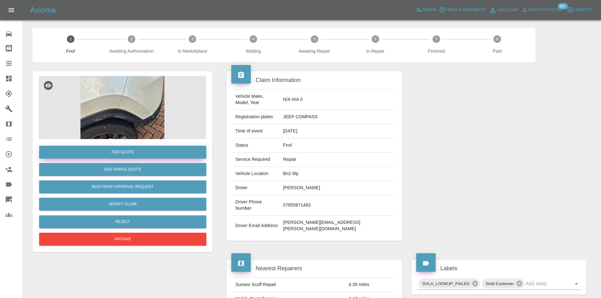
click at [144, 148] on button "Add Quote" at bounding box center [122, 152] width 167 height 13
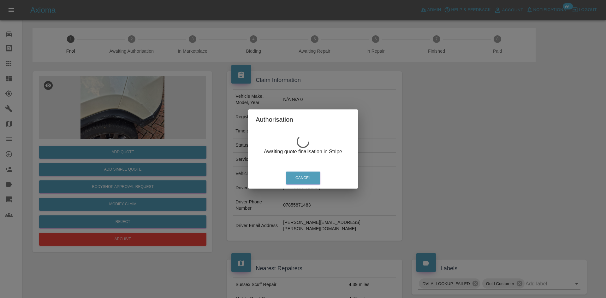
click at [150, 94] on div "Authorisation Awaiting quote finalisation in Stripe Cancel" at bounding box center [303, 149] width 606 height 298
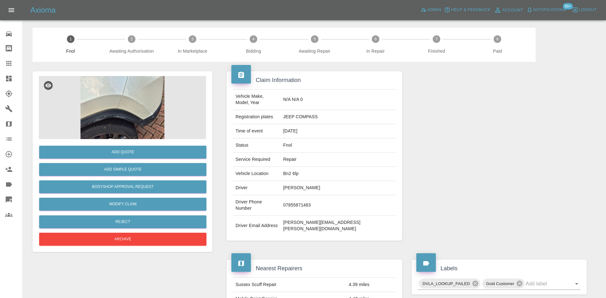
click at [135, 93] on img at bounding box center [122, 107] width 167 height 63
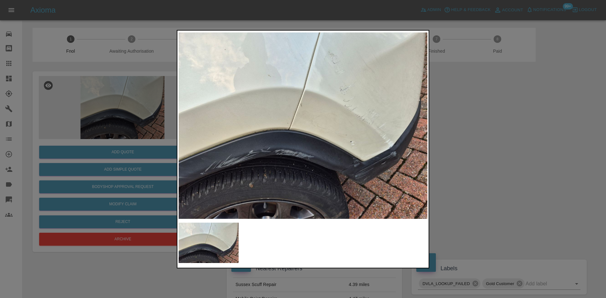
click at [91, 107] on div at bounding box center [303, 149] width 606 height 298
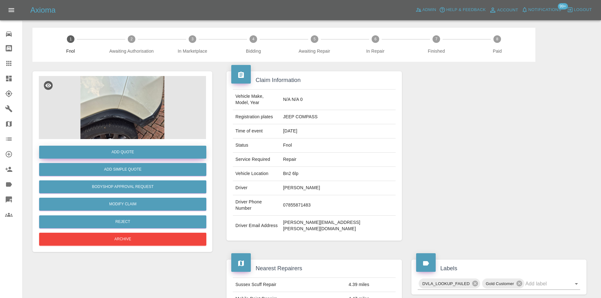
drag, startPoint x: 99, startPoint y: 143, endPoint x: 98, endPoint y: 146, distance: 3.2
click at [98, 145] on div "Add Quote Add Simple Quote Bodyshop Approval Request Modify Claim Reject Archive" at bounding box center [122, 193] width 167 height 108
click at [98, 146] on button "Add Quote" at bounding box center [122, 152] width 167 height 13
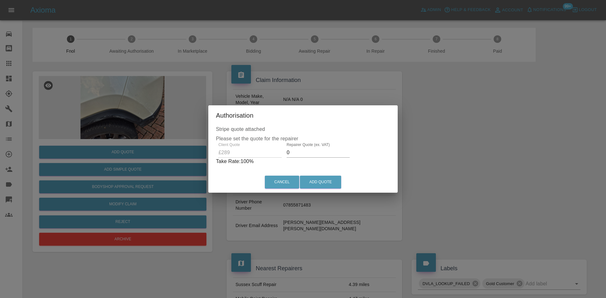
click at [231, 157] on div "Client Quote £289 Repairer Quote (ex. VAT) 0 Take Rate: 100 %" at bounding box center [303, 154] width 174 height 23
type input "2"
type input "180"
click at [308, 184] on button "Add Quote" at bounding box center [320, 182] width 41 height 13
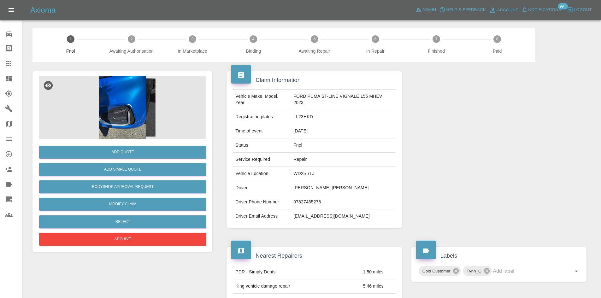
click at [136, 116] on img at bounding box center [122, 107] width 167 height 63
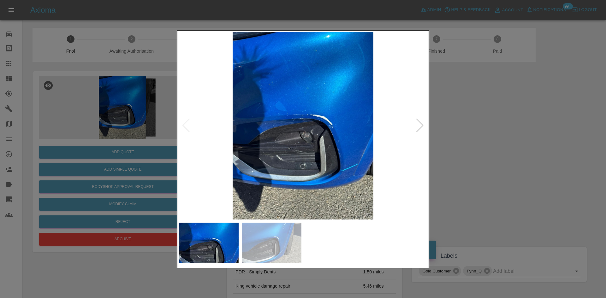
click at [263, 142] on img at bounding box center [303, 126] width 249 height 188
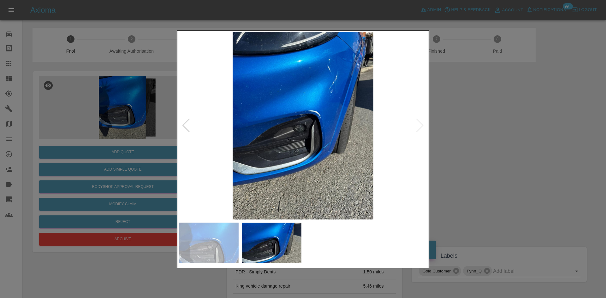
click at [261, 142] on img at bounding box center [303, 126] width 249 height 188
click at [318, 98] on img at bounding box center [303, 126] width 249 height 188
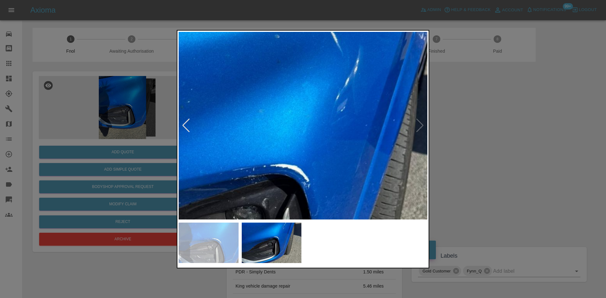
click at [149, 162] on div at bounding box center [303, 149] width 606 height 298
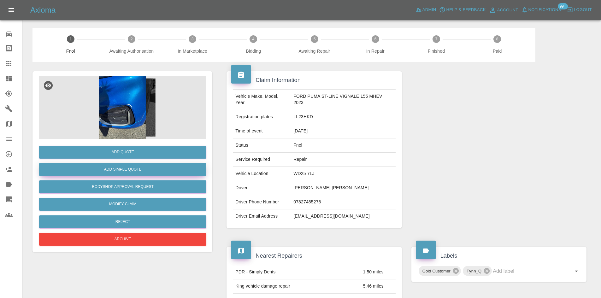
click at [140, 169] on button "Add Simple Quote" at bounding box center [122, 169] width 167 height 13
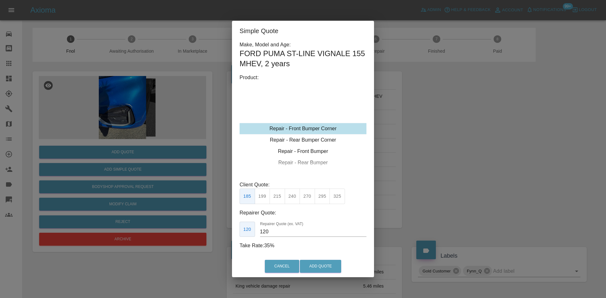
click at [298, 127] on div "Repair - Front Bumper Corner" at bounding box center [303, 128] width 127 height 11
drag, startPoint x: 280, startPoint y: 197, endPoint x: 273, endPoint y: 207, distance: 12.7
click at [280, 197] on button "215" at bounding box center [277, 196] width 15 height 15
drag, startPoint x: 274, startPoint y: 236, endPoint x: 181, endPoint y: 228, distance: 93.8
click at [191, 228] on div "Simple Quote Make, Model and Age: FORD PUMA ST-LINE VIGNALE 155 MHEV , 2 years …" at bounding box center [303, 149] width 606 height 298
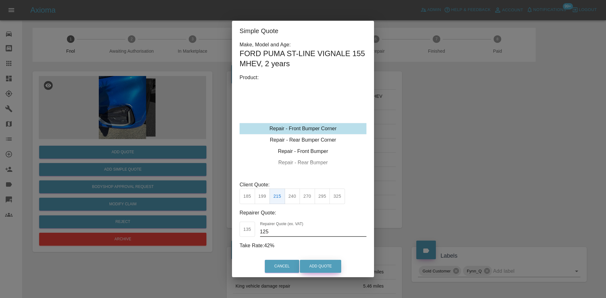
type input "125"
click at [319, 261] on button "Add Quote" at bounding box center [320, 266] width 41 height 13
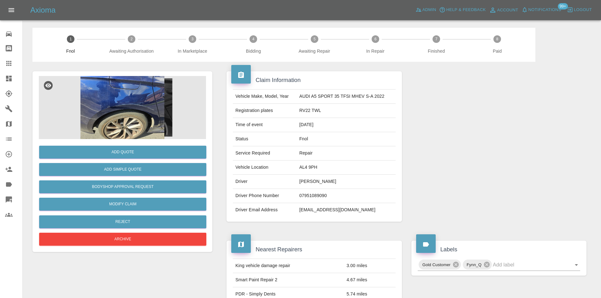
click at [131, 112] on img at bounding box center [122, 107] width 167 height 63
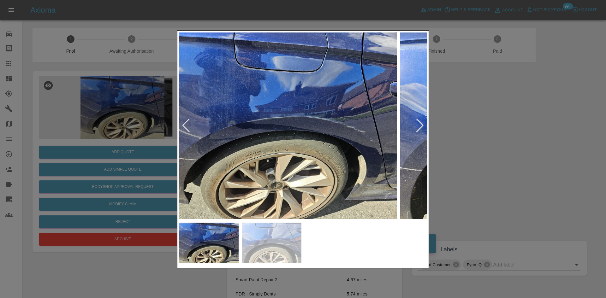
click at [305, 133] on img at bounding box center [272, 126] width 249 height 188
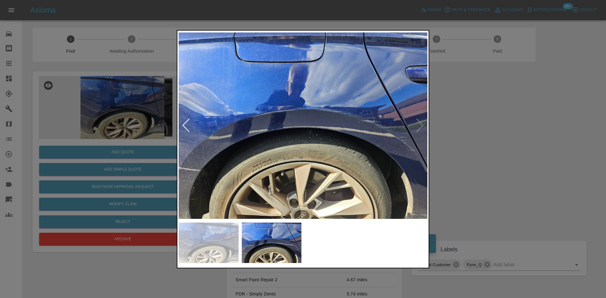
click at [268, 144] on img at bounding box center [303, 126] width 249 height 188
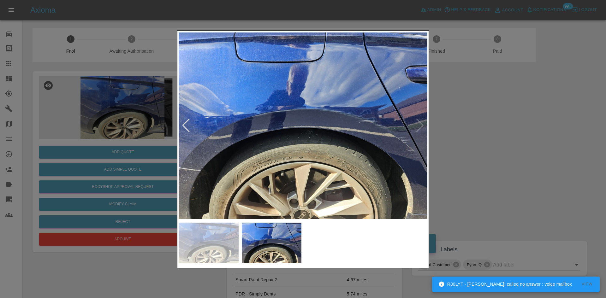
click at [407, 141] on img at bounding box center [303, 126] width 249 height 188
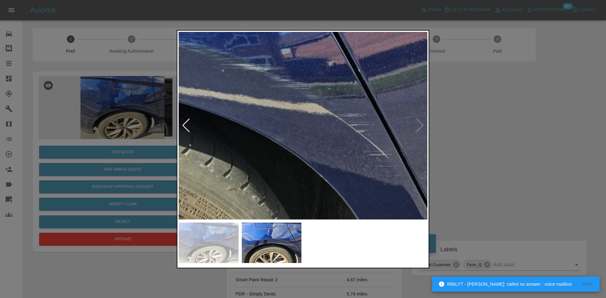
click at [407, 141] on img at bounding box center [54, 80] width 746 height 564
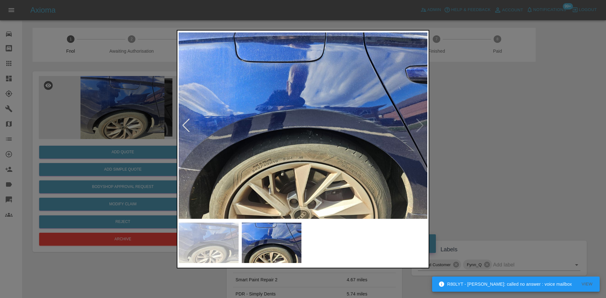
click at [407, 142] on img at bounding box center [303, 126] width 249 height 188
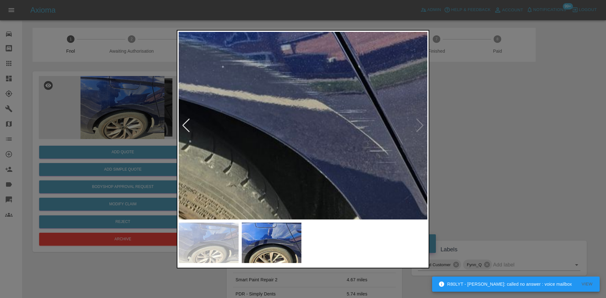
click at [379, 80] on img at bounding box center [54, 77] width 746 height 564
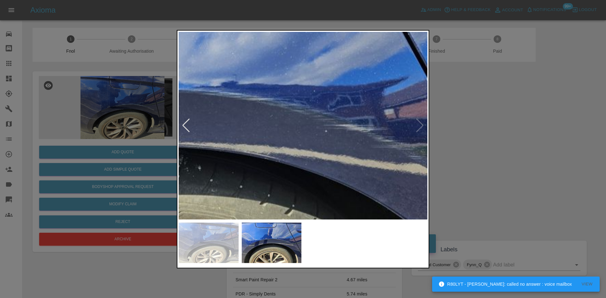
click at [431, 195] on div at bounding box center [303, 149] width 606 height 298
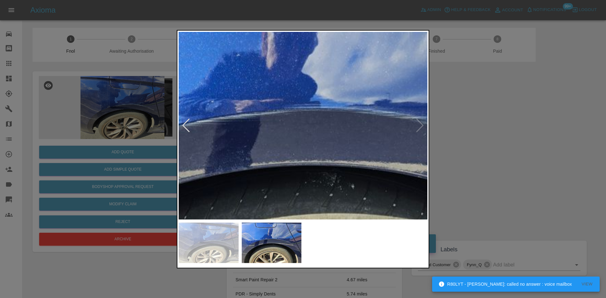
click at [339, 127] on img at bounding box center [311, 160] width 746 height 564
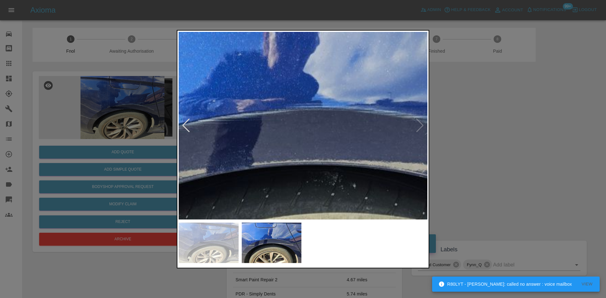
click at [368, 162] on img at bounding box center [312, 159] width 746 height 564
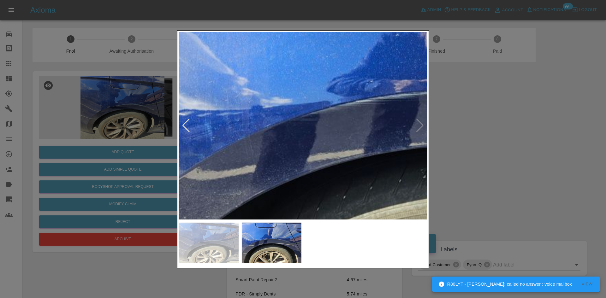
click at [350, 150] on img at bounding box center [470, 139] width 746 height 564
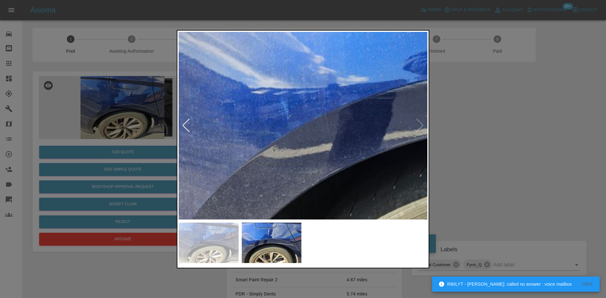
click at [345, 137] on img at bounding box center [546, 118] width 746 height 564
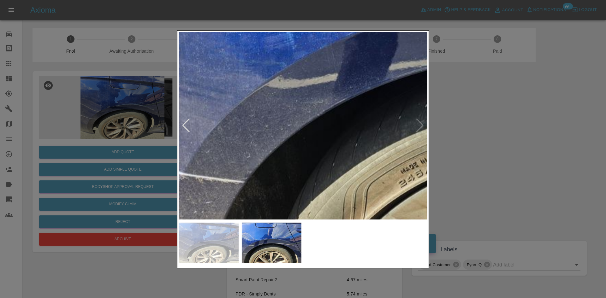
click at [306, 140] on img at bounding box center [552, 47] width 746 height 564
click at [45, 147] on div at bounding box center [303, 149] width 606 height 298
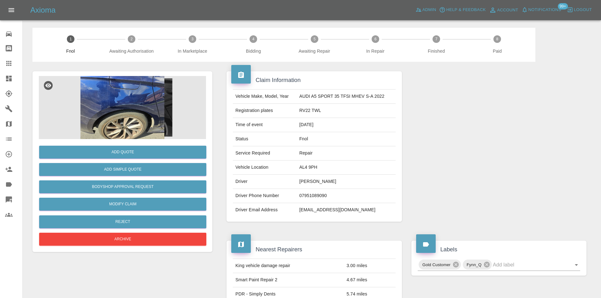
click at [146, 115] on img at bounding box center [122, 107] width 167 height 63
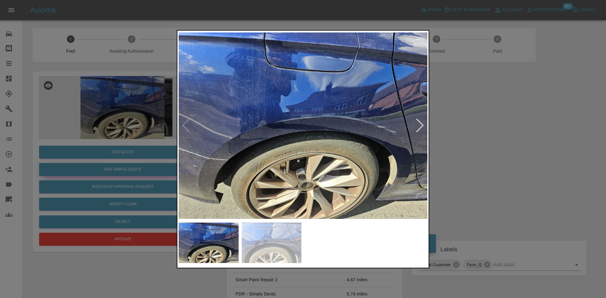
drag, startPoint x: 110, startPoint y: 164, endPoint x: 118, endPoint y: 170, distance: 10.6
click at [111, 163] on div at bounding box center [303, 149] width 606 height 298
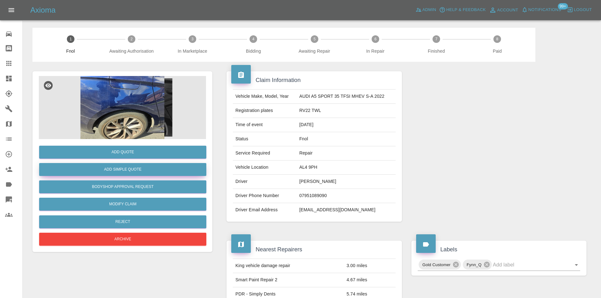
click at [120, 170] on button "Add Simple Quote" at bounding box center [122, 169] width 167 height 13
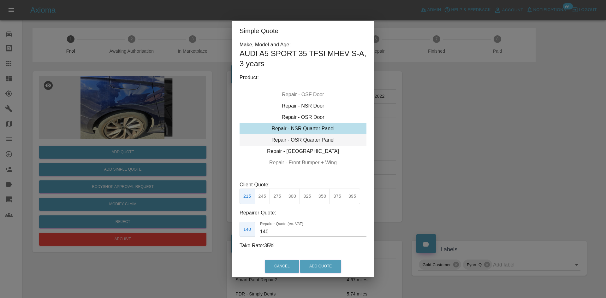
click at [306, 140] on div "Repair - OSR Quarter Panel" at bounding box center [303, 139] width 127 height 11
click at [277, 200] on button "275" at bounding box center [277, 196] width 15 height 15
drag, startPoint x: 270, startPoint y: 230, endPoint x: 204, endPoint y: 245, distance: 66.9
click at [206, 242] on div "Simple Quote Make, Model and Age: AUDI A5 SPORT 35 TFSI MHEV S-A , 3 years Prod…" at bounding box center [303, 149] width 606 height 298
type input "160"
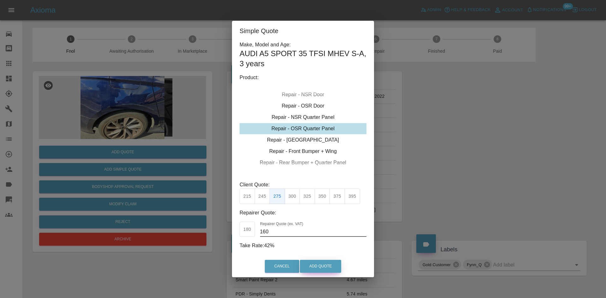
click at [322, 267] on button "Add Quote" at bounding box center [320, 266] width 41 height 13
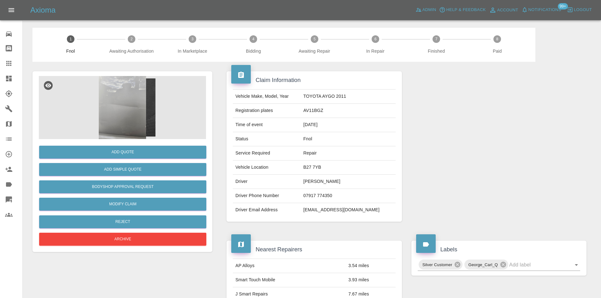
click at [118, 100] on img at bounding box center [122, 107] width 167 height 63
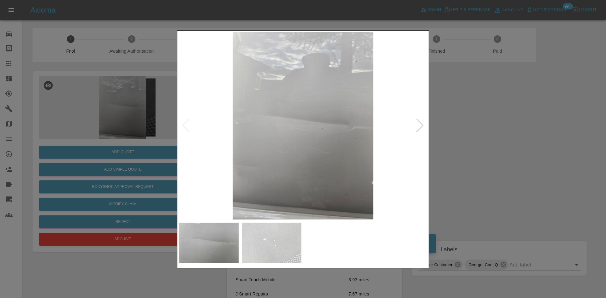
click at [269, 154] on img at bounding box center [303, 126] width 249 height 188
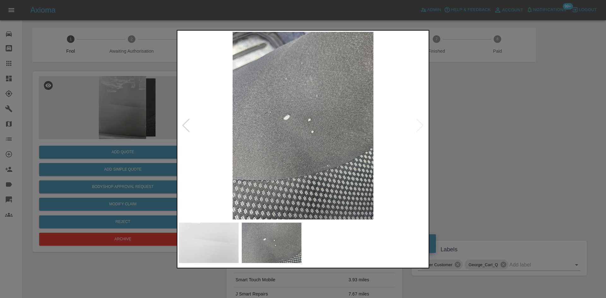
click at [226, 152] on img at bounding box center [303, 126] width 249 height 188
click at [273, 154] on img at bounding box center [303, 126] width 249 height 188
click at [329, 155] on img at bounding box center [303, 126] width 249 height 188
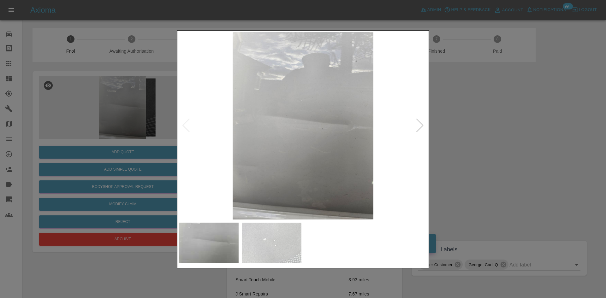
click at [165, 135] on div at bounding box center [303, 149] width 606 height 298
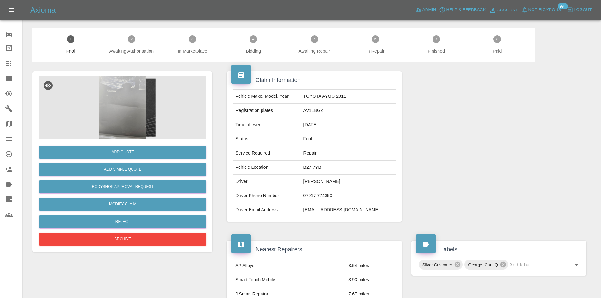
click at [121, 100] on img at bounding box center [122, 107] width 167 height 63
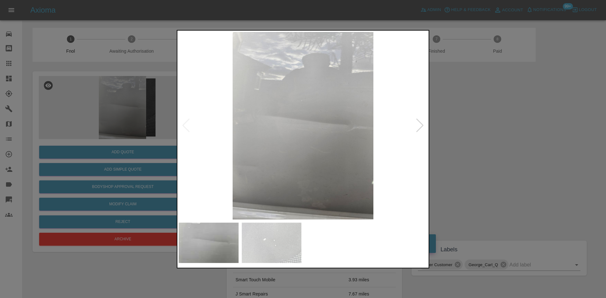
click at [308, 150] on img at bounding box center [303, 126] width 249 height 188
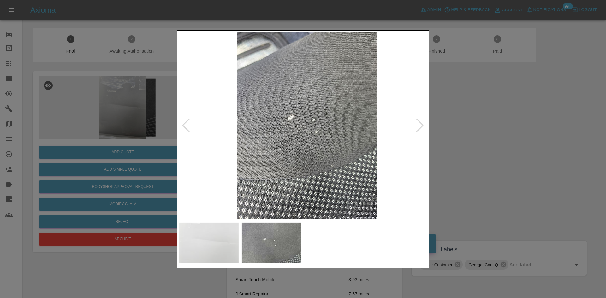
click at [345, 146] on img at bounding box center [307, 126] width 249 height 188
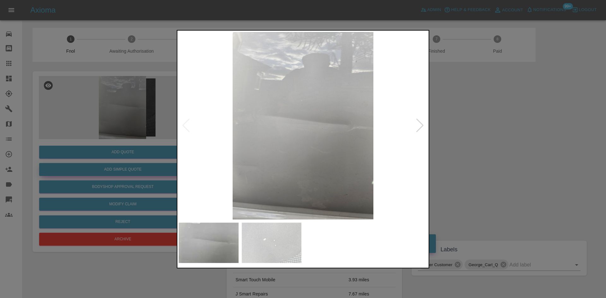
drag, startPoint x: 124, startPoint y: 153, endPoint x: 142, endPoint y: 164, distance: 21.4
click at [127, 157] on div at bounding box center [303, 149] width 606 height 298
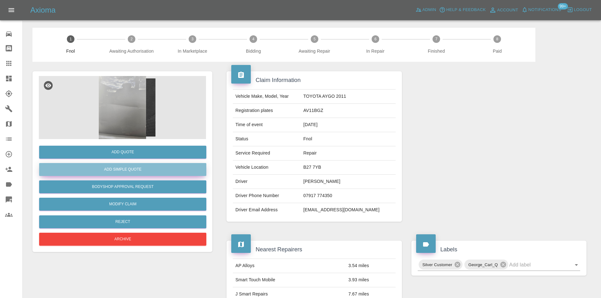
click at [137, 169] on button "Add Simple Quote" at bounding box center [122, 169] width 167 height 13
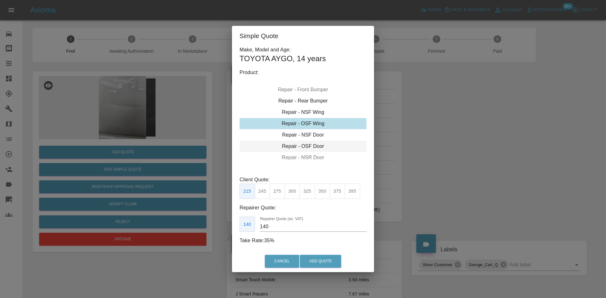
click at [314, 147] on div "Repair - OSF Door" at bounding box center [303, 146] width 127 height 11
click at [312, 193] on button "325" at bounding box center [307, 191] width 15 height 15
click at [134, 205] on div "Simple Quote Make, Model and Age: TOYOTA AYGO , 14 years Product: Repair - Fron…" at bounding box center [303, 149] width 606 height 298
type input "195"
drag, startPoint x: 323, startPoint y: 264, endPoint x: 316, endPoint y: 263, distance: 6.3
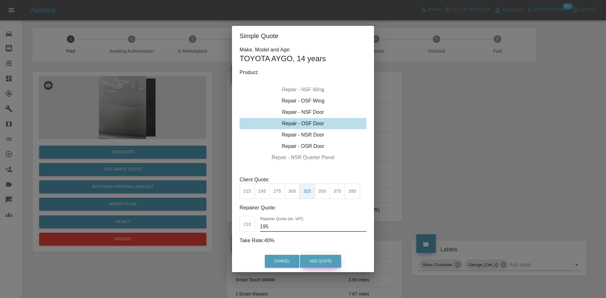
click at [321, 263] on button "Add Quote" at bounding box center [320, 261] width 41 height 13
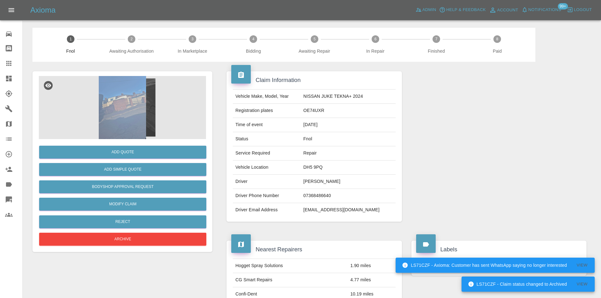
click at [108, 74] on div "Add Quote Add Simple Quote Bodyshop Approval Request Modify Claim Reject Archive" at bounding box center [123, 161] width 180 height 181
click at [129, 100] on img at bounding box center [122, 107] width 167 height 63
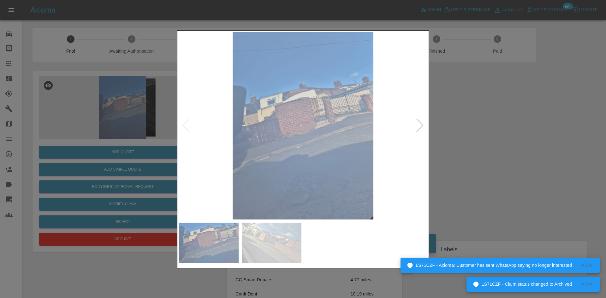
click at [266, 133] on img at bounding box center [303, 126] width 249 height 188
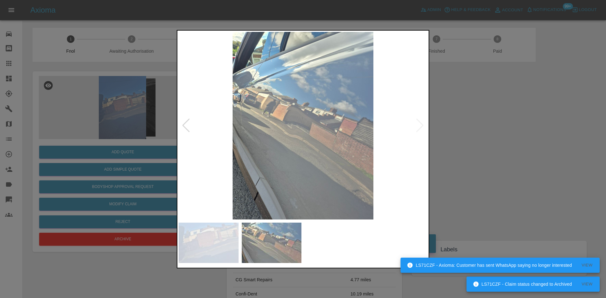
click at [226, 140] on img at bounding box center [303, 126] width 249 height 188
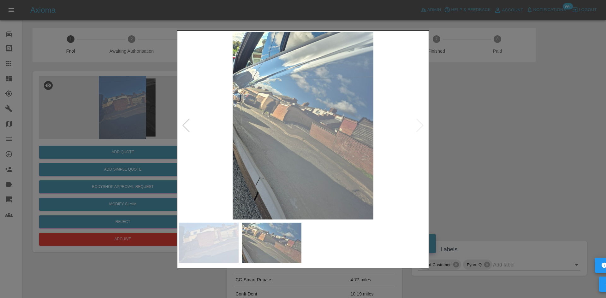
click at [84, 102] on div at bounding box center [303, 149] width 606 height 298
drag, startPoint x: 32, startPoint y: 82, endPoint x: 76, endPoint y: 89, distance: 44.6
click at [34, 82] on div at bounding box center [303, 149] width 606 height 298
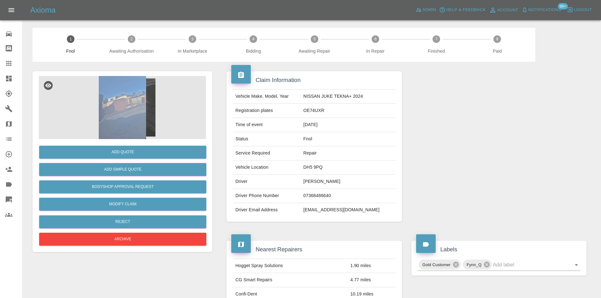
click at [131, 97] on img at bounding box center [122, 107] width 167 height 63
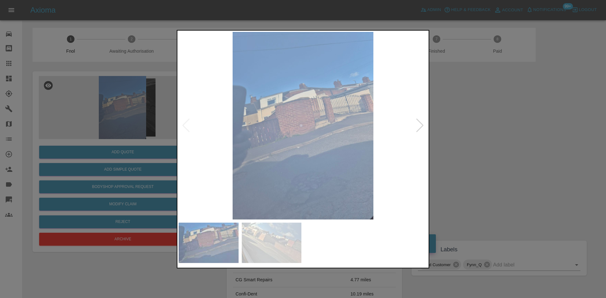
click at [260, 133] on img at bounding box center [303, 126] width 249 height 188
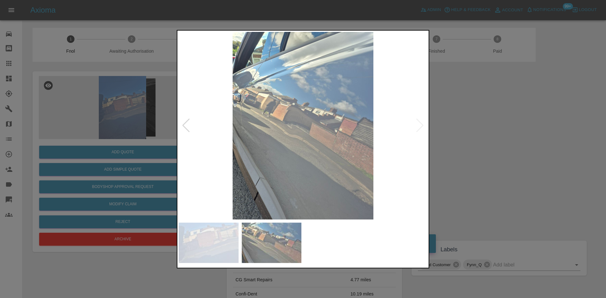
click at [287, 135] on img at bounding box center [303, 126] width 249 height 188
click at [297, 123] on img at bounding box center [303, 126] width 249 height 188
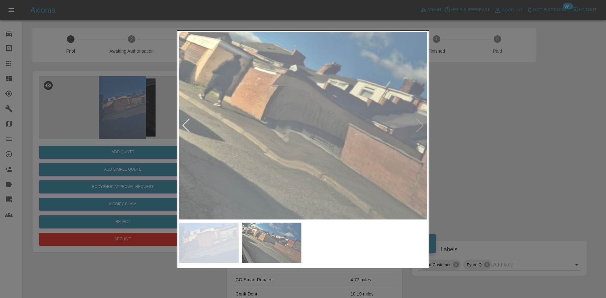
click at [297, 140] on img at bounding box center [322, 133] width 746 height 564
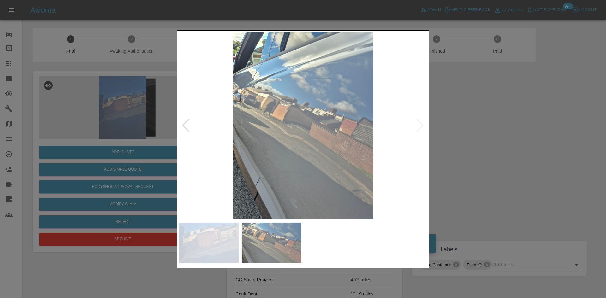
click at [312, 140] on img at bounding box center [303, 126] width 249 height 188
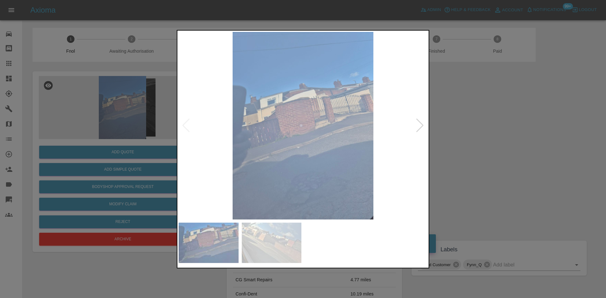
click at [308, 135] on img at bounding box center [303, 126] width 249 height 188
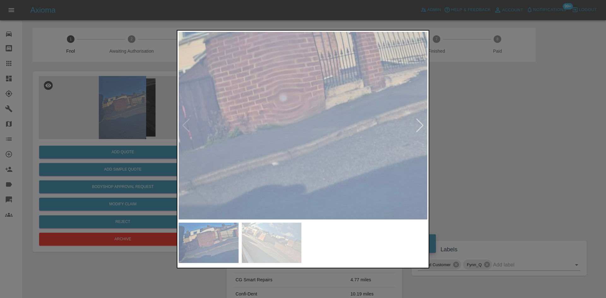
click at [113, 134] on div at bounding box center [303, 149] width 606 height 298
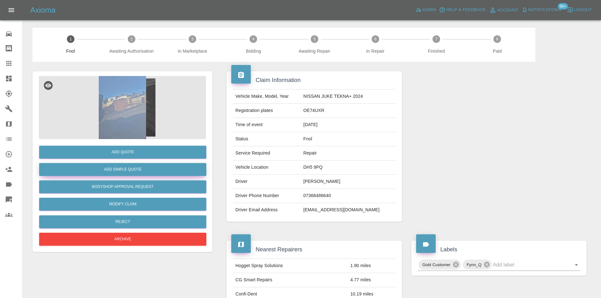
click at [124, 167] on button "Add Simple Quote" at bounding box center [122, 169] width 167 height 13
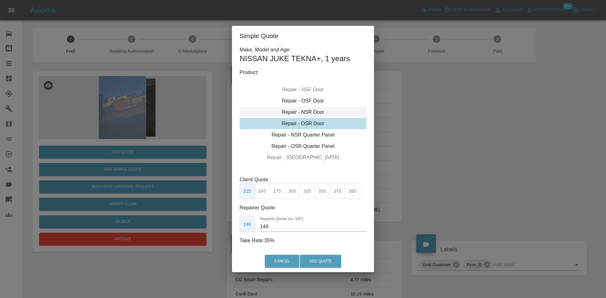
click at [310, 112] on div "Repair - NSR Door" at bounding box center [303, 112] width 127 height 11
click at [275, 195] on button "270" at bounding box center [277, 191] width 15 height 15
drag, startPoint x: 272, startPoint y: 227, endPoint x: 197, endPoint y: 202, distance: 78.9
click at [201, 206] on div "Simple Quote Make, Model and Age: NISSAN JUKE TEKNA+ , 1 years Product: Repair …" at bounding box center [303, 149] width 606 height 298
type input "170"
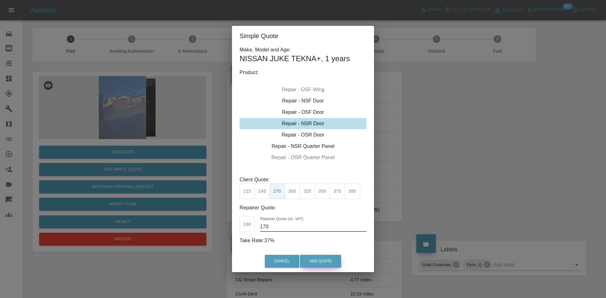
drag, startPoint x: 320, startPoint y: 254, endPoint x: 319, endPoint y: 264, distance: 10.1
click at [319, 255] on div "Cancel Add Quote" at bounding box center [303, 261] width 142 height 21
click at [319, 264] on button "Add Quote" at bounding box center [320, 261] width 41 height 13
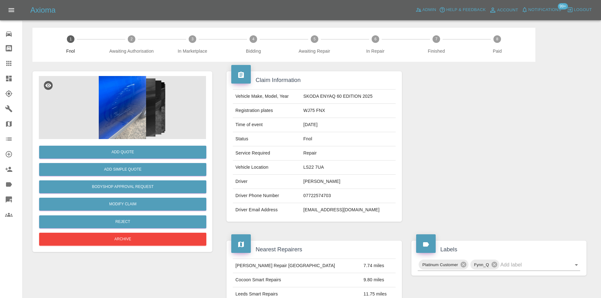
click at [138, 107] on img at bounding box center [122, 107] width 167 height 63
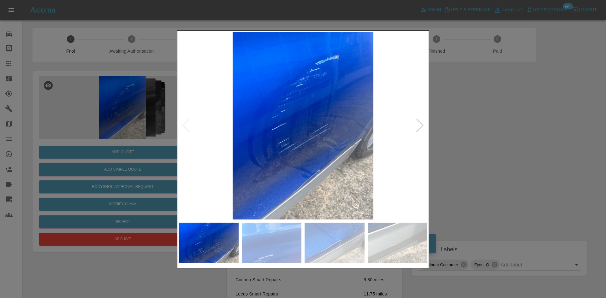
click at [295, 148] on img at bounding box center [303, 126] width 249 height 188
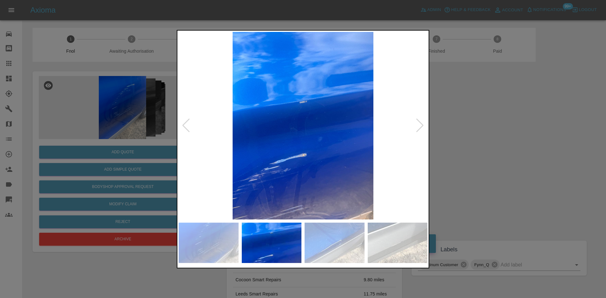
click at [277, 148] on img at bounding box center [303, 126] width 249 height 188
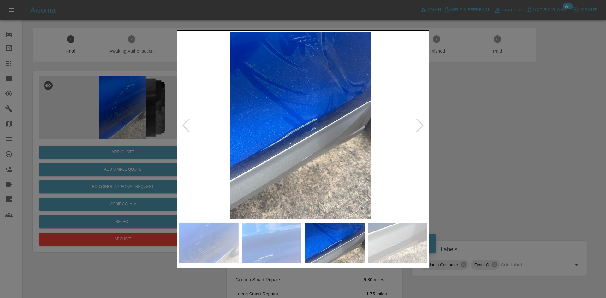
click at [260, 159] on img at bounding box center [300, 126] width 249 height 188
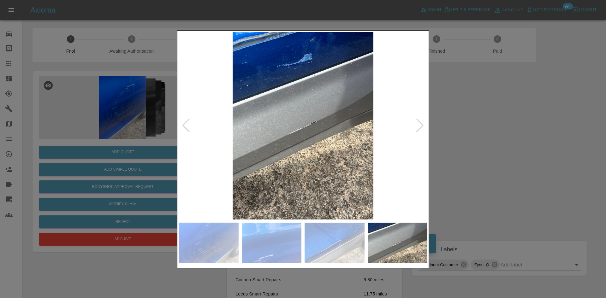
click at [208, 136] on img at bounding box center [303, 126] width 249 height 188
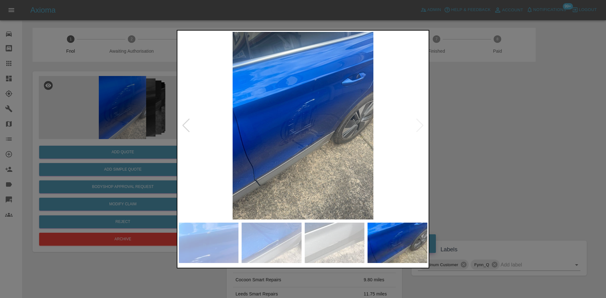
click at [254, 118] on img at bounding box center [303, 126] width 249 height 188
click at [304, 132] on img at bounding box center [303, 126] width 249 height 188
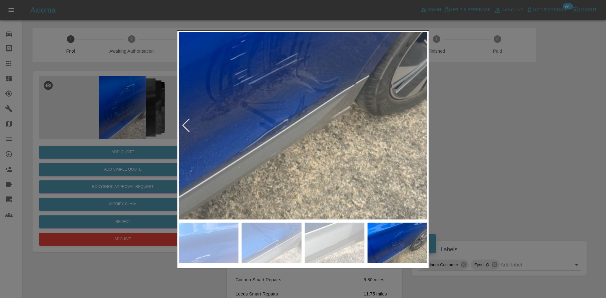
click at [285, 64] on img at bounding box center [274, 60] width 746 height 564
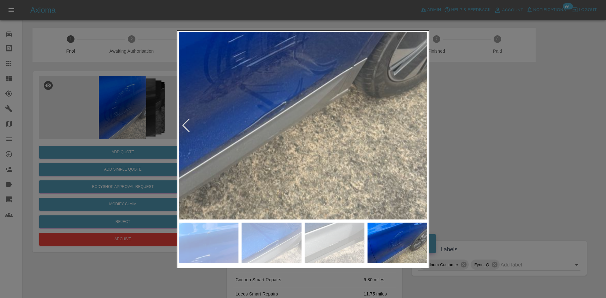
click at [105, 108] on div at bounding box center [303, 149] width 606 height 298
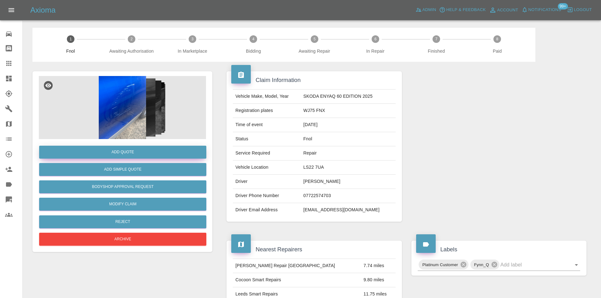
click at [125, 152] on button "Add Quote" at bounding box center [122, 152] width 167 height 13
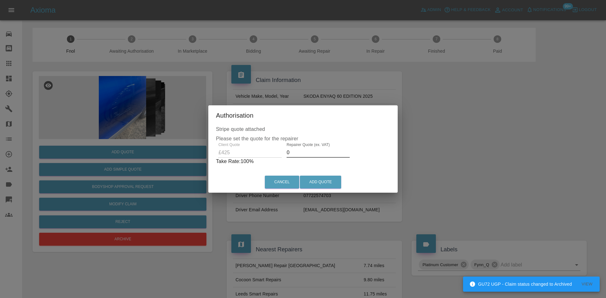
drag, startPoint x: 293, startPoint y: 152, endPoint x: 255, endPoint y: 145, distance: 38.2
click at [256, 146] on div "Client Quote £425 Repairer Quote (ex. VAT) 0 Take Rate: 100 %" at bounding box center [303, 154] width 174 height 23
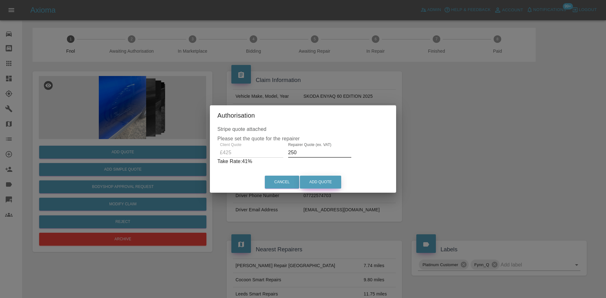
type input "250"
click at [333, 180] on button "Add Quote" at bounding box center [320, 182] width 41 height 13
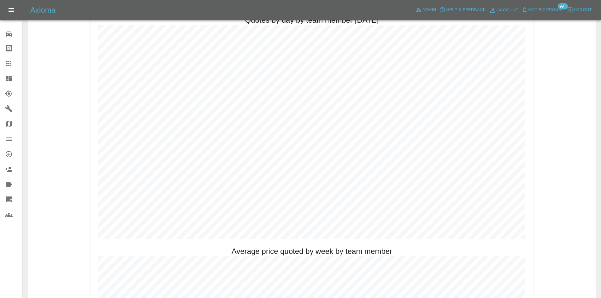
scroll to position [316, 0]
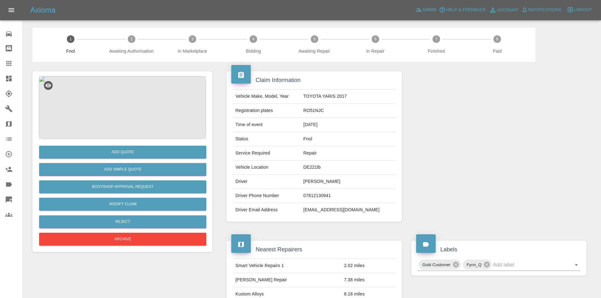
click at [134, 108] on img at bounding box center [122, 107] width 167 height 63
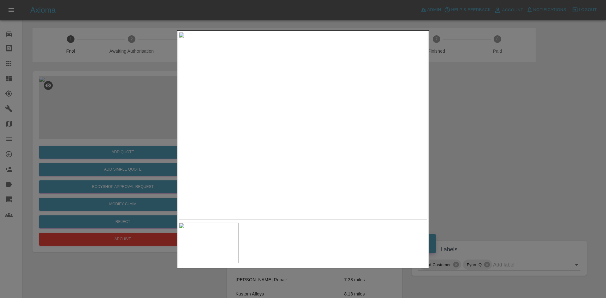
click at [346, 80] on img at bounding box center [303, 126] width 249 height 188
click at [371, 74] on img at bounding box center [200, 206] width 746 height 564
click at [345, 97] on img at bounding box center [200, 206] width 746 height 564
click at [334, 95] on img at bounding box center [221, 124] width 746 height 564
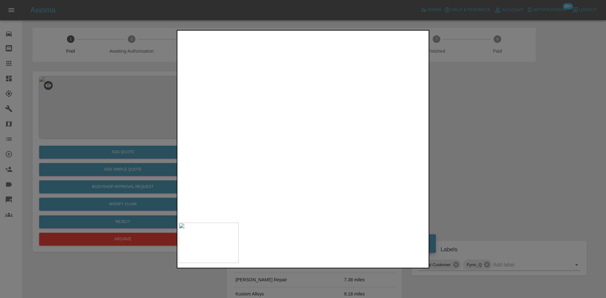
click at [323, 84] on img at bounding box center [237, 34] width 746 height 564
click at [262, 143] on img at bounding box center [303, 126] width 249 height 188
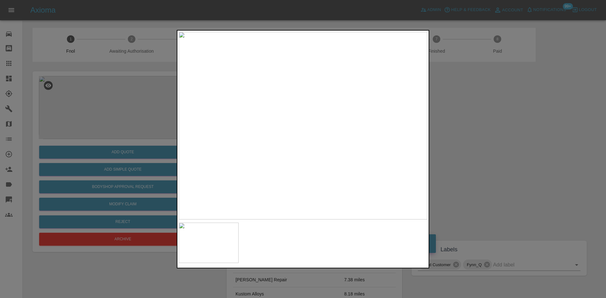
click at [261, 141] on img at bounding box center [303, 126] width 249 height 188
click at [261, 141] on img at bounding box center [430, 78] width 746 height 564
click at [185, 158] on img at bounding box center [303, 126] width 249 height 188
click at [86, 179] on div at bounding box center [303, 149] width 606 height 298
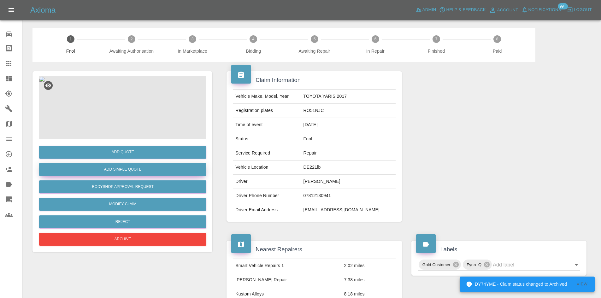
click at [149, 174] on button "Add Simple Quote" at bounding box center [122, 169] width 167 height 13
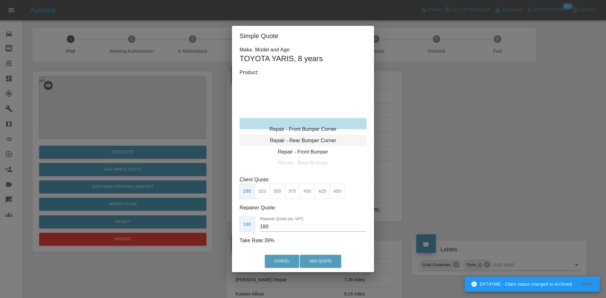
type input "120"
click at [302, 122] on div "Repair - Front Bumper Corner" at bounding box center [303, 123] width 127 height 11
drag, startPoint x: 180, startPoint y: 110, endPoint x: 175, endPoint y: 128, distance: 18.1
click at [180, 110] on div "Simple Quote Make, Model and Age: TOYOTA YARIS , 8 years Product: Repair - Fron…" at bounding box center [303, 149] width 606 height 298
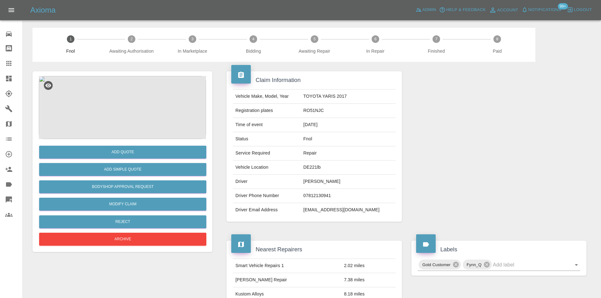
click at [146, 109] on img at bounding box center [122, 107] width 167 height 63
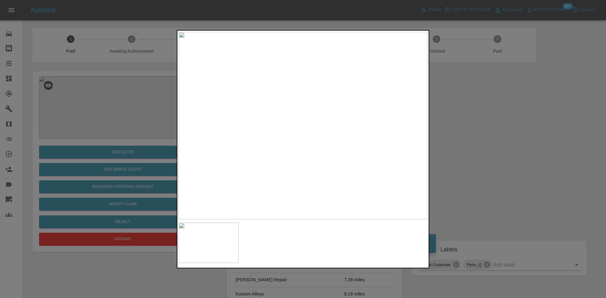
click at [197, 131] on img at bounding box center [303, 126] width 249 height 188
click at [144, 170] on div at bounding box center [303, 149] width 606 height 298
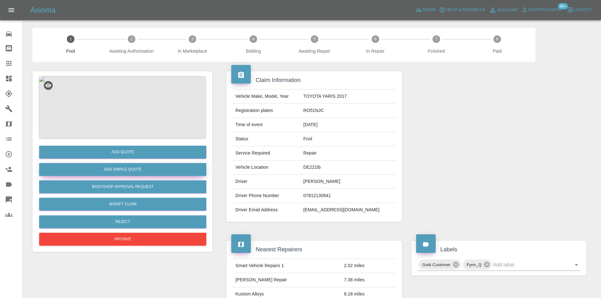
click at [144, 168] on button "Add Simple Quote" at bounding box center [122, 169] width 167 height 13
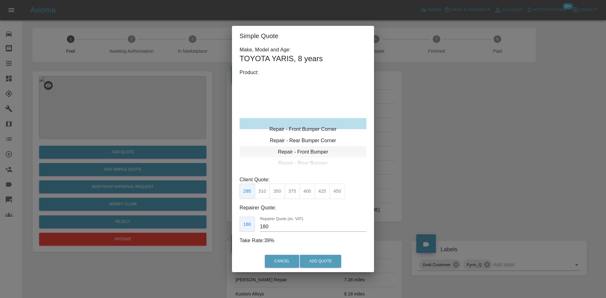
type input "120"
click at [312, 123] on div "Repair - Front Bumper Corner" at bounding box center [303, 123] width 127 height 11
drag, startPoint x: 262, startPoint y: 189, endPoint x: 270, endPoint y: 206, distance: 19.2
click at [263, 191] on button "199" at bounding box center [262, 191] width 15 height 15
click at [309, 261] on button "Add Quote" at bounding box center [320, 261] width 41 height 13
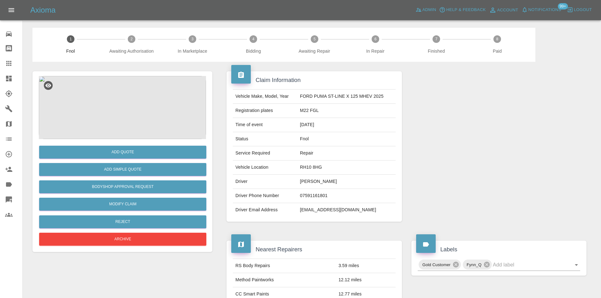
click at [126, 95] on img at bounding box center [122, 107] width 167 height 63
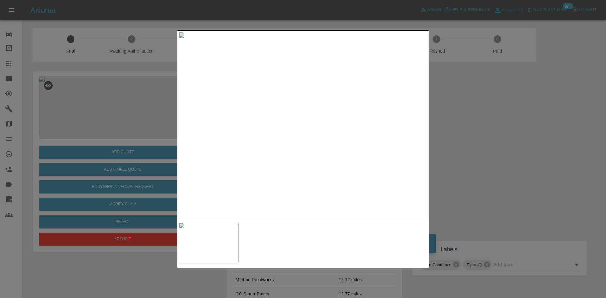
click at [263, 143] on img at bounding box center [303, 126] width 249 height 188
click at [232, 148] on img at bounding box center [303, 126] width 249 height 188
click at [218, 151] on img at bounding box center [303, 126] width 249 height 188
click at [143, 142] on div at bounding box center [303, 149] width 606 height 298
click at [93, 126] on div at bounding box center [303, 149] width 606 height 298
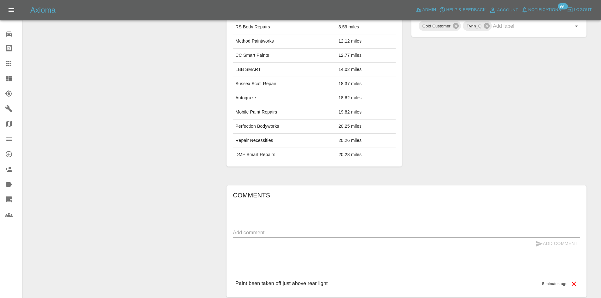
scroll to position [289, 0]
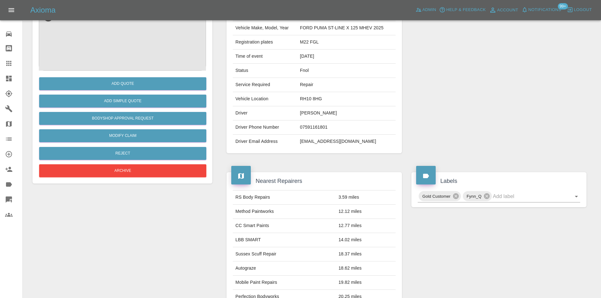
click at [156, 93] on div "Add Simple Quote" at bounding box center [122, 101] width 167 height 16
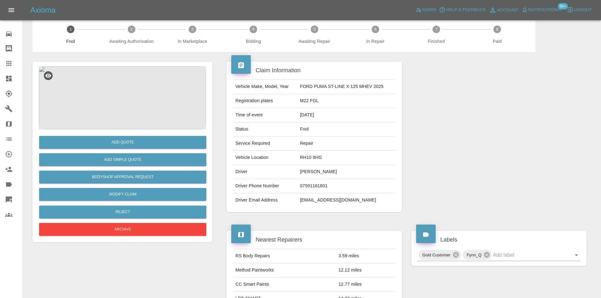
scroll to position [5, 0]
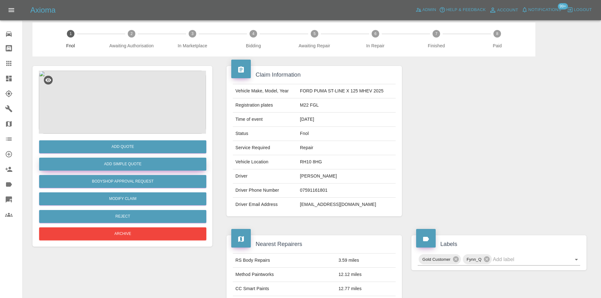
click at [158, 163] on button "Add Simple Quote" at bounding box center [122, 164] width 167 height 13
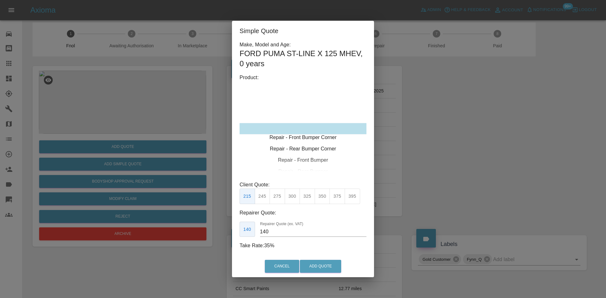
type input "120"
click at [302, 144] on div "Repair - Rear Bumper Corner" at bounding box center [303, 139] width 127 height 11
drag, startPoint x: 264, startPoint y: 199, endPoint x: 264, endPoint y: 206, distance: 7.6
click at [264, 200] on button "199" at bounding box center [262, 196] width 15 height 15
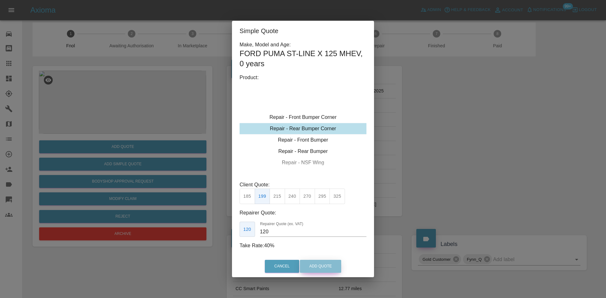
click at [309, 266] on button "Add Quote" at bounding box center [320, 266] width 41 height 13
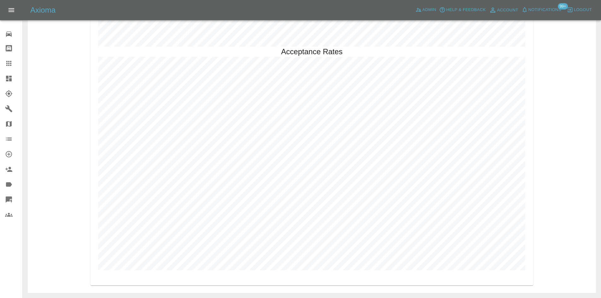
scroll to position [1441, 0]
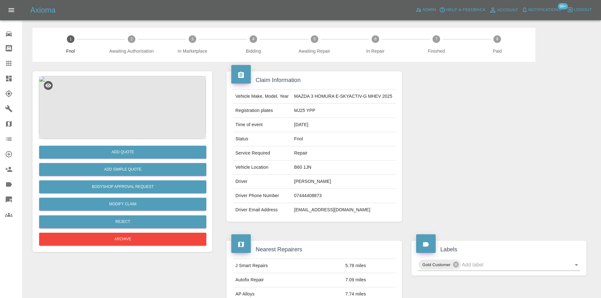
click at [136, 105] on img at bounding box center [122, 107] width 167 height 63
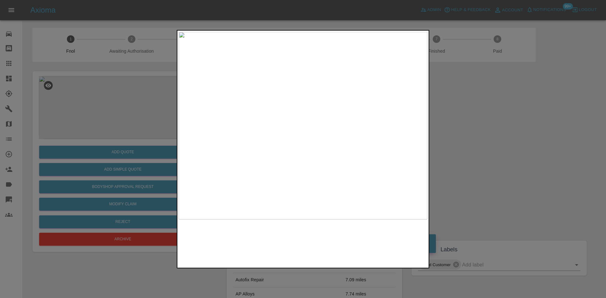
click at [301, 135] on img at bounding box center [303, 126] width 249 height 188
click at [315, 153] on img at bounding box center [308, 96] width 746 height 564
click at [134, 154] on div at bounding box center [303, 149] width 606 height 298
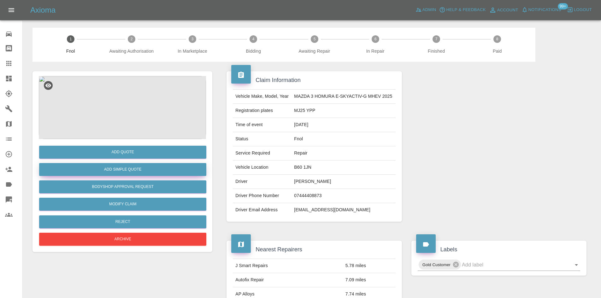
click at [126, 171] on button "Add Simple Quote" at bounding box center [122, 169] width 167 height 13
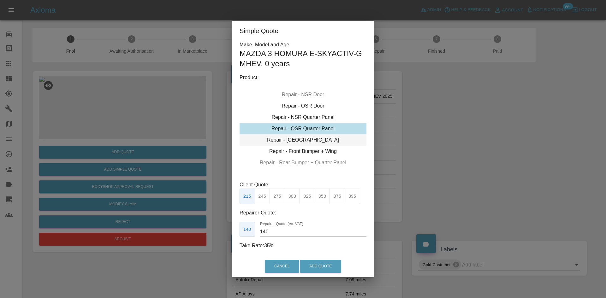
click at [307, 138] on div "Repair - [GEOGRAPHIC_DATA]" at bounding box center [303, 139] width 127 height 11
drag, startPoint x: 307, startPoint y: 197, endPoint x: 297, endPoint y: 236, distance: 40.3
click at [306, 197] on button "325" at bounding box center [307, 196] width 15 height 15
drag, startPoint x: 284, startPoint y: 234, endPoint x: 213, endPoint y: 232, distance: 70.7
click at [216, 236] on div "Simple Quote Make, Model and Age: MAZDA 3 HOMURA E-SKYACTIV-G MHEV , 0 years Pr…" at bounding box center [303, 149] width 606 height 298
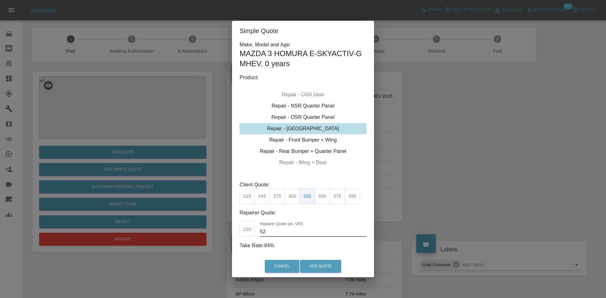
type input "5"
type input "200"
drag, startPoint x: 328, startPoint y: 271, endPoint x: 324, endPoint y: 273, distance: 4.1
click at [327, 271] on button "Add Quote" at bounding box center [320, 266] width 41 height 13
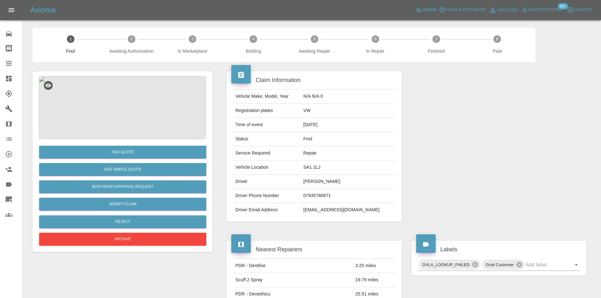
click at [134, 115] on img at bounding box center [122, 107] width 167 height 63
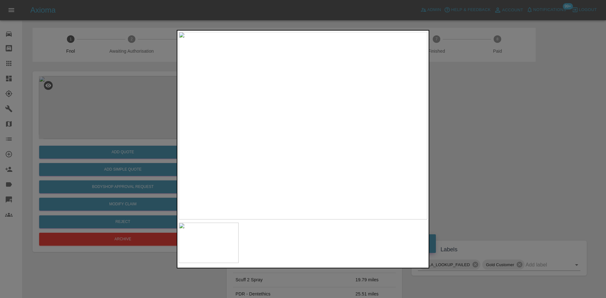
click at [307, 106] on img at bounding box center [303, 126] width 249 height 188
click at [305, 134] on img at bounding box center [291, 185] width 746 height 564
click at [261, 136] on img at bounding box center [303, 126] width 249 height 188
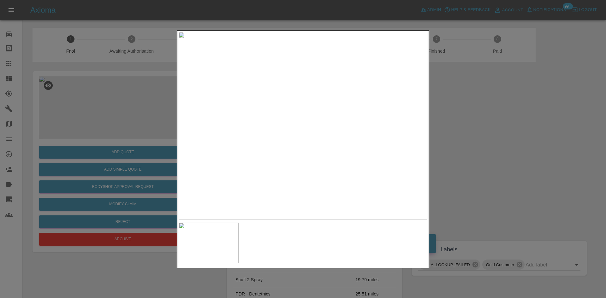
click at [245, 144] on img at bounding box center [303, 126] width 249 height 188
click at [310, 139] on img at bounding box center [303, 126] width 249 height 188
click at [310, 139] on img at bounding box center [281, 85] width 746 height 564
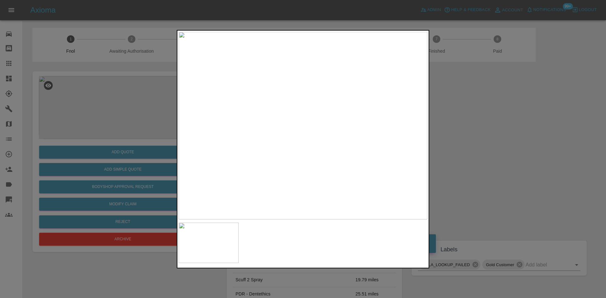
click at [308, 128] on img at bounding box center [303, 126] width 249 height 188
click at [307, 128] on img at bounding box center [303, 126] width 249 height 188
click at [172, 102] on div at bounding box center [303, 149] width 606 height 298
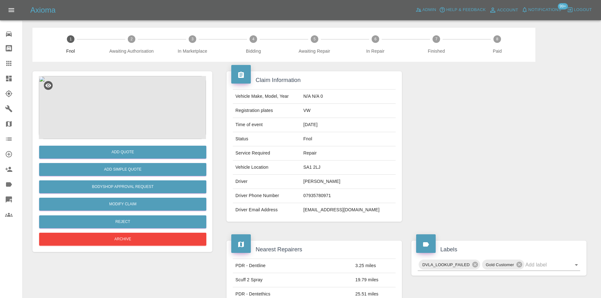
click at [129, 95] on img at bounding box center [122, 107] width 167 height 63
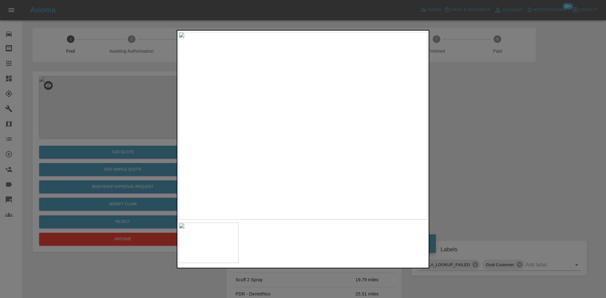
click at [298, 131] on img at bounding box center [303, 126] width 249 height 188
click at [298, 131] on img at bounding box center [317, 109] width 746 height 564
click at [298, 132] on img at bounding box center [303, 126] width 249 height 188
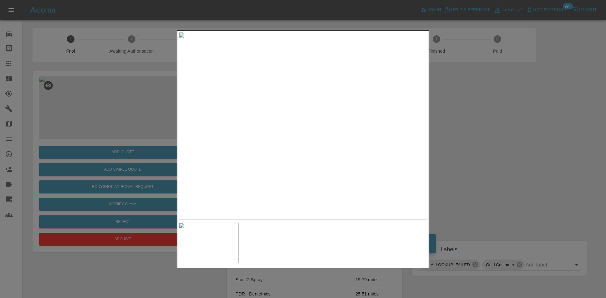
click at [298, 132] on img at bounding box center [303, 126] width 249 height 188
click at [298, 132] on img at bounding box center [317, 108] width 746 height 564
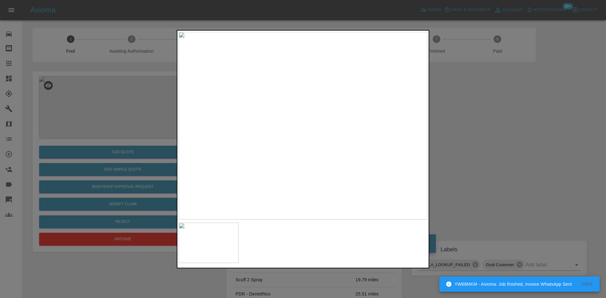
click at [301, 116] on img at bounding box center [303, 126] width 249 height 188
click at [301, 116] on img at bounding box center [309, 154] width 746 height 564
click at [273, 142] on img at bounding box center [303, 126] width 249 height 188
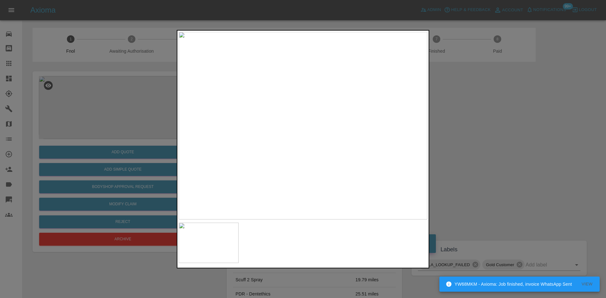
click at [295, 134] on img at bounding box center [303, 126] width 249 height 188
click at [296, 132] on img at bounding box center [326, 100] width 746 height 564
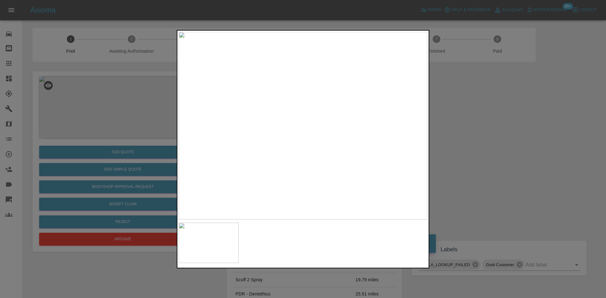
click at [121, 128] on div at bounding box center [303, 149] width 606 height 298
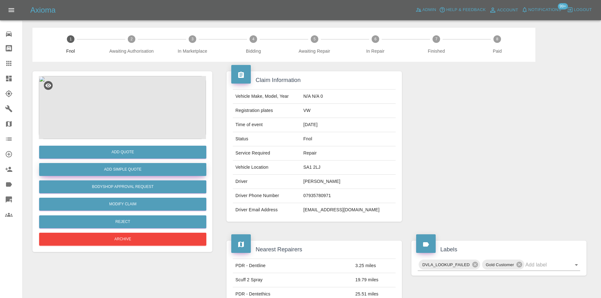
click at [140, 170] on button "Add Simple Quote" at bounding box center [122, 169] width 167 height 13
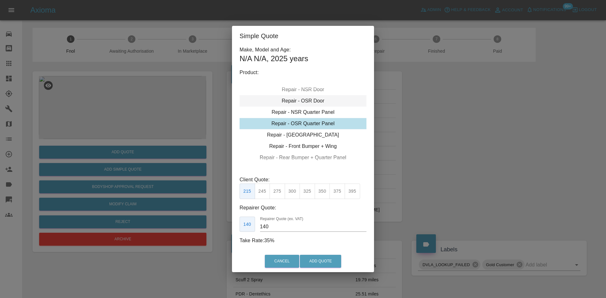
click at [302, 103] on div "Repair - OSR Door" at bounding box center [303, 100] width 127 height 11
click at [323, 197] on button "350" at bounding box center [322, 191] width 15 height 15
drag, startPoint x: 273, startPoint y: 229, endPoint x: 205, endPoint y: 223, distance: 68.5
click at [205, 223] on div "Simple Quote Make, Model and Age: N/A N/A , 2025 years Product: Repair - Front …" at bounding box center [303, 149] width 606 height 298
type input "225"
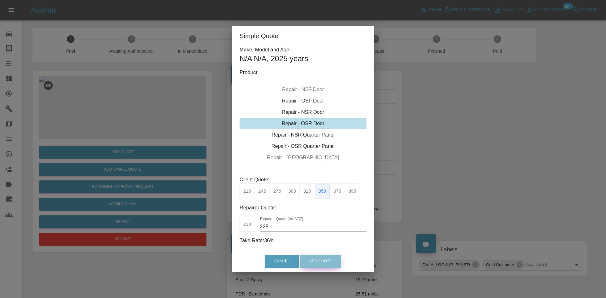
click at [319, 261] on button "Add Quote" at bounding box center [320, 261] width 41 height 13
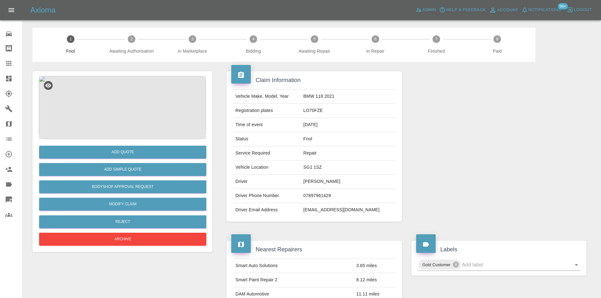
click at [115, 107] on img at bounding box center [122, 107] width 167 height 63
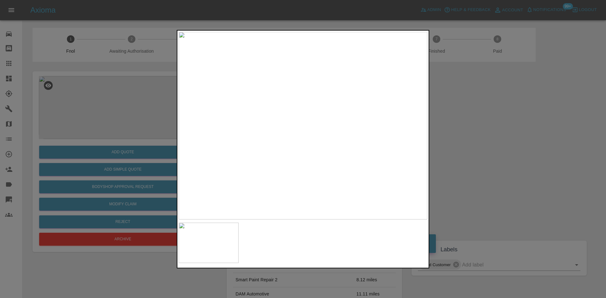
click at [314, 139] on img at bounding box center [303, 126] width 249 height 188
click at [326, 159] on img at bounding box center [287, 65] width 746 height 564
click at [326, 159] on img at bounding box center [297, 54] width 746 height 564
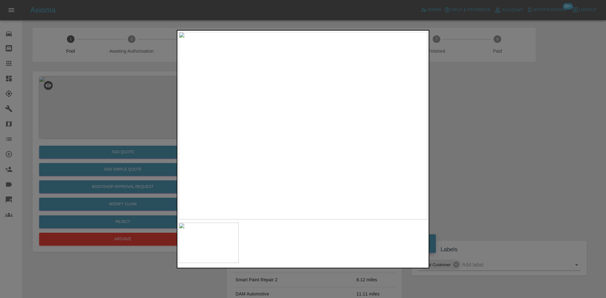
click at [293, 147] on img at bounding box center [303, 126] width 249 height 188
click at [293, 148] on img at bounding box center [303, 126] width 249 height 188
click at [263, 121] on img at bounding box center [302, 33] width 746 height 564
click at [262, 144] on img at bounding box center [244, 55] width 746 height 564
click at [262, 144] on img at bounding box center [235, 55] width 746 height 564
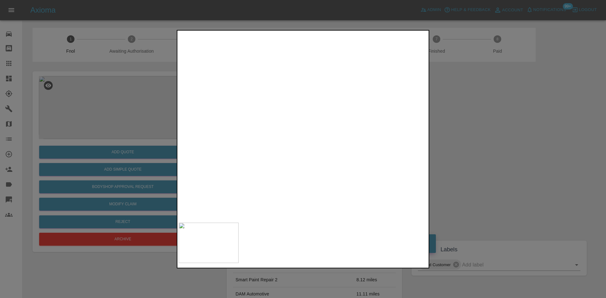
click at [262, 144] on img at bounding box center [235, 55] width 746 height 564
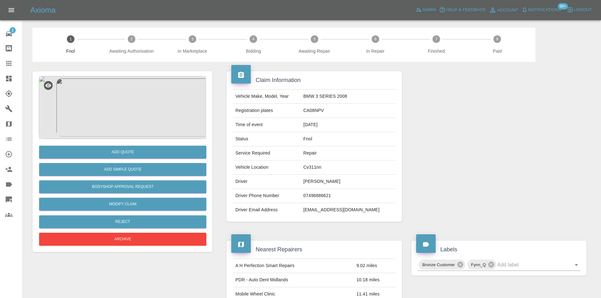
click at [137, 96] on img at bounding box center [122, 107] width 167 height 63
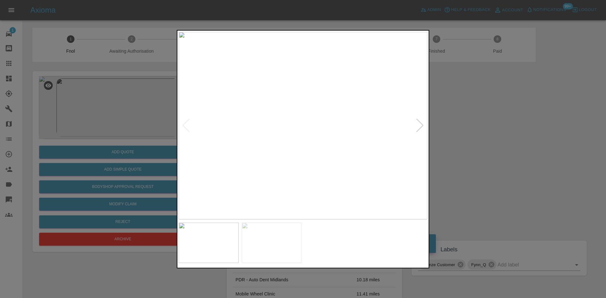
click at [268, 107] on img at bounding box center [303, 126] width 249 height 188
click at [294, 126] on img at bounding box center [303, 126] width 249 height 188
click at [325, 148] on img at bounding box center [303, 126] width 249 height 188
click at [283, 141] on img at bounding box center [303, 126] width 249 height 188
click at [243, 135] on img at bounding box center [303, 126] width 249 height 188
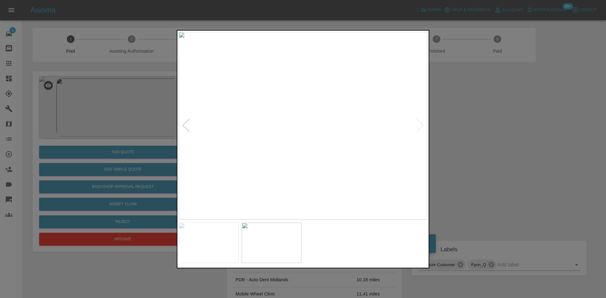
click at [300, 138] on img at bounding box center [303, 126] width 249 height 188
click at [322, 138] on img at bounding box center [315, 126] width 249 height 188
click at [316, 130] on img at bounding box center [303, 126] width 249 height 188
click at [316, 130] on img at bounding box center [265, 112] width 746 height 564
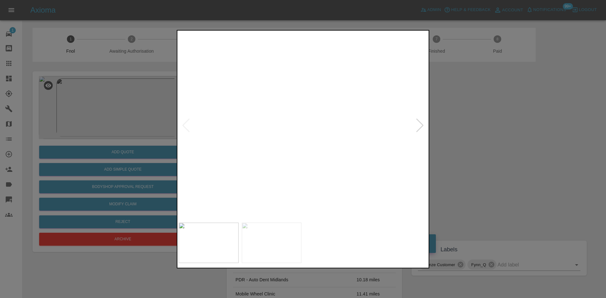
click at [316, 130] on img at bounding box center [265, 112] width 746 height 564
click at [266, 142] on img at bounding box center [303, 126] width 249 height 188
click at [323, 140] on img at bounding box center [303, 126] width 249 height 188
click at [361, 142] on img at bounding box center [303, 126] width 249 height 188
click at [222, 132] on img at bounding box center [303, 126] width 249 height 188
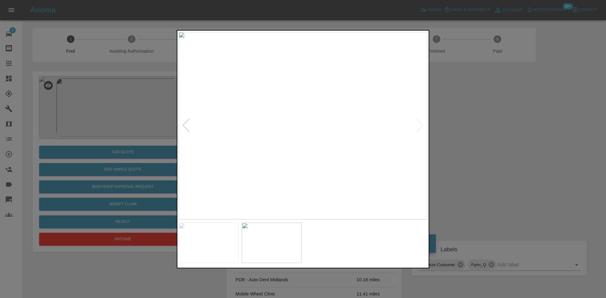
click at [251, 132] on img at bounding box center [303, 126] width 249 height 188
click at [283, 135] on img at bounding box center [303, 126] width 249 height 188
click at [284, 135] on img at bounding box center [303, 126] width 249 height 188
click at [284, 116] on img at bounding box center [343, 68] width 746 height 564
click at [283, 118] on img at bounding box center [343, 58] width 746 height 564
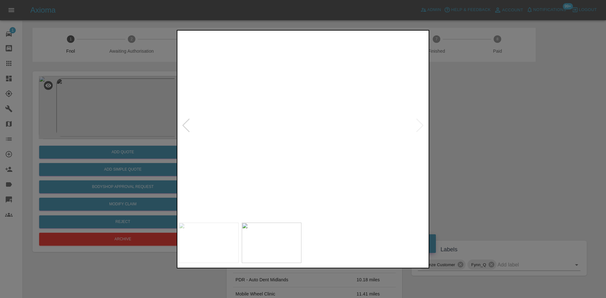
click at [283, 118] on img at bounding box center [343, 58] width 746 height 564
drag, startPoint x: 120, startPoint y: 128, endPoint x: 146, endPoint y: 149, distance: 33.2
click at [121, 129] on div at bounding box center [303, 149] width 606 height 298
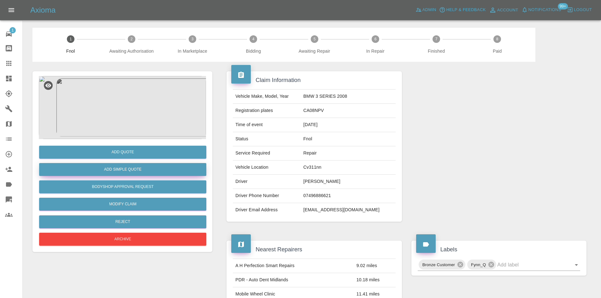
click at [139, 164] on button "Add Simple Quote" at bounding box center [122, 169] width 167 height 13
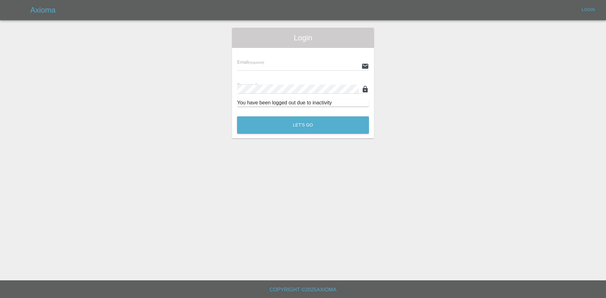
type input "ankur.mehta@axioma.co.uk"
click at [307, 127] on button "Let's Go" at bounding box center [303, 124] width 132 height 17
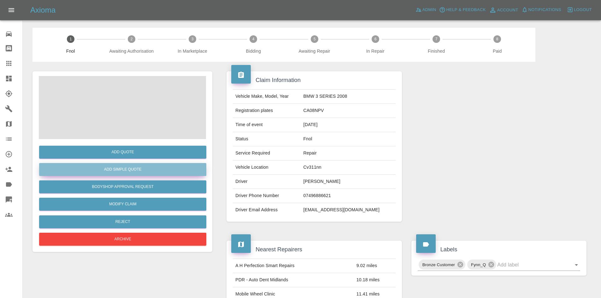
click at [130, 173] on button "Add Simple Quote" at bounding box center [122, 169] width 167 height 13
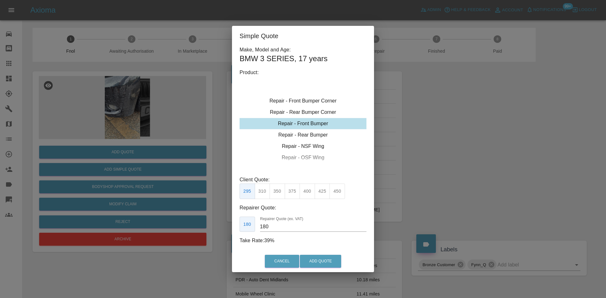
click at [304, 125] on div "Repair - Front Bumper" at bounding box center [303, 123] width 127 height 11
click at [282, 193] on button "350" at bounding box center [277, 191] width 15 height 15
type input "210"
click at [322, 261] on button "Add Quote" at bounding box center [320, 261] width 41 height 13
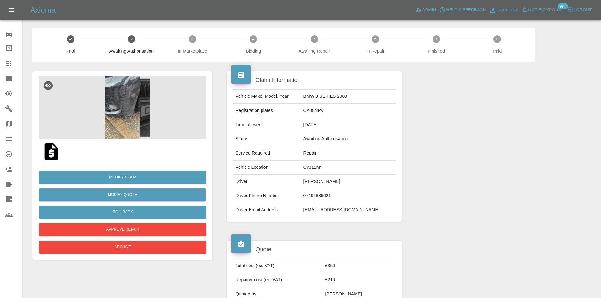
click at [7, 77] on icon at bounding box center [9, 79] width 6 height 6
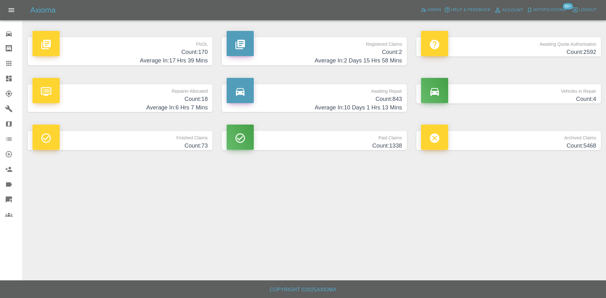
click at [200, 58] on h4 "Average In: 17 Hrs 39 Mins" at bounding box center [120, 60] width 175 height 9
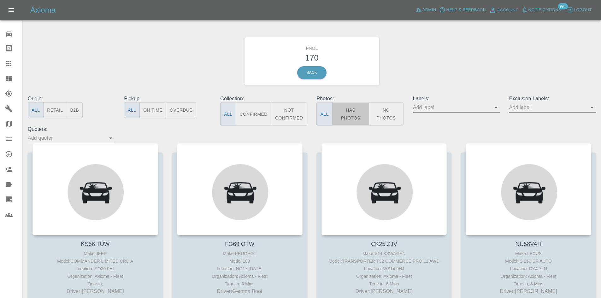
click at [355, 117] on button "Has Photos" at bounding box center [350, 114] width 37 height 23
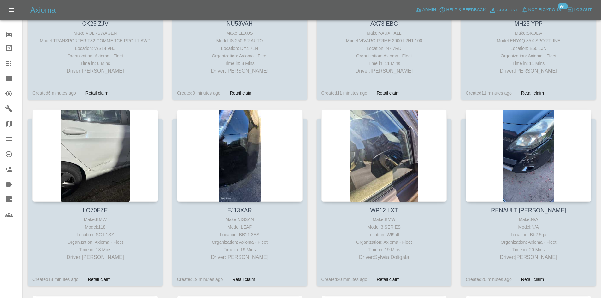
scroll to position [221, 0]
click at [10, 67] on icon at bounding box center [9, 64] width 8 height 8
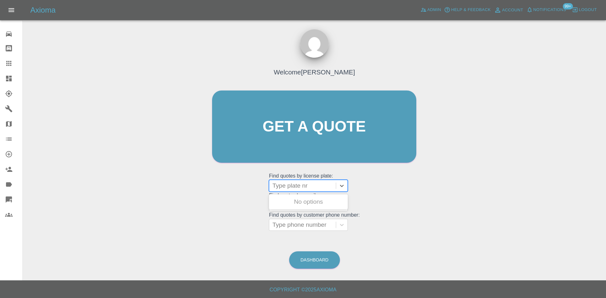
click at [293, 188] on div at bounding box center [302, 185] width 60 height 9
paste input "MH25 YPP"
type input "MH25 YPP"
click at [302, 205] on div "MH25 YPP, Fnol" at bounding box center [308, 202] width 79 height 13
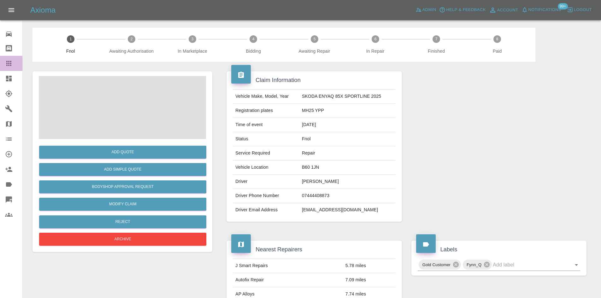
click at [11, 65] on icon at bounding box center [8, 63] width 5 height 5
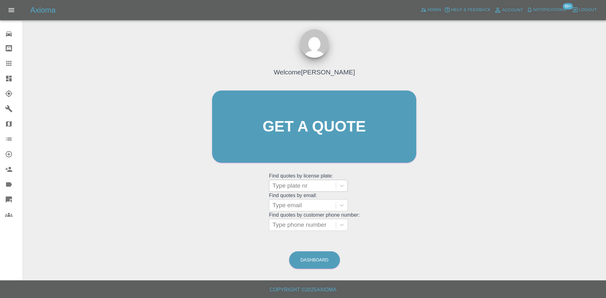
click at [308, 184] on div at bounding box center [302, 185] width 60 height 9
paste input "MH25 YPP"
click at [293, 186] on input "MH25 YPP" at bounding box center [288, 186] width 32 height 8
click at [292, 187] on input "MH25 YPP" at bounding box center [288, 186] width 32 height 8
type input "MH25YPP"
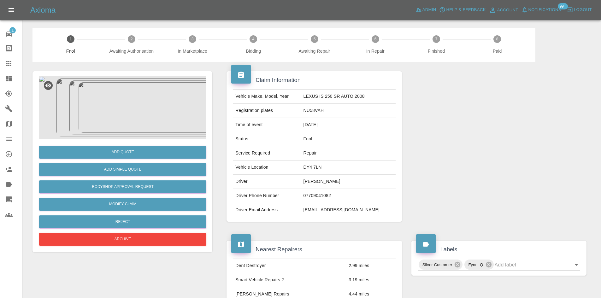
click at [118, 106] on img at bounding box center [122, 107] width 167 height 63
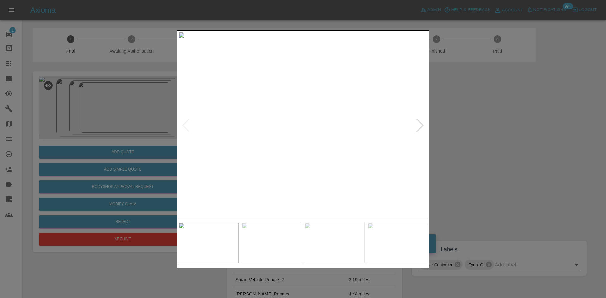
click at [264, 169] on img at bounding box center [303, 126] width 249 height 188
click at [240, 167] on img at bounding box center [303, 126] width 249 height 188
click at [277, 175] on img at bounding box center [303, 126] width 249 height 188
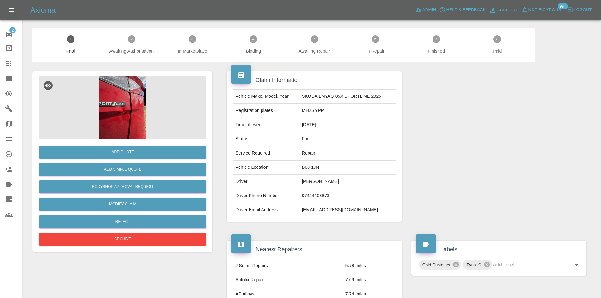
click at [311, 110] on td "MH25 YPP" at bounding box center [348, 111] width 96 height 14
drag, startPoint x: 311, startPoint y: 110, endPoint x: 315, endPoint y: 113, distance: 5.2
click at [314, 110] on td "MH25 YPP" at bounding box center [348, 111] width 96 height 14
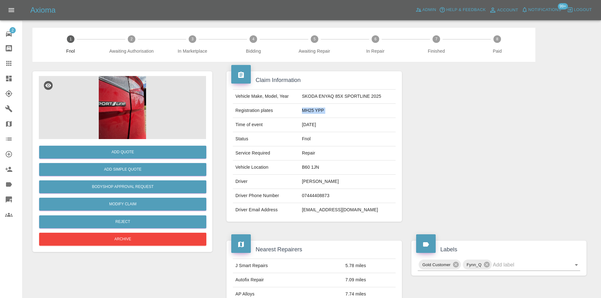
copy td "MH25 YPP"
click at [133, 93] on img at bounding box center [122, 107] width 167 height 63
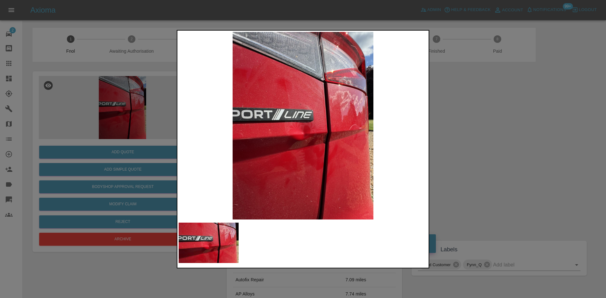
click at [272, 141] on img at bounding box center [303, 126] width 249 height 188
click at [262, 154] on img at bounding box center [303, 126] width 249 height 188
drag, startPoint x: 126, startPoint y: 161, endPoint x: 126, endPoint y: 170, distance: 8.8
click at [126, 162] on div at bounding box center [303, 149] width 606 height 298
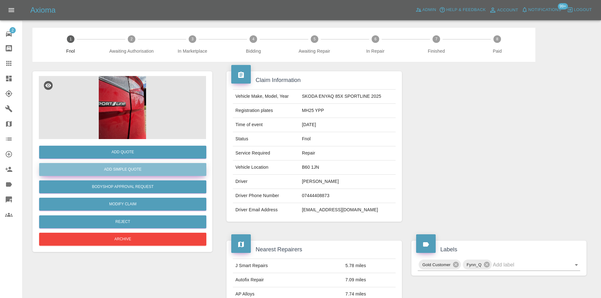
click at [126, 170] on button "Add Simple Quote" at bounding box center [122, 169] width 167 height 13
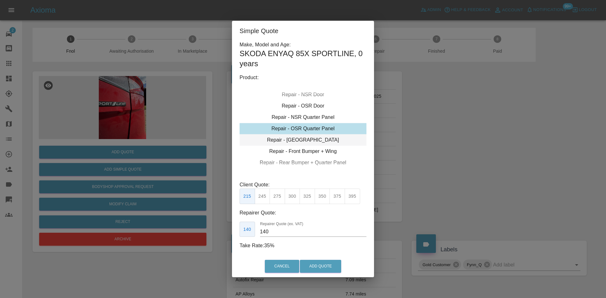
click at [296, 140] on div "Repair - [GEOGRAPHIC_DATA]" at bounding box center [303, 139] width 127 height 11
click at [297, 139] on div "Repair - [GEOGRAPHIC_DATA]" at bounding box center [303, 139] width 127 height 11
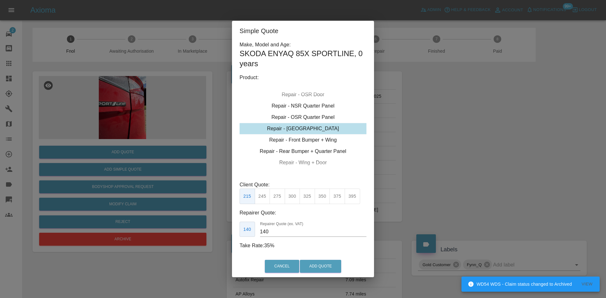
click at [291, 199] on button "300" at bounding box center [292, 196] width 15 height 15
type input "190"
click at [312, 265] on button "Add Quote" at bounding box center [320, 266] width 41 height 13
